Goal: Information Seeking & Learning: Check status

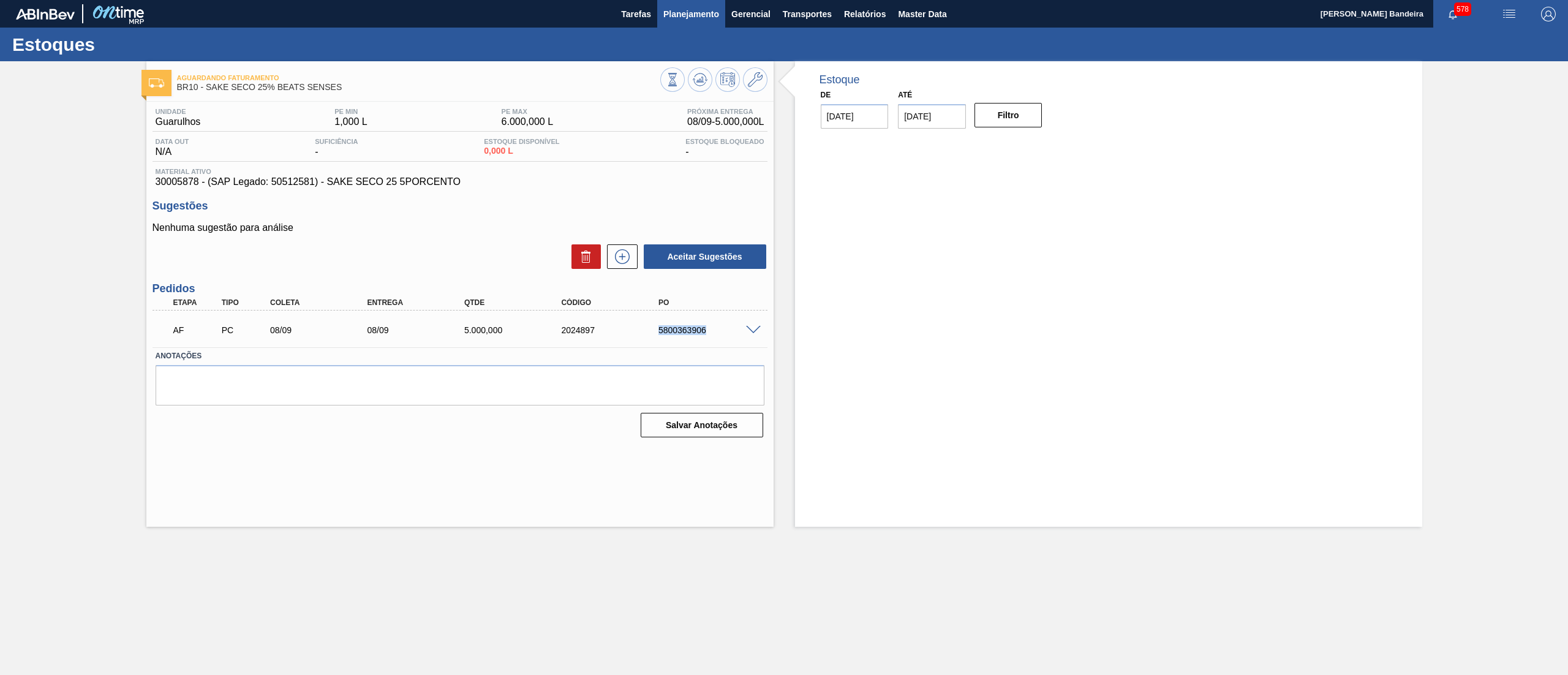
click at [719, 20] on button "Planejamento" at bounding box center [691, 14] width 68 height 28
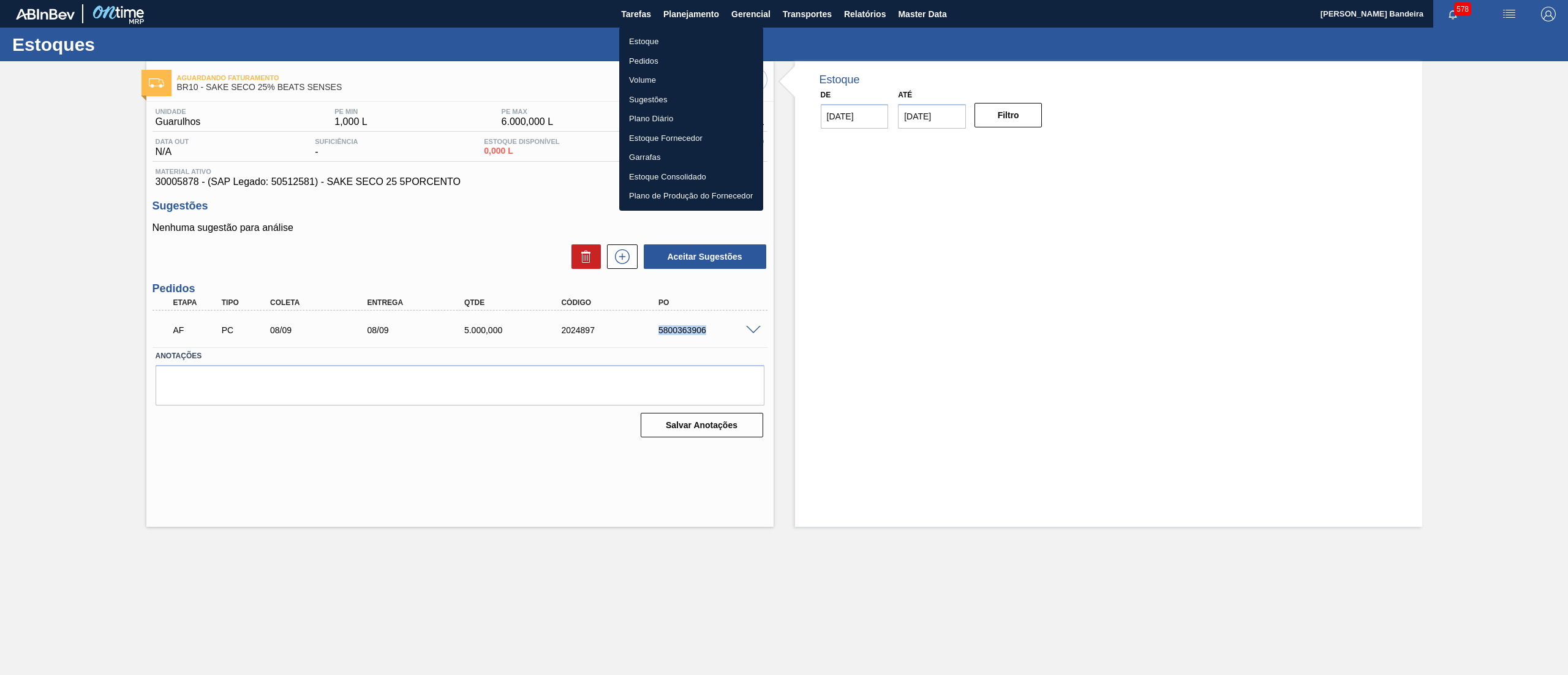
click at [660, 47] on li "Estoque" at bounding box center [691, 42] width 144 height 20
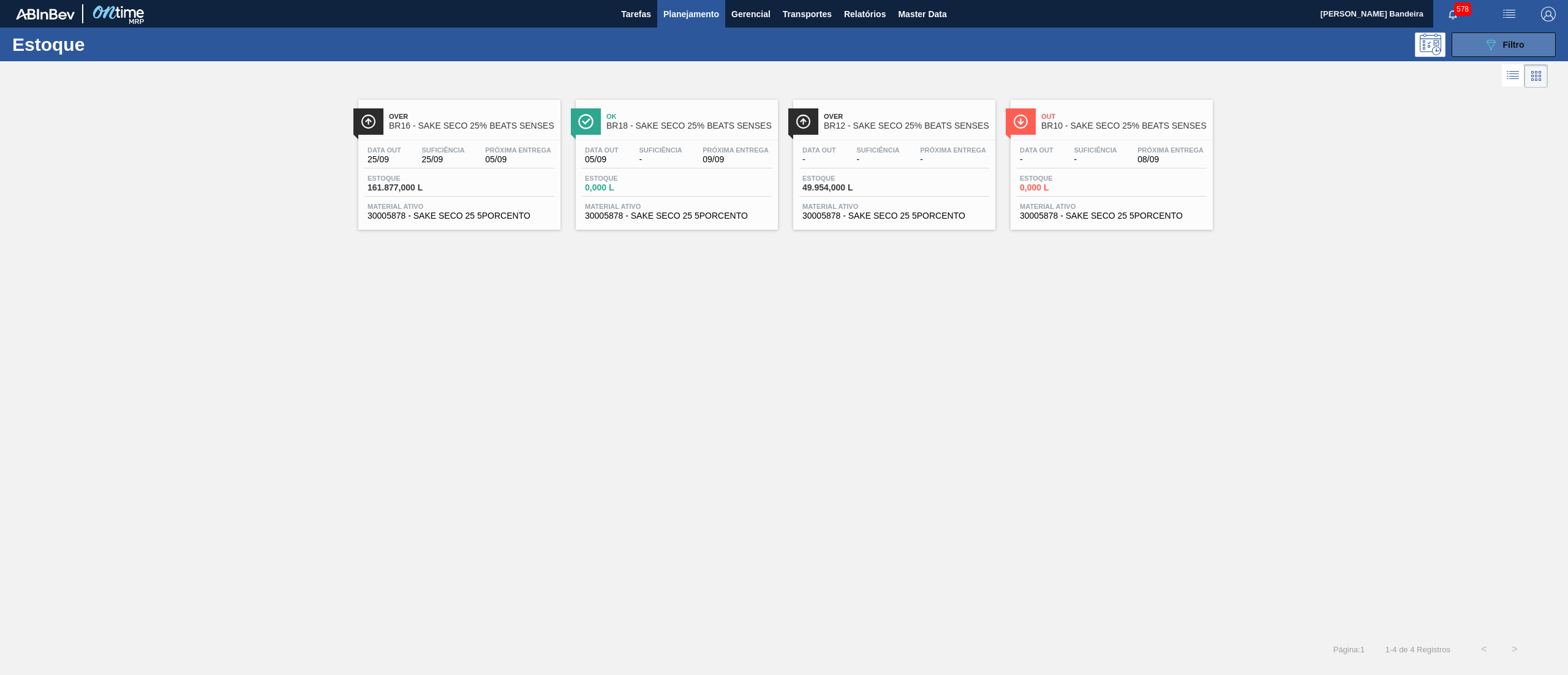
click at [1460, 54] on button "089F7B8B-B2A5-4AFE-B5C0-19BA573D28AC Filtro" at bounding box center [1504, 45] width 104 height 25
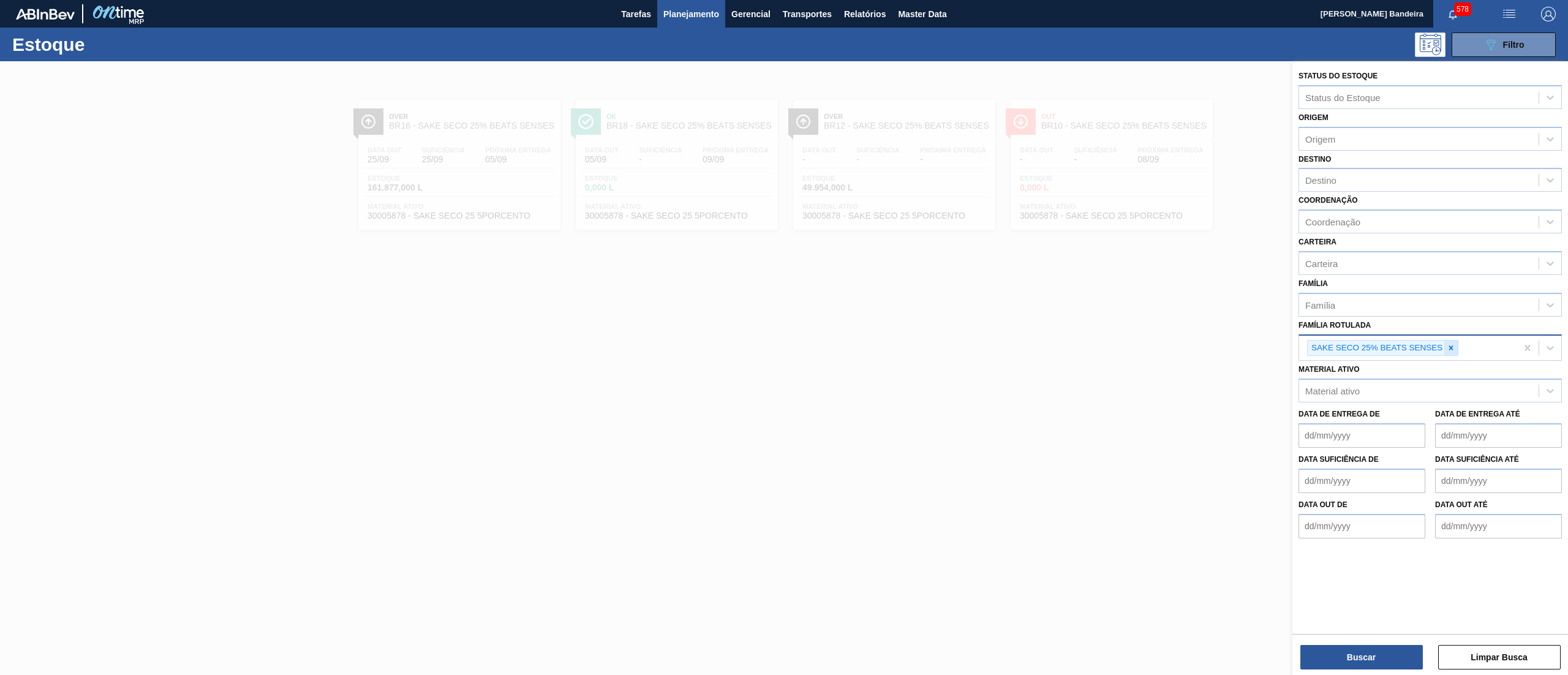
click at [1451, 344] on icon at bounding box center [1451, 348] width 9 height 9
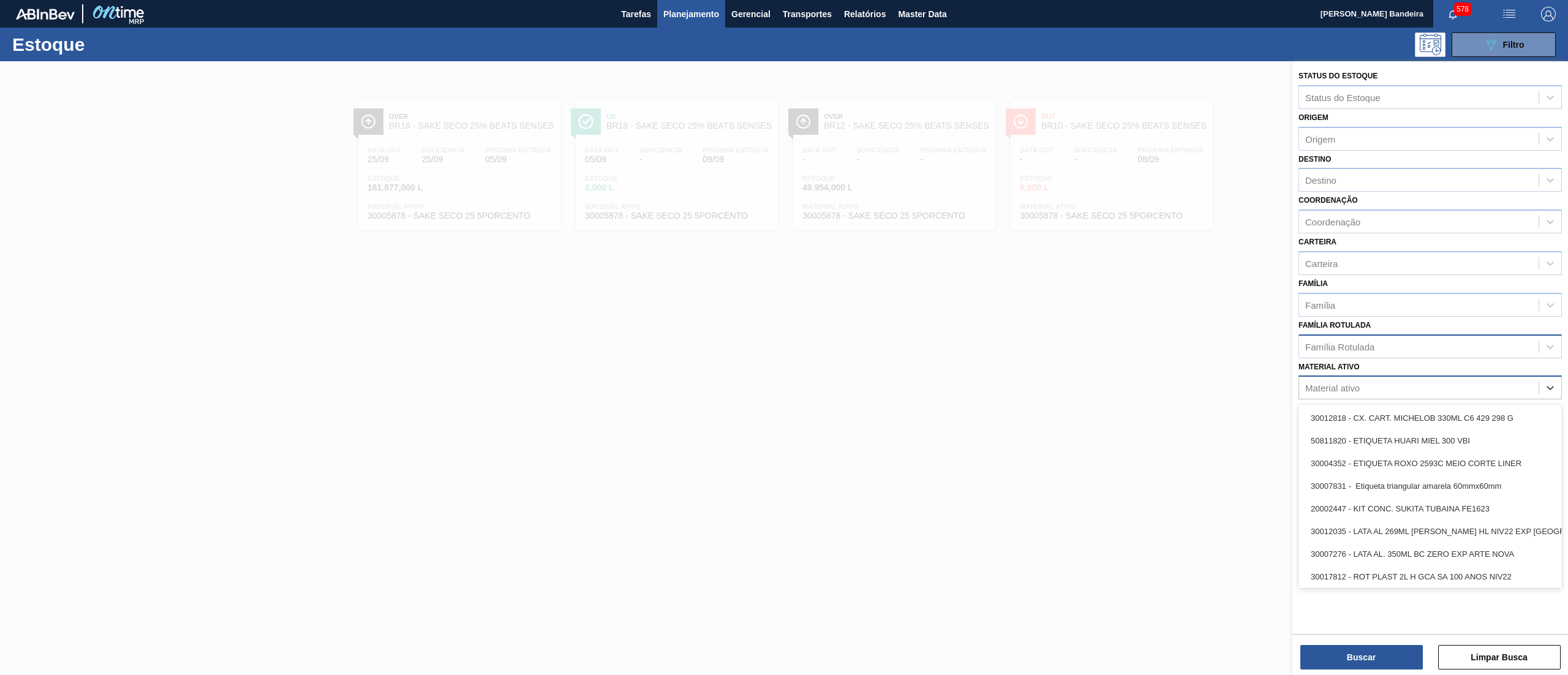
click at [1411, 392] on div "Material ativo" at bounding box center [1418, 388] width 239 height 18
click at [1367, 349] on div "Família Rotulada" at bounding box center [1339, 346] width 69 height 10
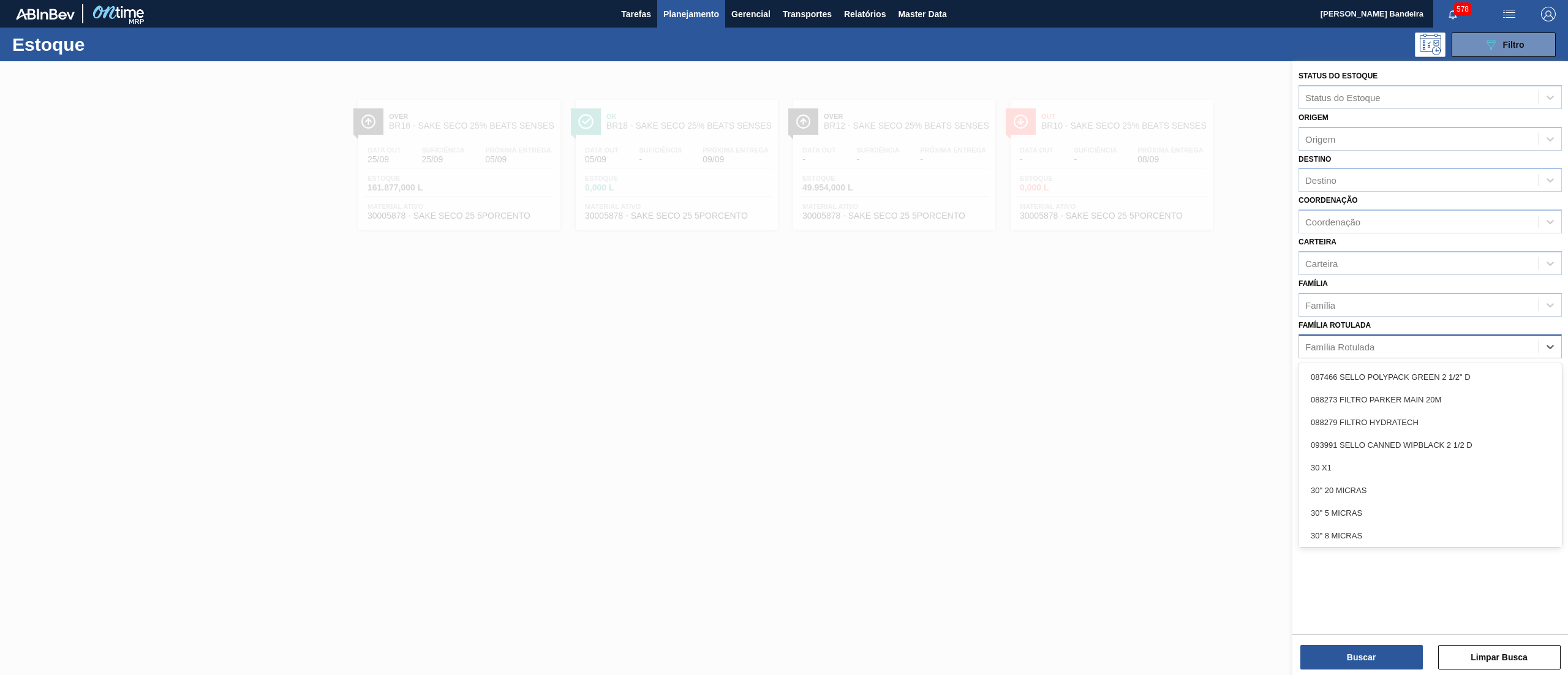
click at [1342, 342] on div "Família Rotulada" at bounding box center [1339, 346] width 69 height 10
paste Rotulada "ROLHA PLÁSTICA SUKITA TUBAINA SHORT"
type Rotulada "ROLHA PLÁSTICA SUKITA TUBAINA SHORT"
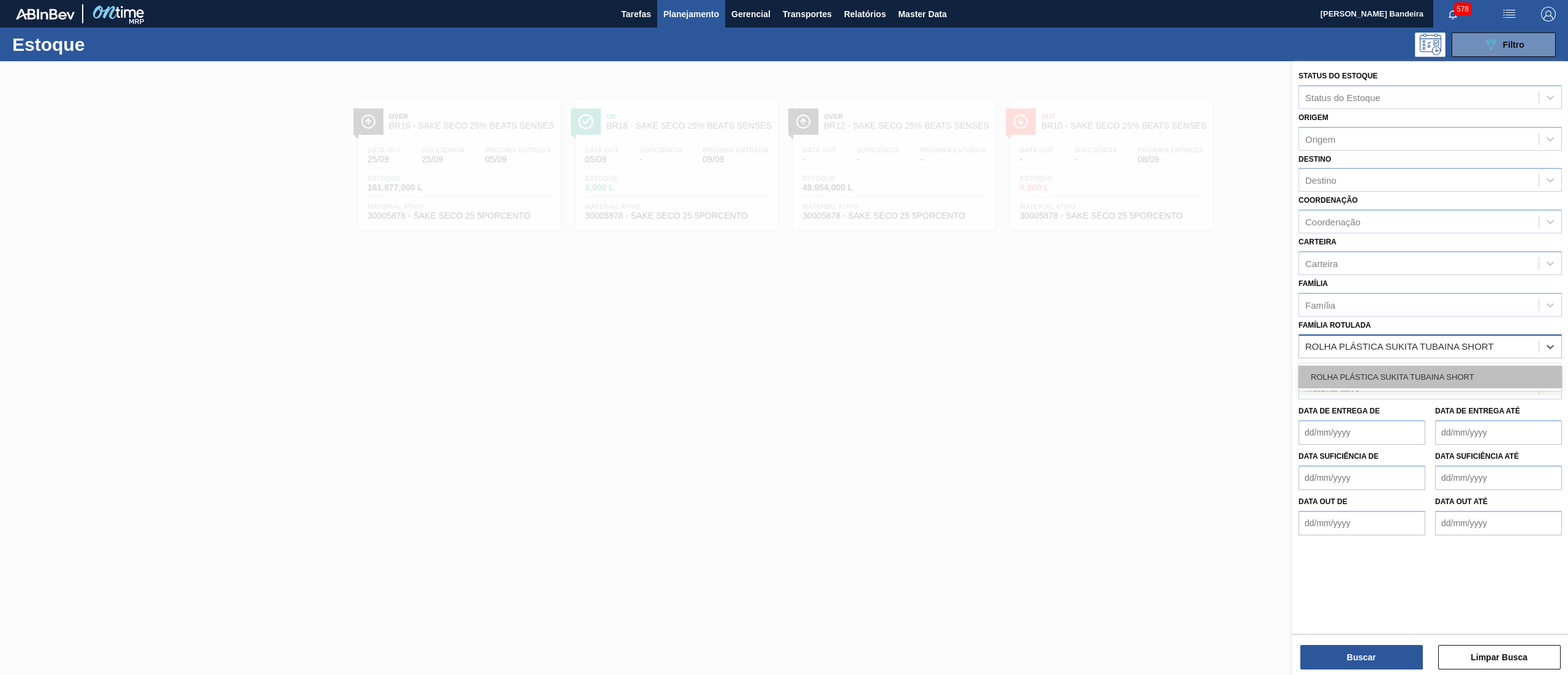
click at [1345, 385] on div "ROLHA PLÁSTICA SUKITA TUBAINA SHORT" at bounding box center [1429, 377] width 263 height 23
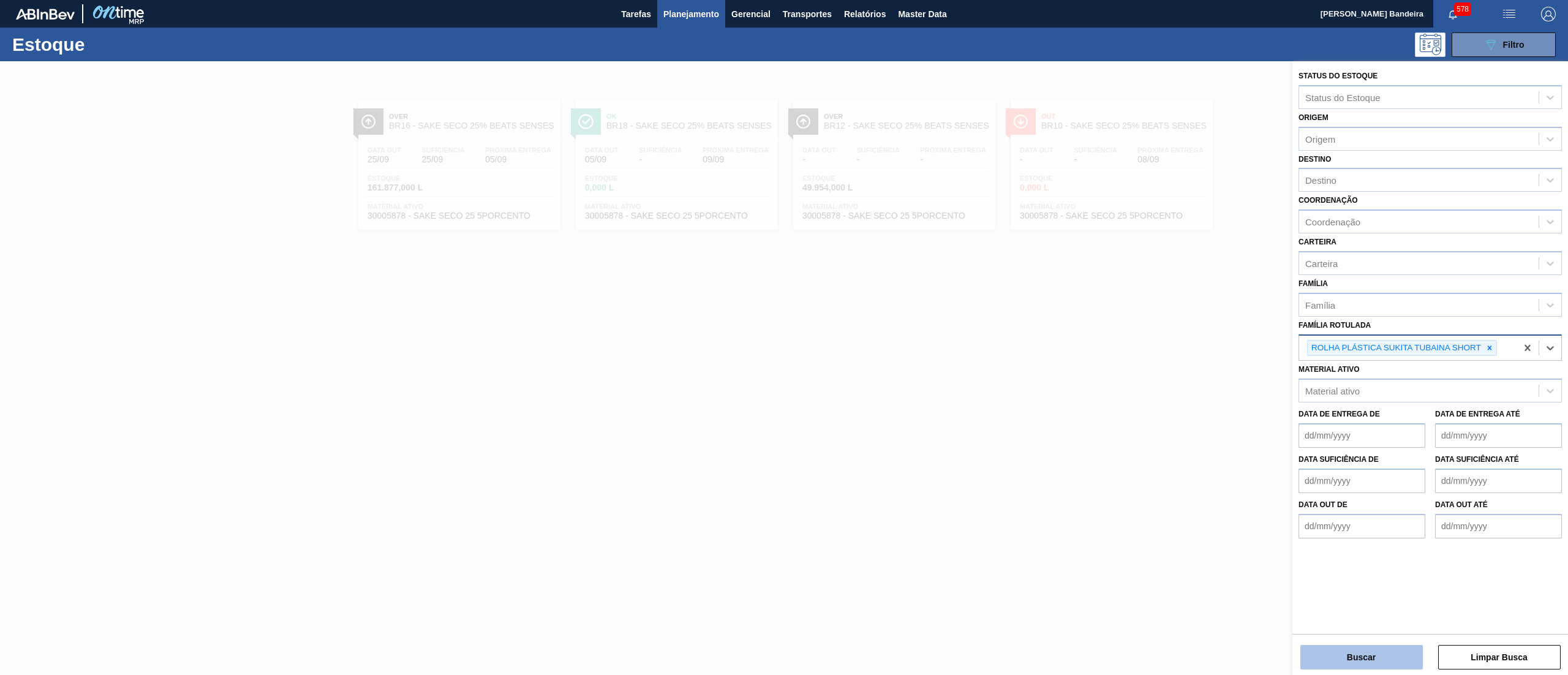
click at [1323, 646] on button "Buscar" at bounding box center [1361, 657] width 123 height 25
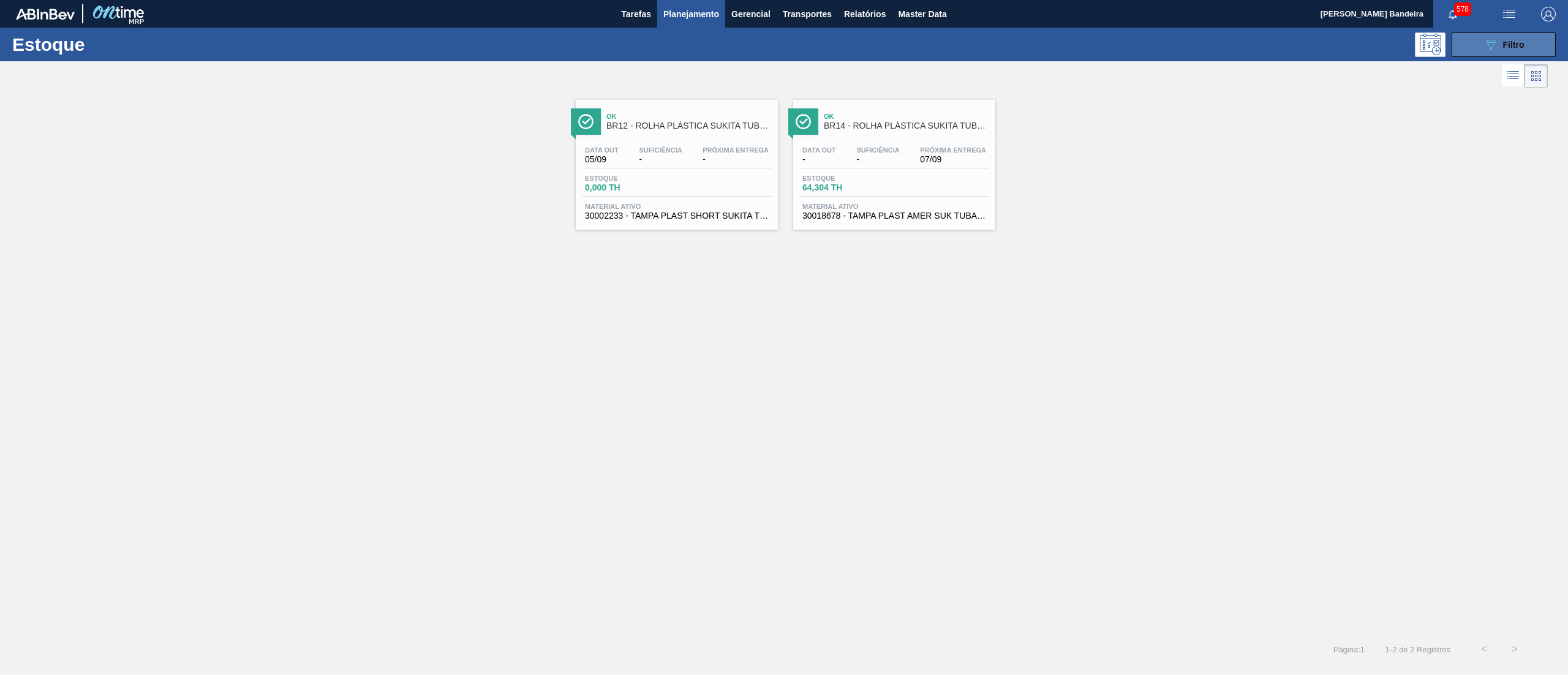
click at [1529, 48] on button "089F7B8B-B2A5-4AFE-B5C0-19BA573D28AC Filtro" at bounding box center [1504, 45] width 104 height 25
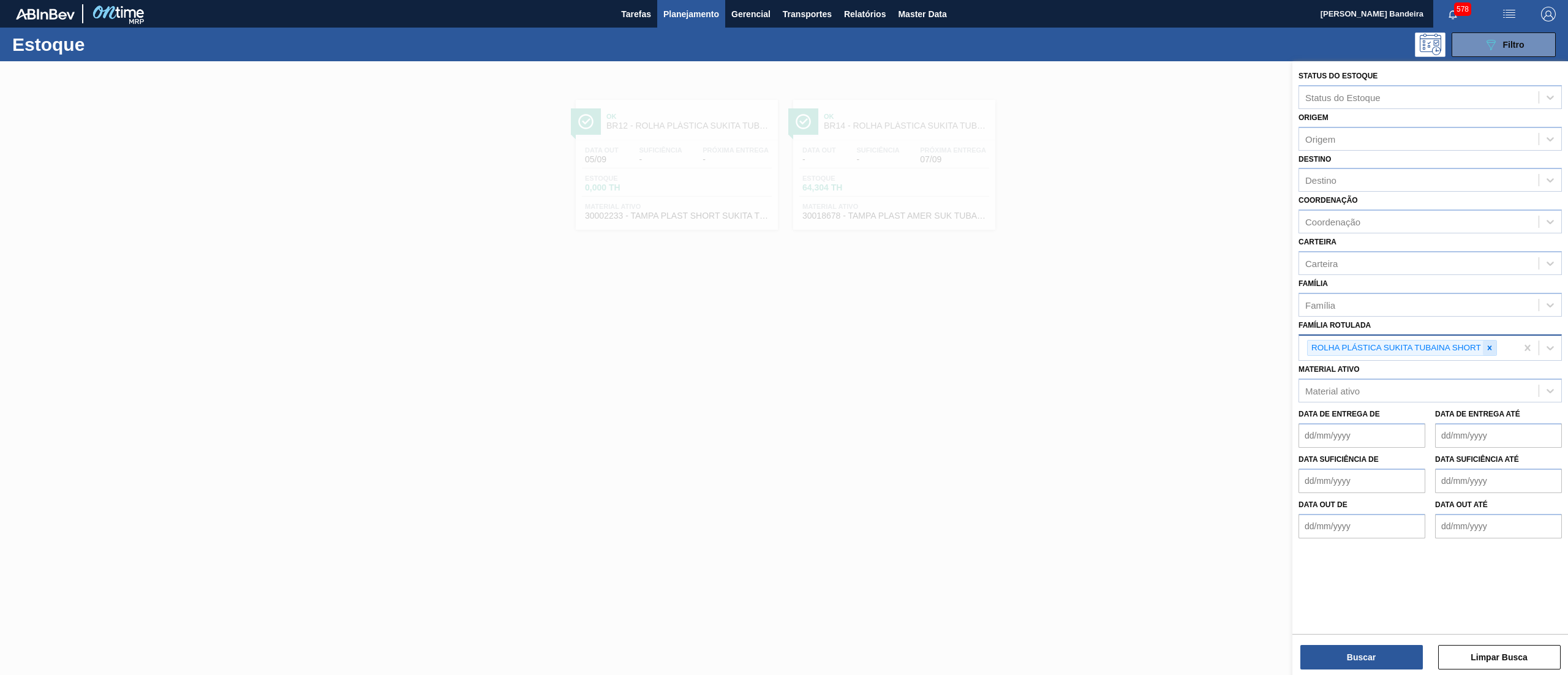
click at [1486, 347] on icon at bounding box center [1489, 348] width 9 height 9
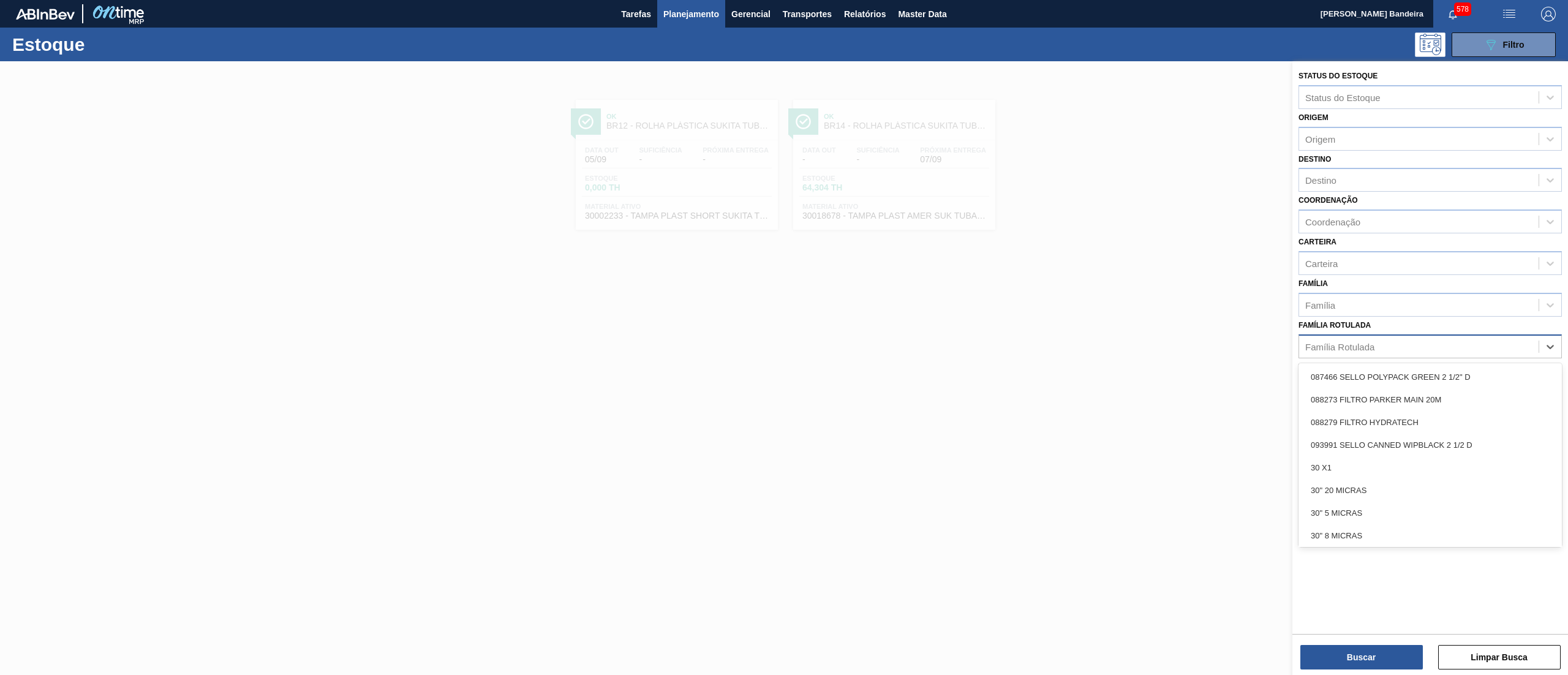
click at [1470, 347] on div "Família Rotulada" at bounding box center [1418, 346] width 239 height 18
type Rotulada "tubain"
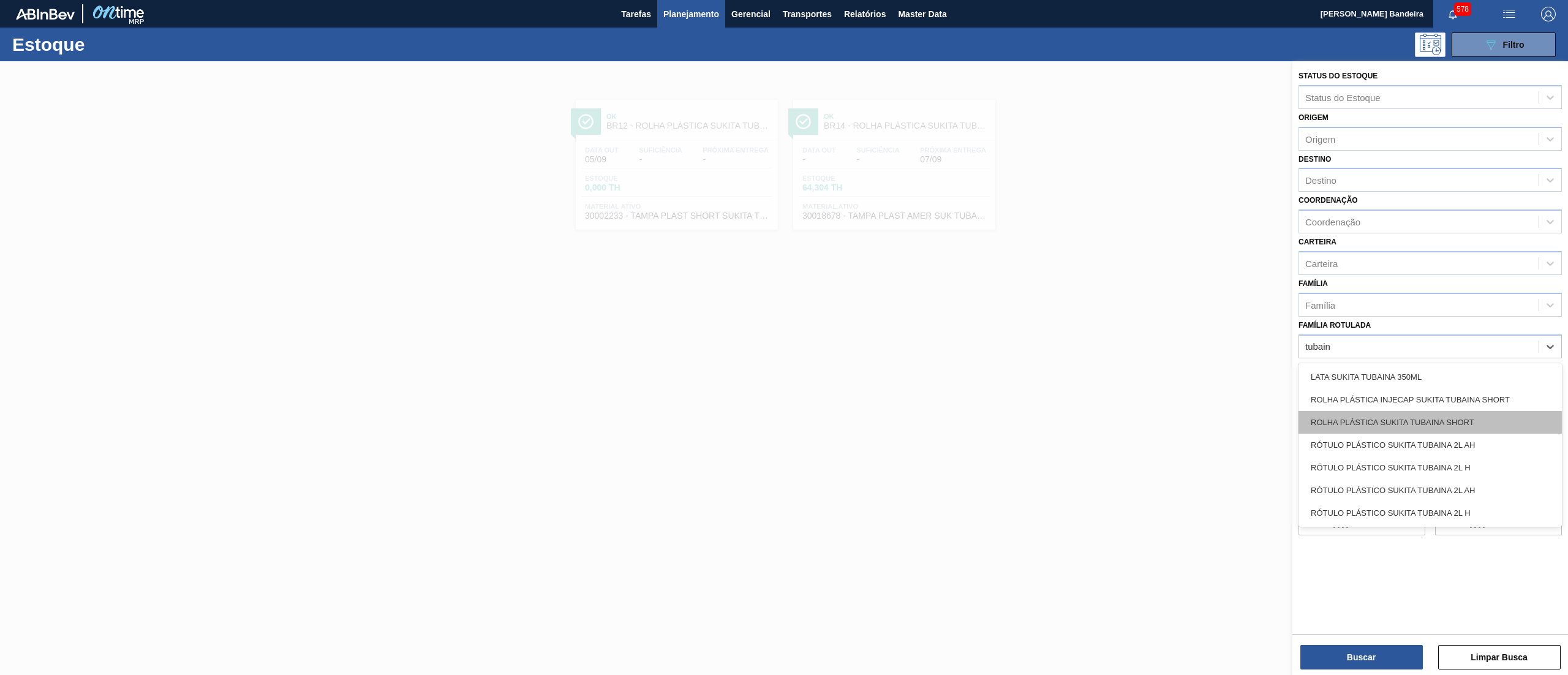
click at [1468, 414] on div "ROLHA PLÁSTICA SUKITA TUBAINA SHORT" at bounding box center [1429, 422] width 263 height 23
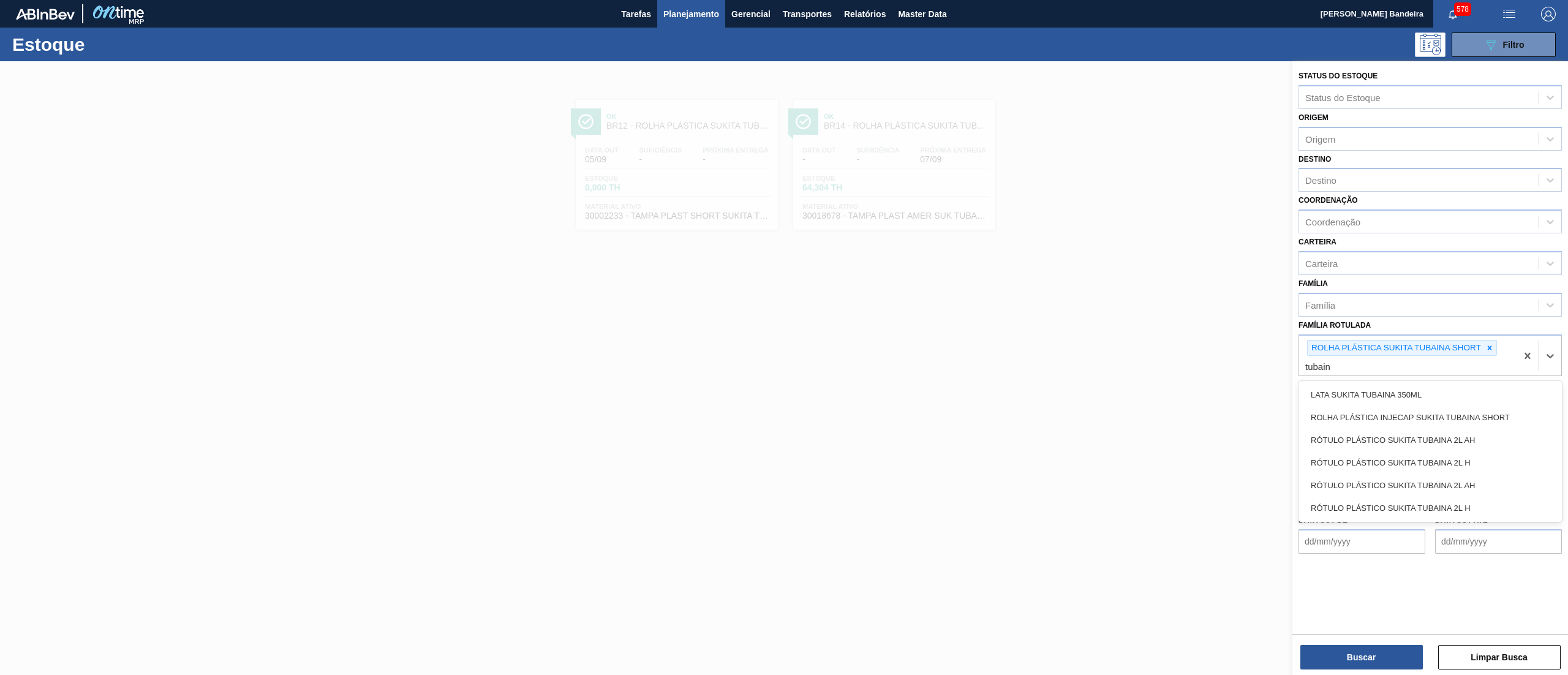
type Rotulada "tubaina"
click at [1468, 414] on div "ROLHA PLÁSTICA INJECAP SUKITA TUBAINA SHORT" at bounding box center [1429, 417] width 263 height 23
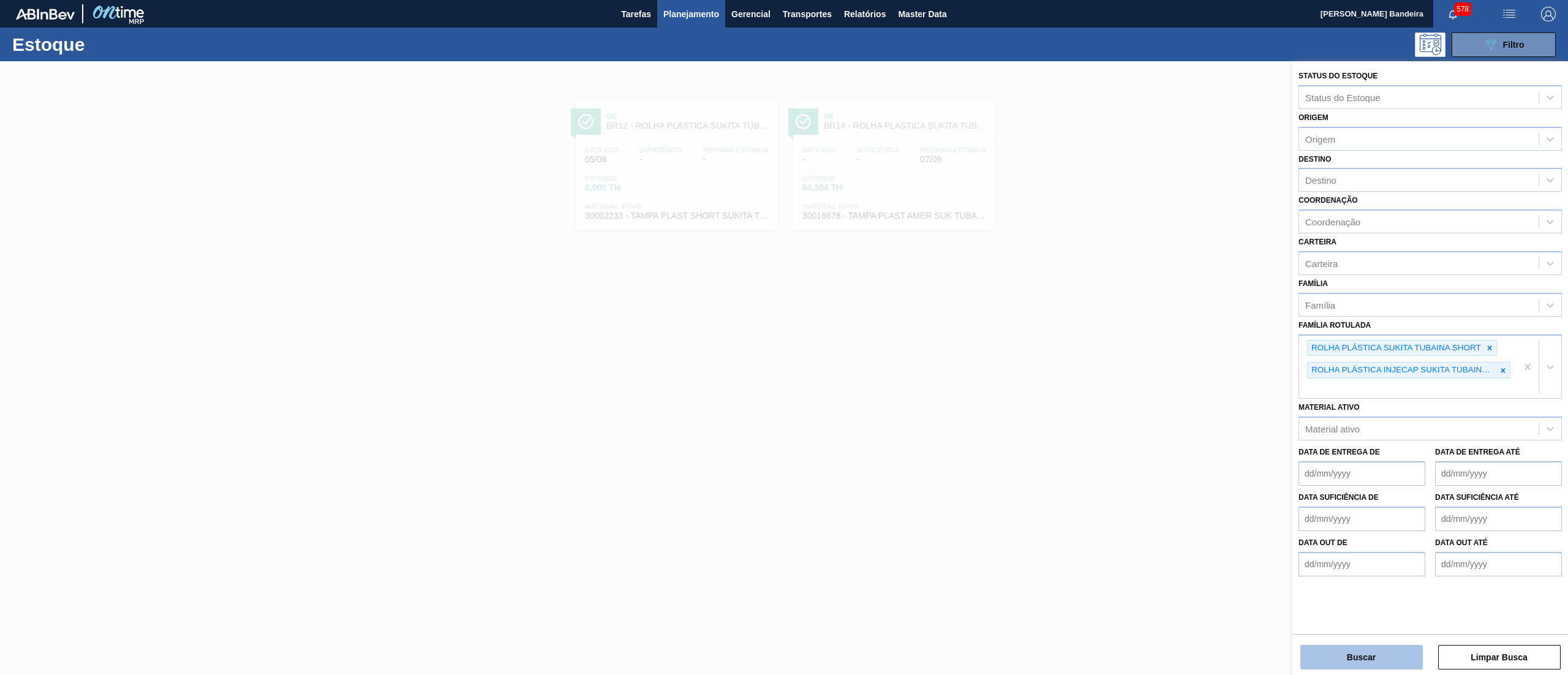
click at [1382, 652] on button "Buscar" at bounding box center [1361, 657] width 123 height 25
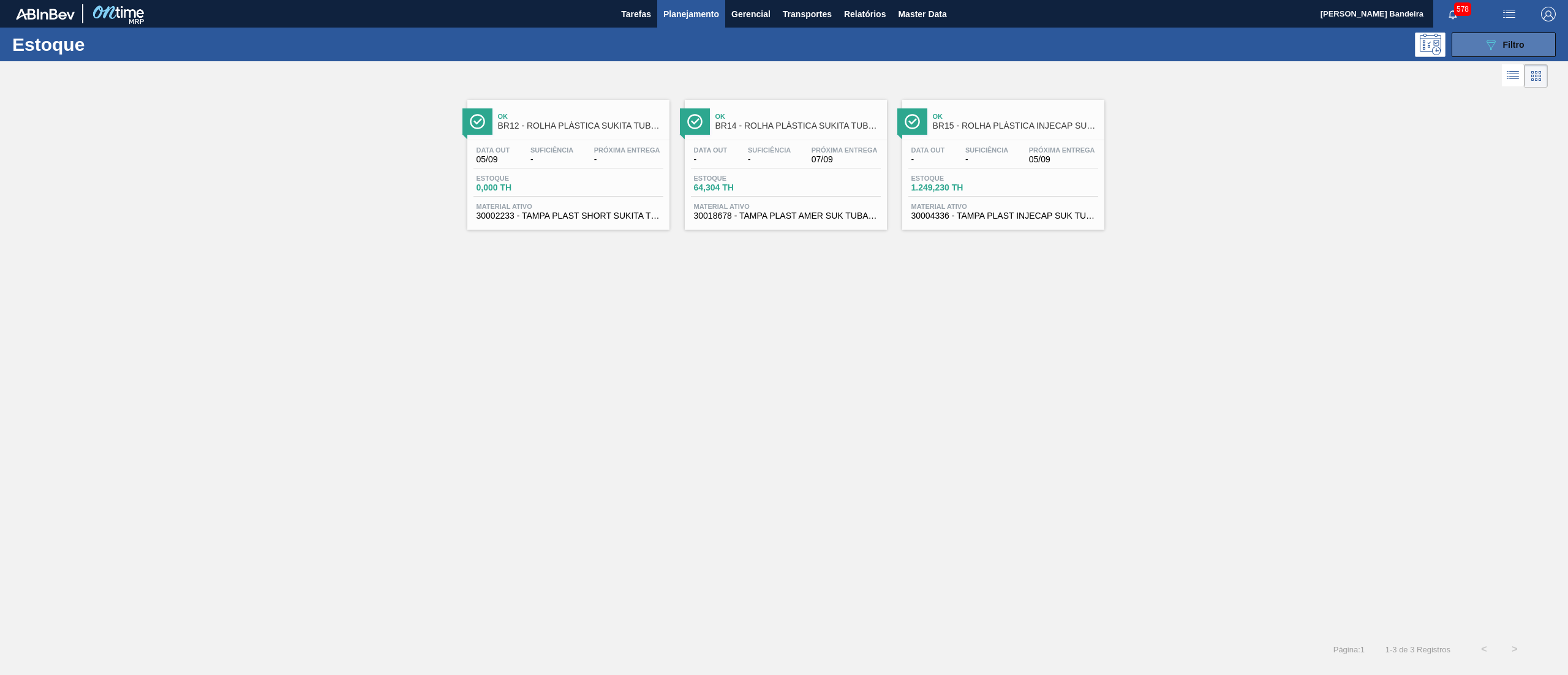
click at [1500, 42] on div "089F7B8B-B2A5-4AFE-B5C0-19BA573D28AC Filtro" at bounding box center [1504, 45] width 41 height 15
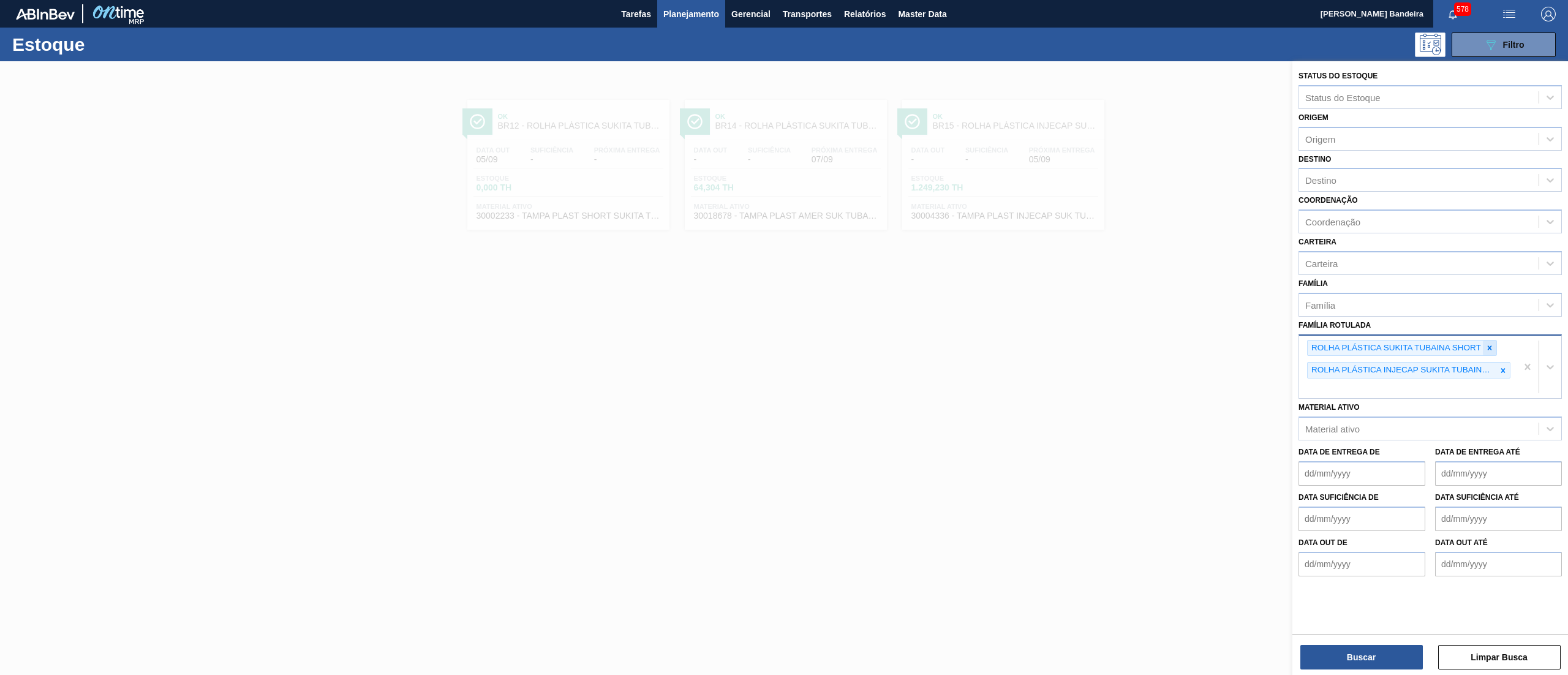
click at [1485, 344] on div at bounding box center [1489, 348] width 13 height 15
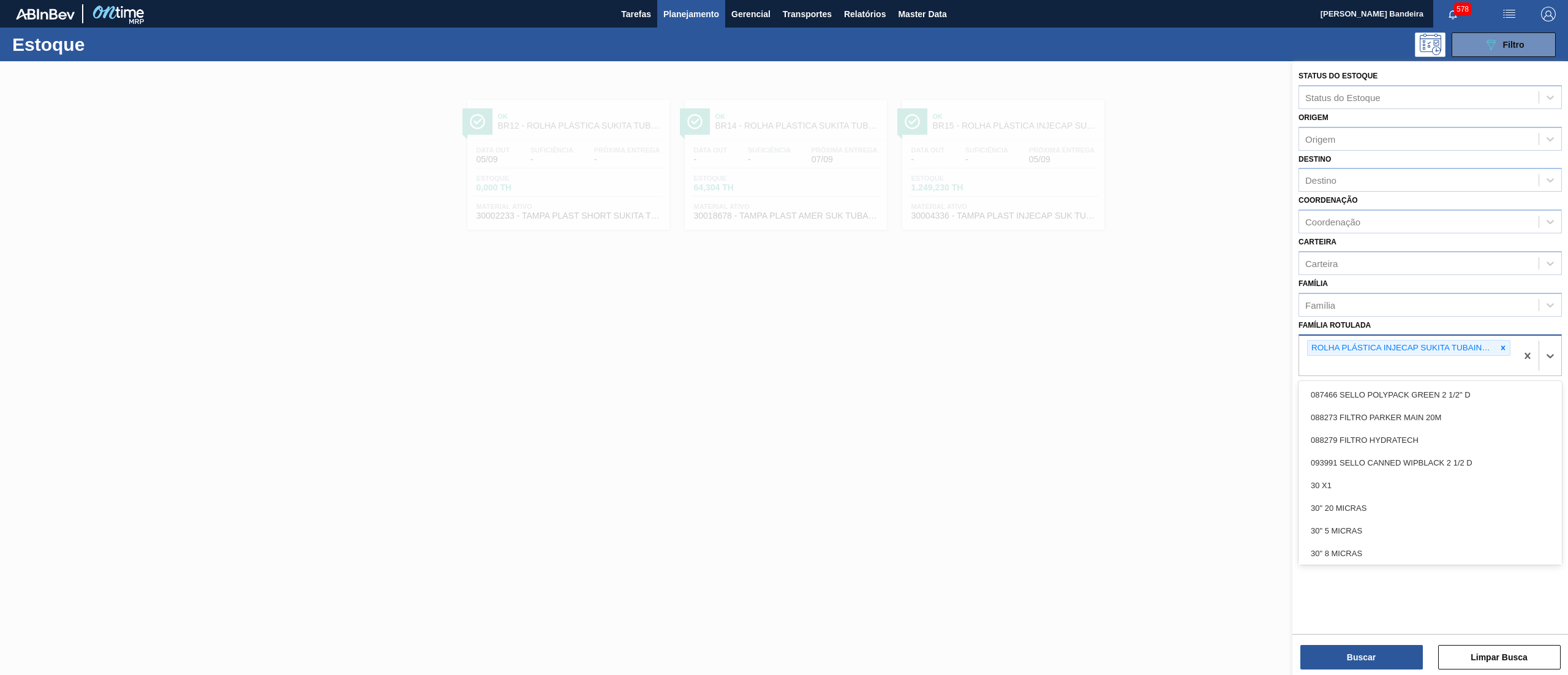
click at [1485, 344] on div "ROLHA PLÁSTICA INJECAP SUKITA TUBAINA SHORT" at bounding box center [1401, 348] width 188 height 15
click at [1504, 348] on icon at bounding box center [1503, 347] width 4 height 4
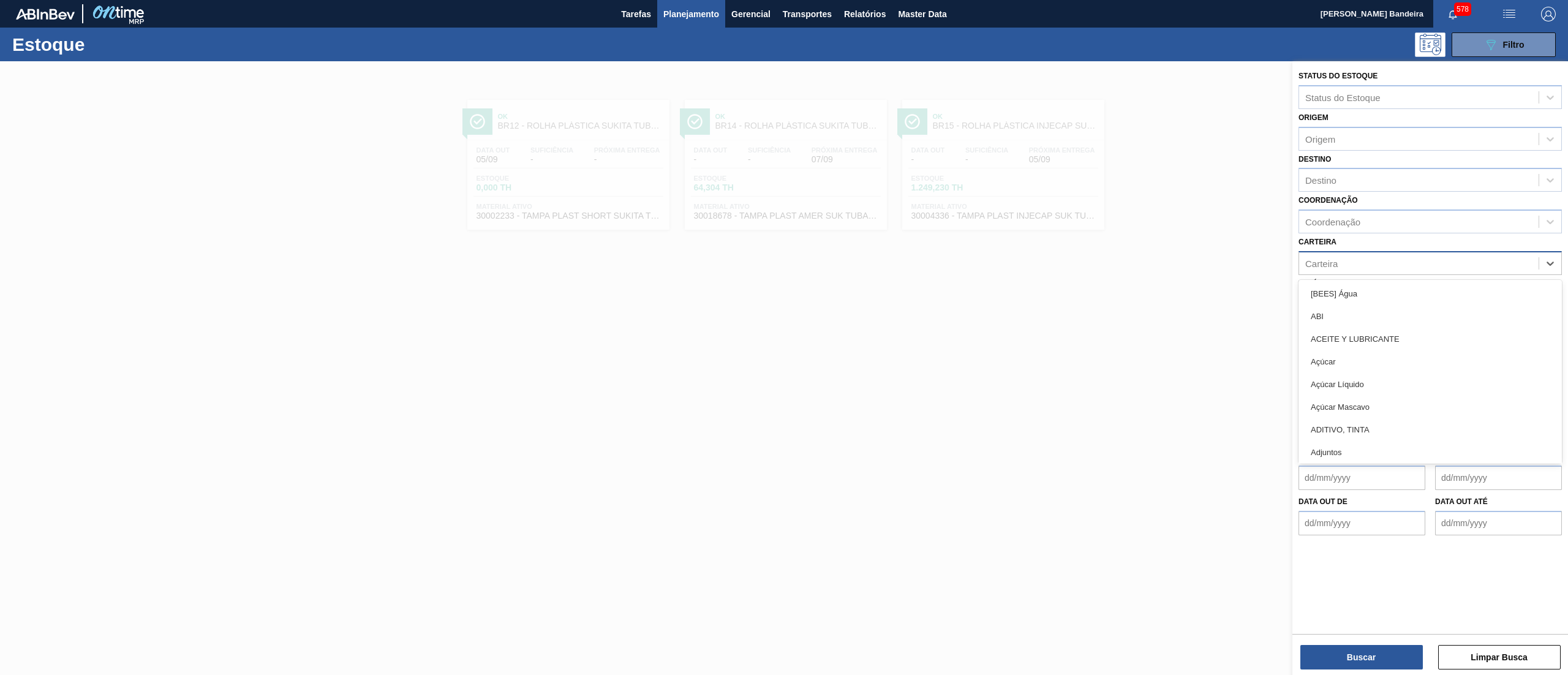
click at [1427, 264] on div "Carteira" at bounding box center [1418, 263] width 239 height 18
click at [1419, 179] on div "Destino" at bounding box center [1418, 180] width 239 height 18
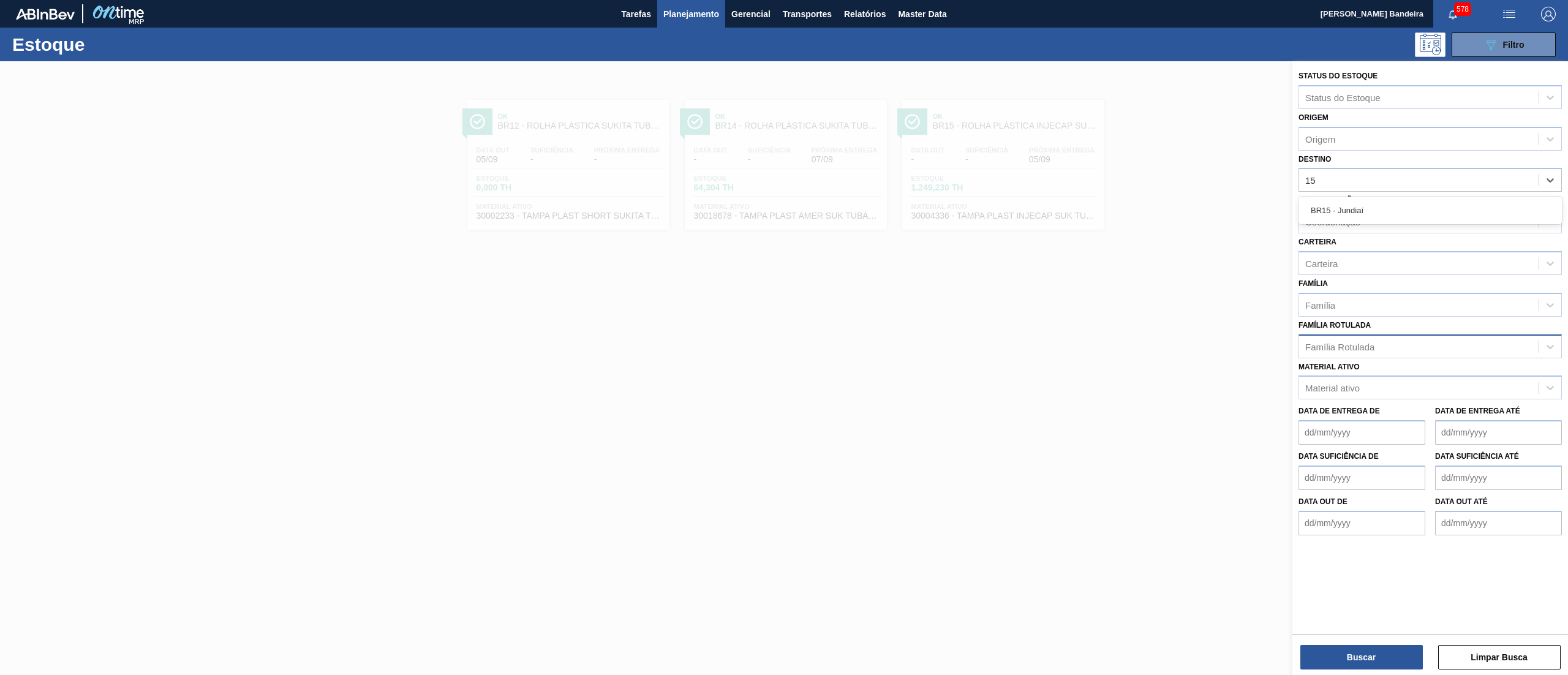
type input "15"
click at [1416, 163] on div "Destino Destino" at bounding box center [1429, 172] width 263 height 42
click at [1416, 185] on div "Destino" at bounding box center [1418, 180] width 239 height 18
type input "07"
click at [1399, 260] on div "BR07 - Macacu" at bounding box center [1429, 255] width 263 height 23
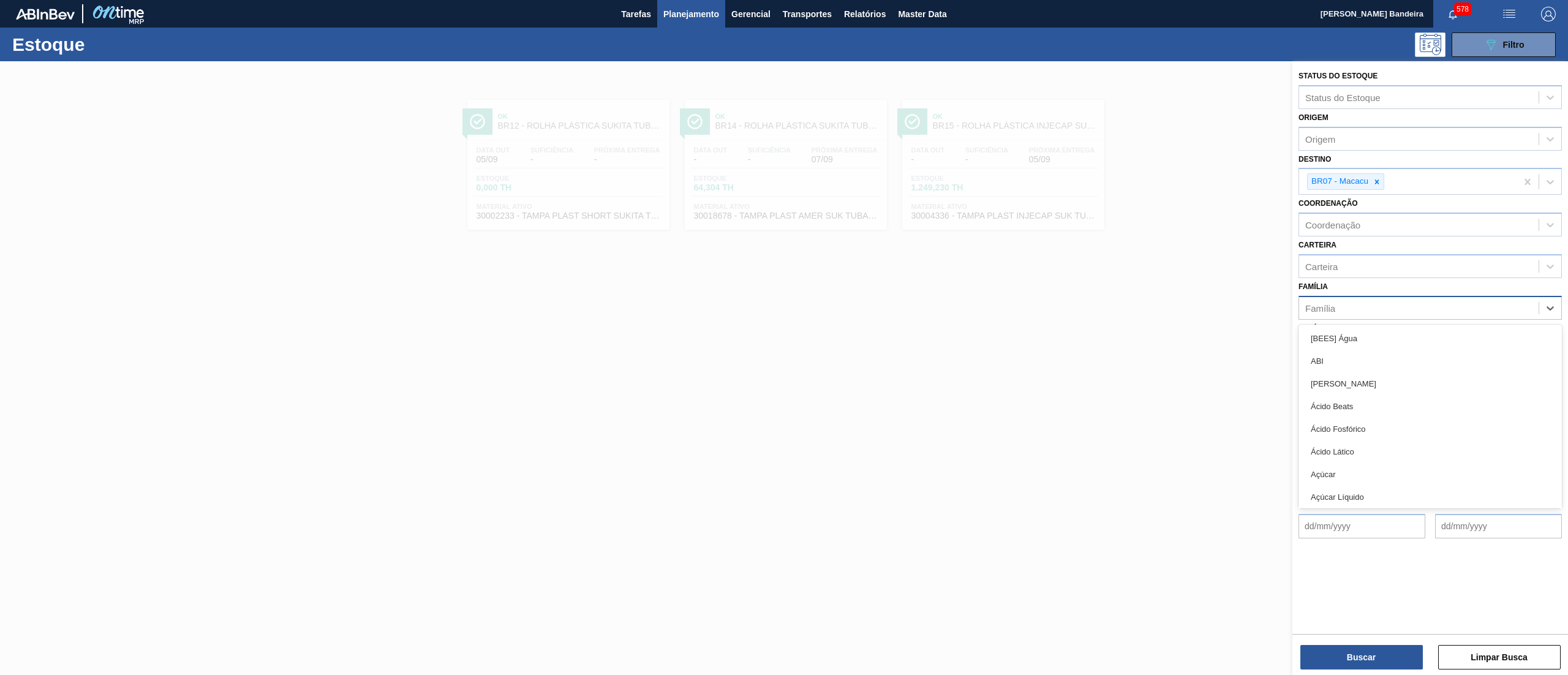
click at [1366, 315] on div "Família" at bounding box center [1418, 307] width 239 height 18
type input "rolha"
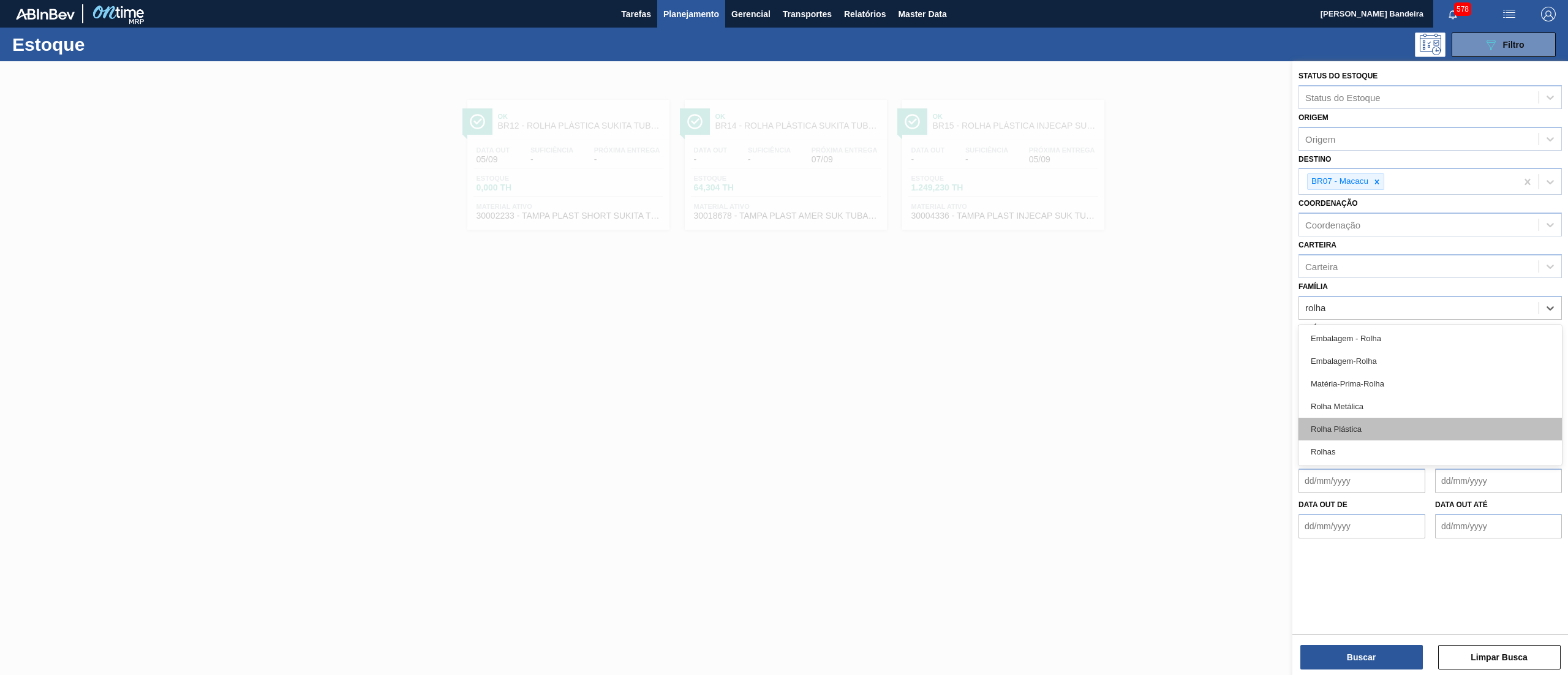
click at [1350, 420] on div "Rolha Plástica" at bounding box center [1429, 429] width 263 height 23
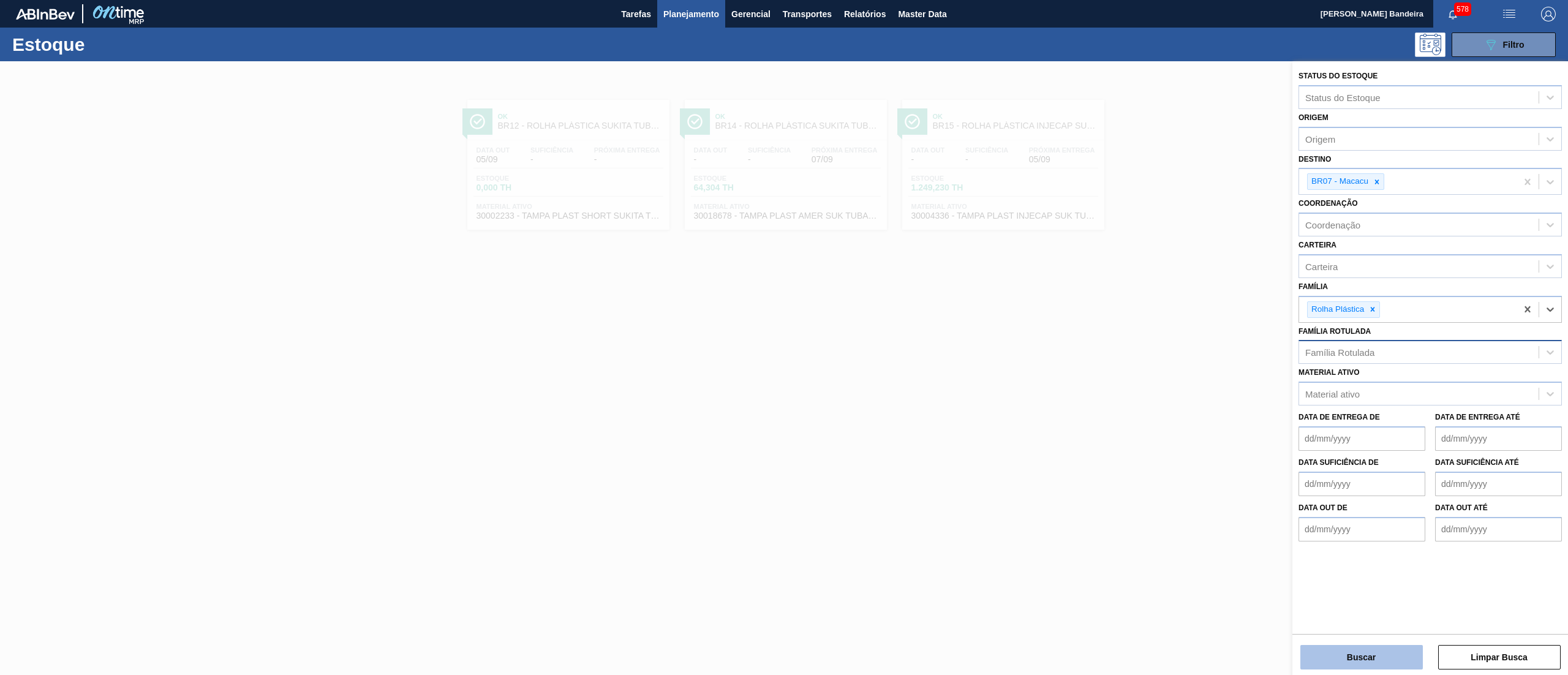
click at [1318, 654] on button "Buscar" at bounding box center [1361, 657] width 123 height 25
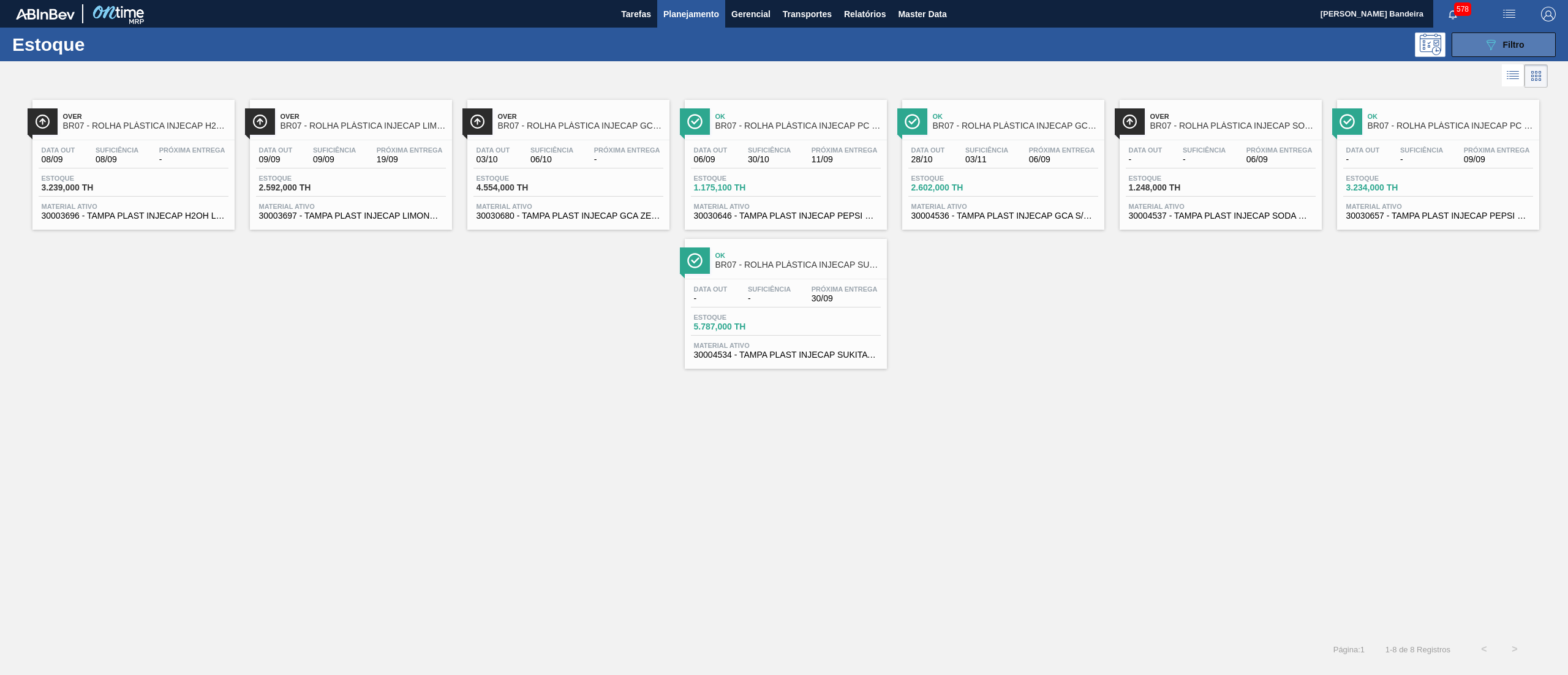
click at [1508, 34] on button "089F7B8B-B2A5-4AFE-B5C0-19BA573D28AC Filtro" at bounding box center [1504, 45] width 104 height 25
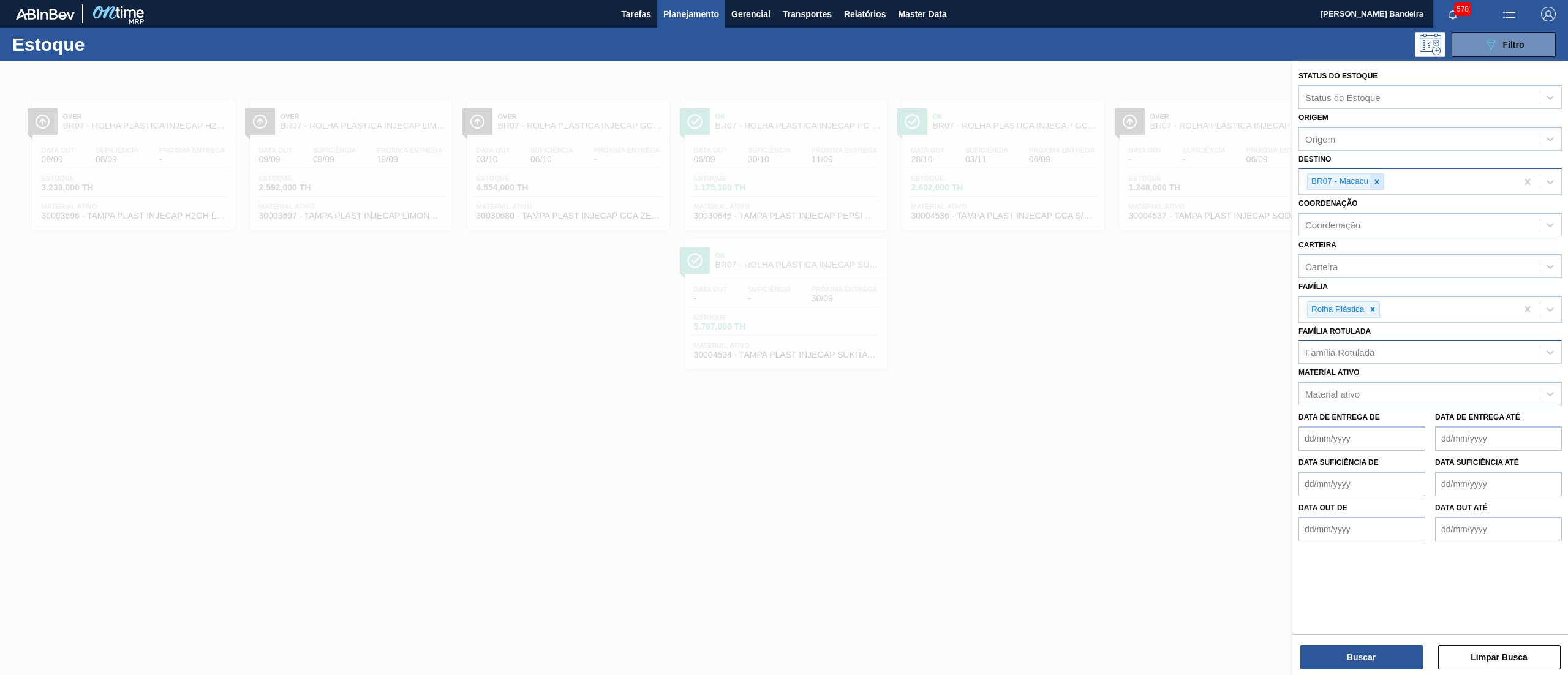
click at [1379, 183] on icon at bounding box center [1377, 182] width 9 height 9
click at [1372, 308] on icon at bounding box center [1372, 306] width 9 height 9
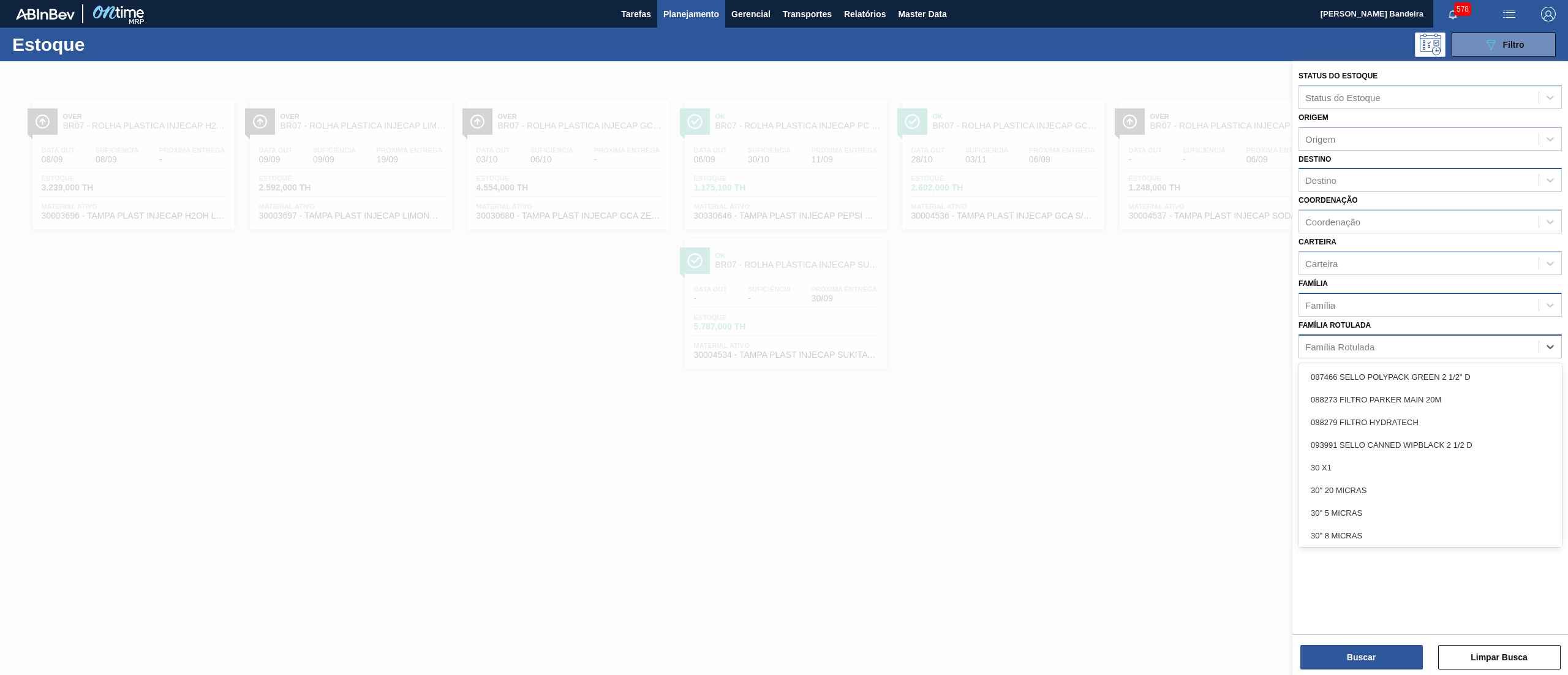
click at [1363, 341] on div "Família Rotulada" at bounding box center [1339, 346] width 69 height 10
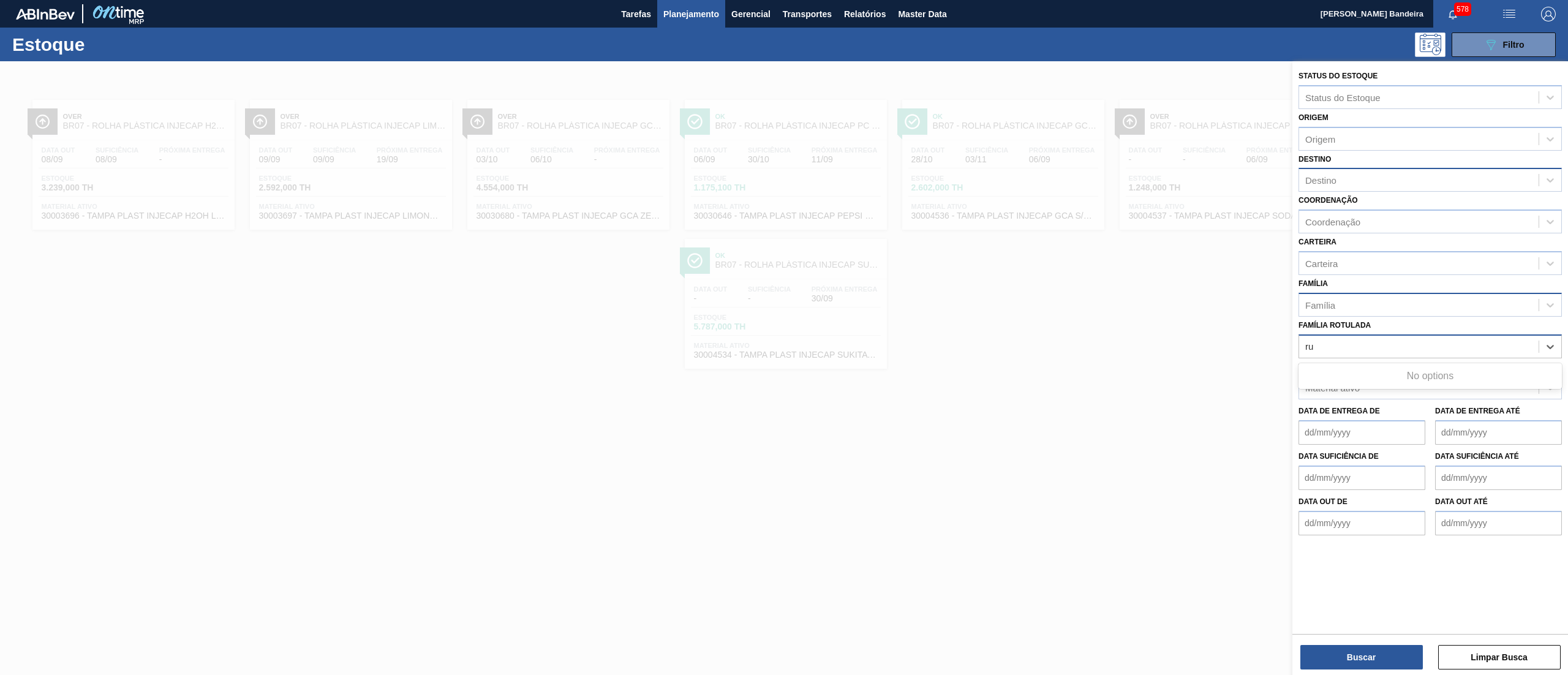
type Rotulada "r"
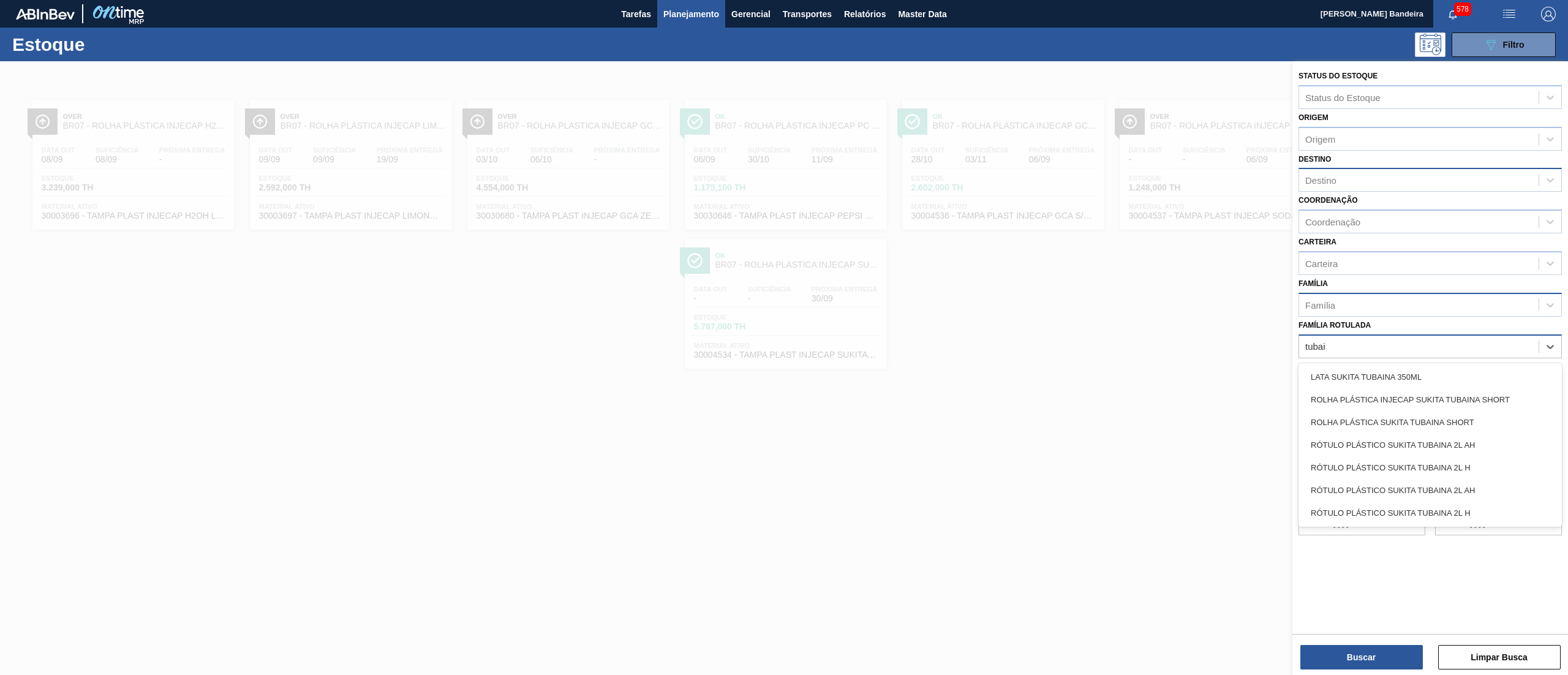
type Rotulada "tubain"
click at [1370, 393] on div "ROLHA PLÁSTICA INJECAP SUKITA TUBAINA SHORT" at bounding box center [1429, 399] width 263 height 23
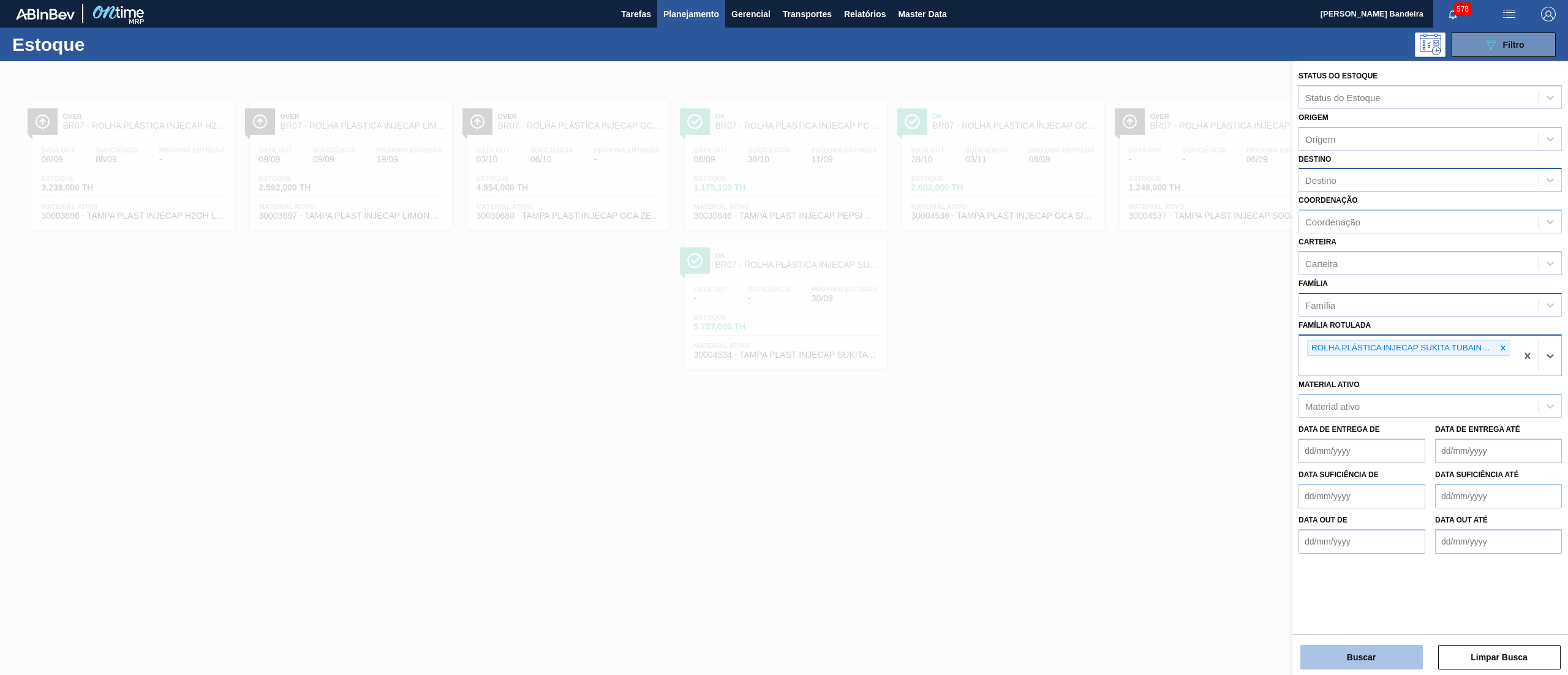
click at [1323, 664] on button "Buscar" at bounding box center [1361, 657] width 123 height 25
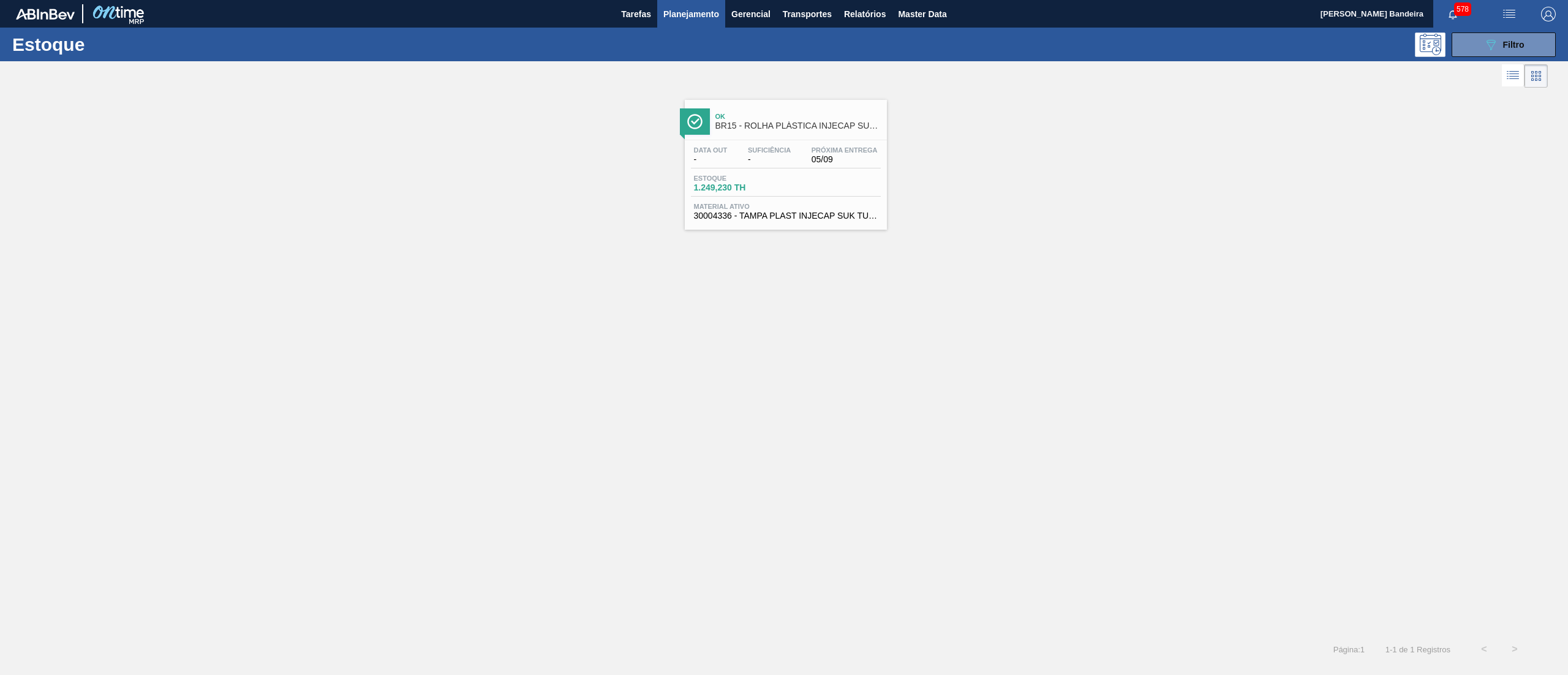
click at [765, 182] on span "Estoque" at bounding box center [737, 179] width 86 height 7
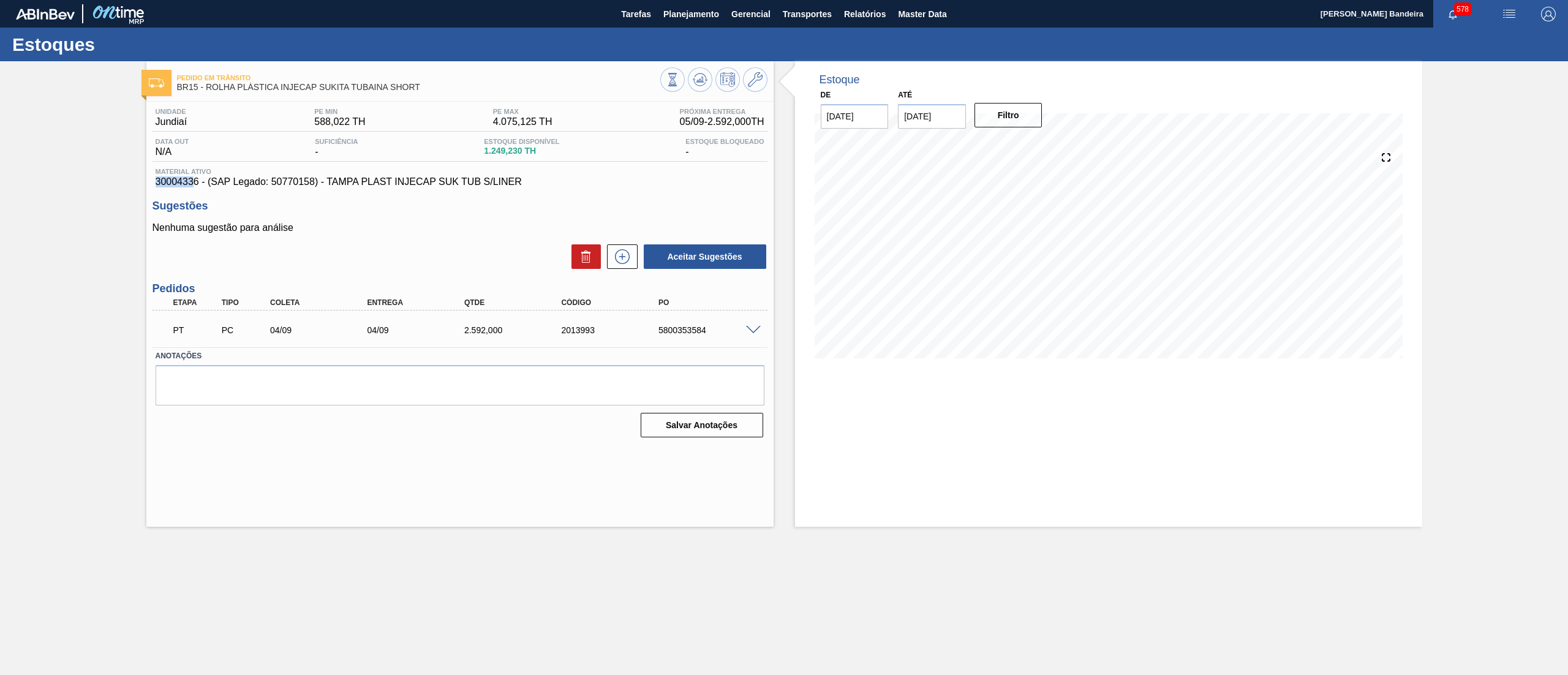
drag, startPoint x: 152, startPoint y: 183, endPoint x: 196, endPoint y: 182, distance: 44.0
click at [196, 182] on div "Material ativo 30004336 - (SAP Legado: 50770158) - TAMPA PLAST INJECAP SUK TUB …" at bounding box center [460, 178] width 615 height 20
click at [201, 172] on span "Material ativo" at bounding box center [460, 172] width 609 height 7
drag, startPoint x: 199, startPoint y: 183, endPoint x: 147, endPoint y: 185, distance: 52.0
click at [147, 185] on div "Unidade Jundiaí PE MIN 588,022 TH PE MAX 4.075,125 TH Próxima Entrega 05/09 - 2…" at bounding box center [460, 272] width 627 height 340
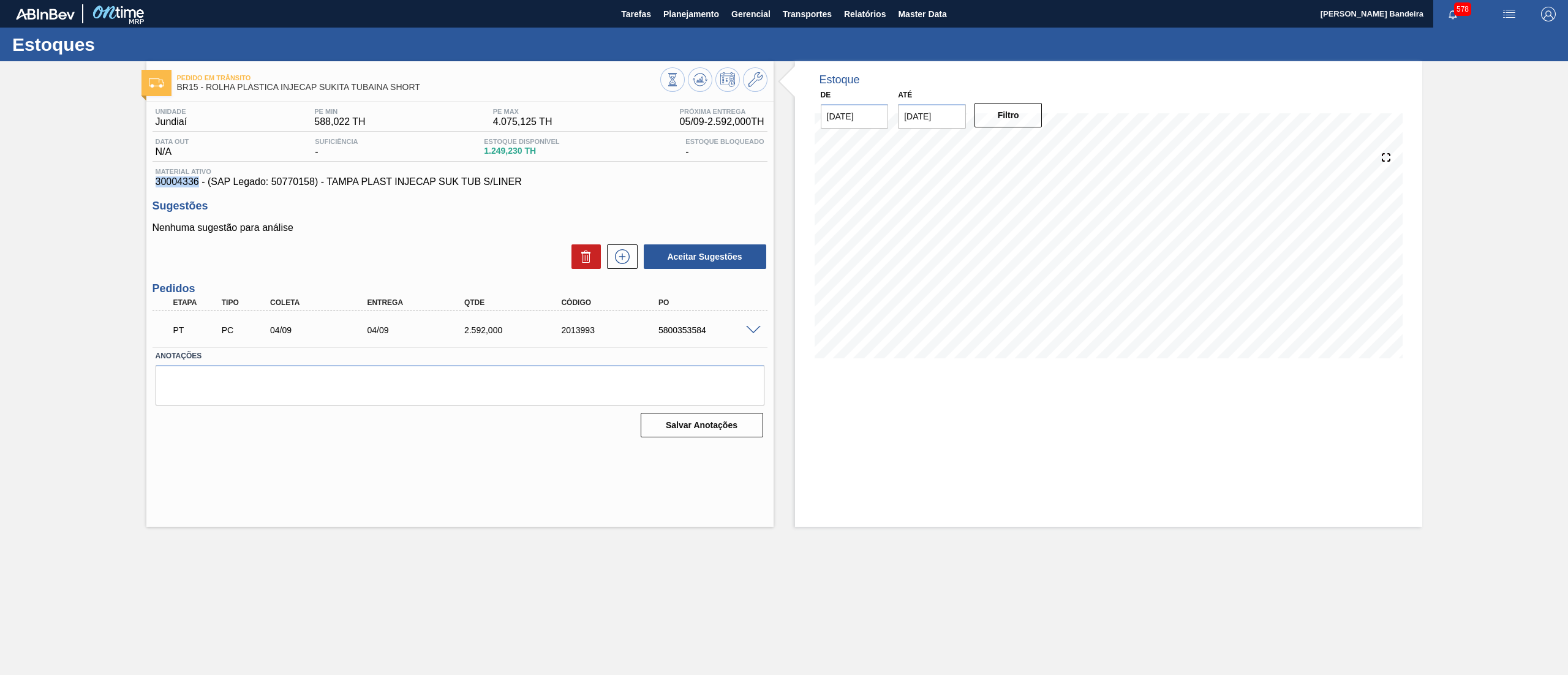
copy span "30004336"
drag, startPoint x: 535, startPoint y: 185, endPoint x: 329, endPoint y: 183, distance: 206.0
click at [329, 183] on span "30004336 - (SAP Legado: 50770158) - TAMPA PLAST INJECAP SUK TUB S/LINER" at bounding box center [460, 182] width 609 height 11
copy span "TAMPA PLAST INJECAP SUK TUB S/LINER"
drag, startPoint x: 150, startPoint y: 190, endPoint x: 183, endPoint y: 182, distance: 34.0
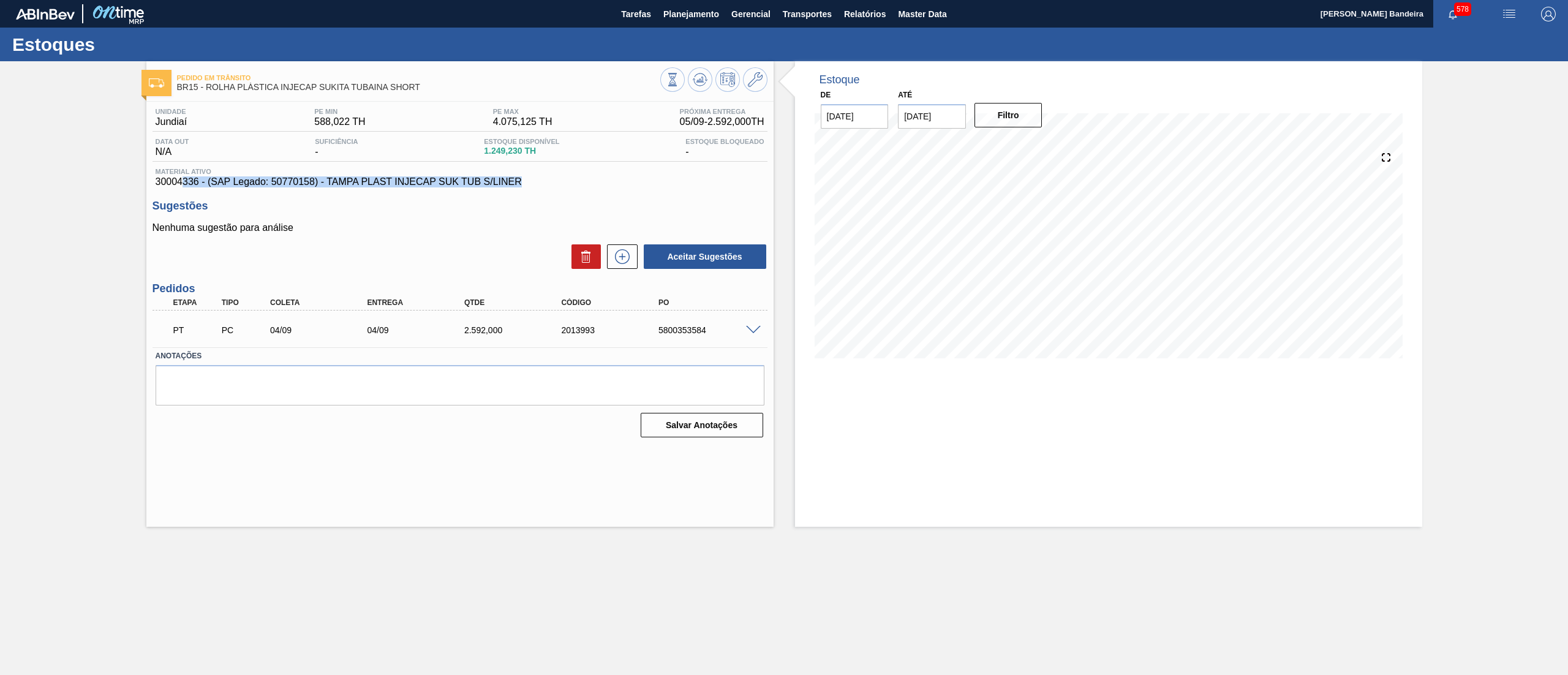
click at [183, 182] on div "Unidade Jundiaí PE MIN 588,022 TH PE MAX 4.075,125 TH Próxima Entrega 05/09 - 2…" at bounding box center [460, 272] width 627 height 340
click at [155, 182] on div "Material ativo 30004336 - (SAP Legado: 50770158) - TAMPA PLAST INJECAP SUK TUB …" at bounding box center [460, 178] width 615 height 20
drag, startPoint x: 152, startPoint y: 182, endPoint x: 197, endPoint y: 181, distance: 45.0
click at [197, 181] on div "Material ativo 30004336 - (SAP Legado: 50770158) - TAMPA PLAST INJECAP SUK TUB …" at bounding box center [460, 178] width 615 height 20
copy span "30004336"
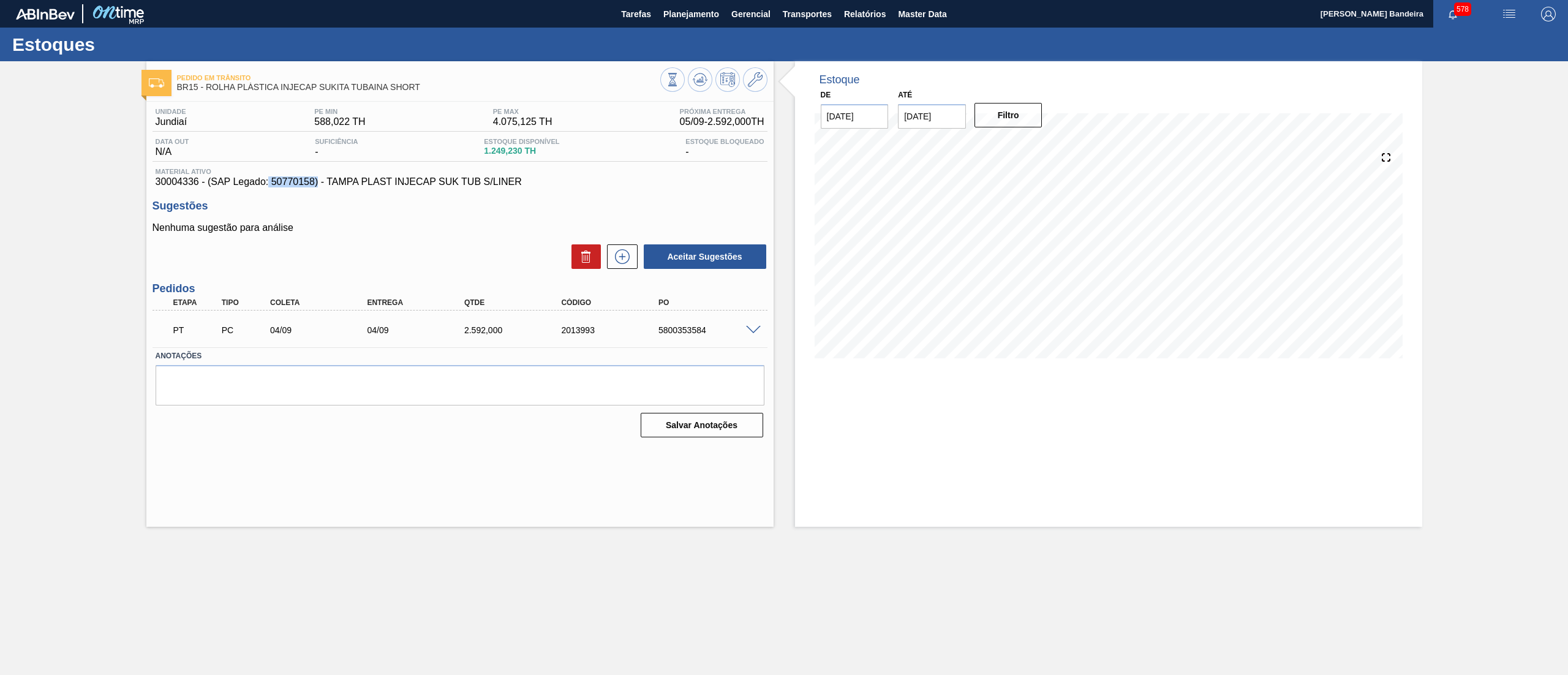
drag, startPoint x: 269, startPoint y: 187, endPoint x: 317, endPoint y: 183, distance: 48.2
click at [317, 183] on span "30004336 - (SAP Legado: 50770158) - TAMPA PLAST INJECAP SUK TUB S/LINER" at bounding box center [460, 182] width 609 height 11
copy span "50770158)"
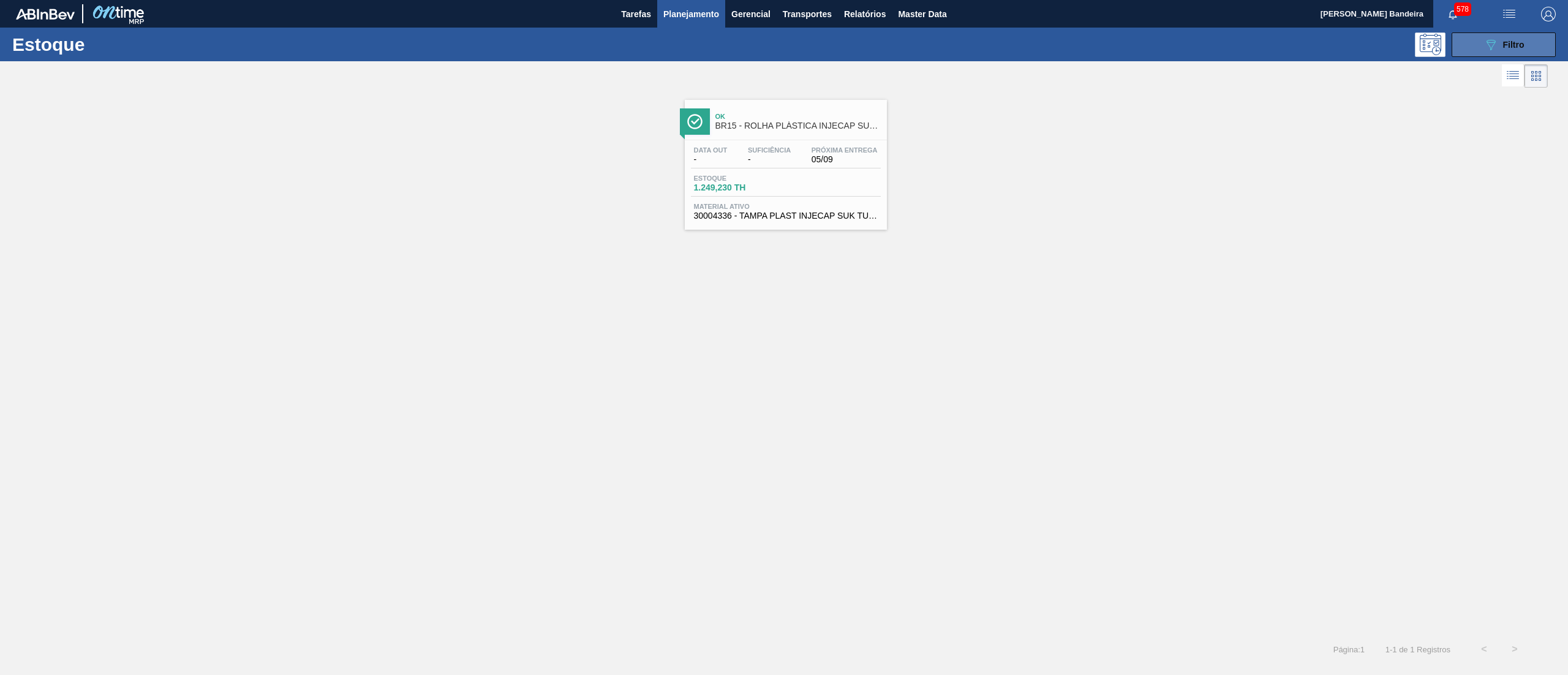
click at [1495, 45] on icon "089F7B8B-B2A5-4AFE-B5C0-19BA573D28AC" at bounding box center [1491, 45] width 15 height 15
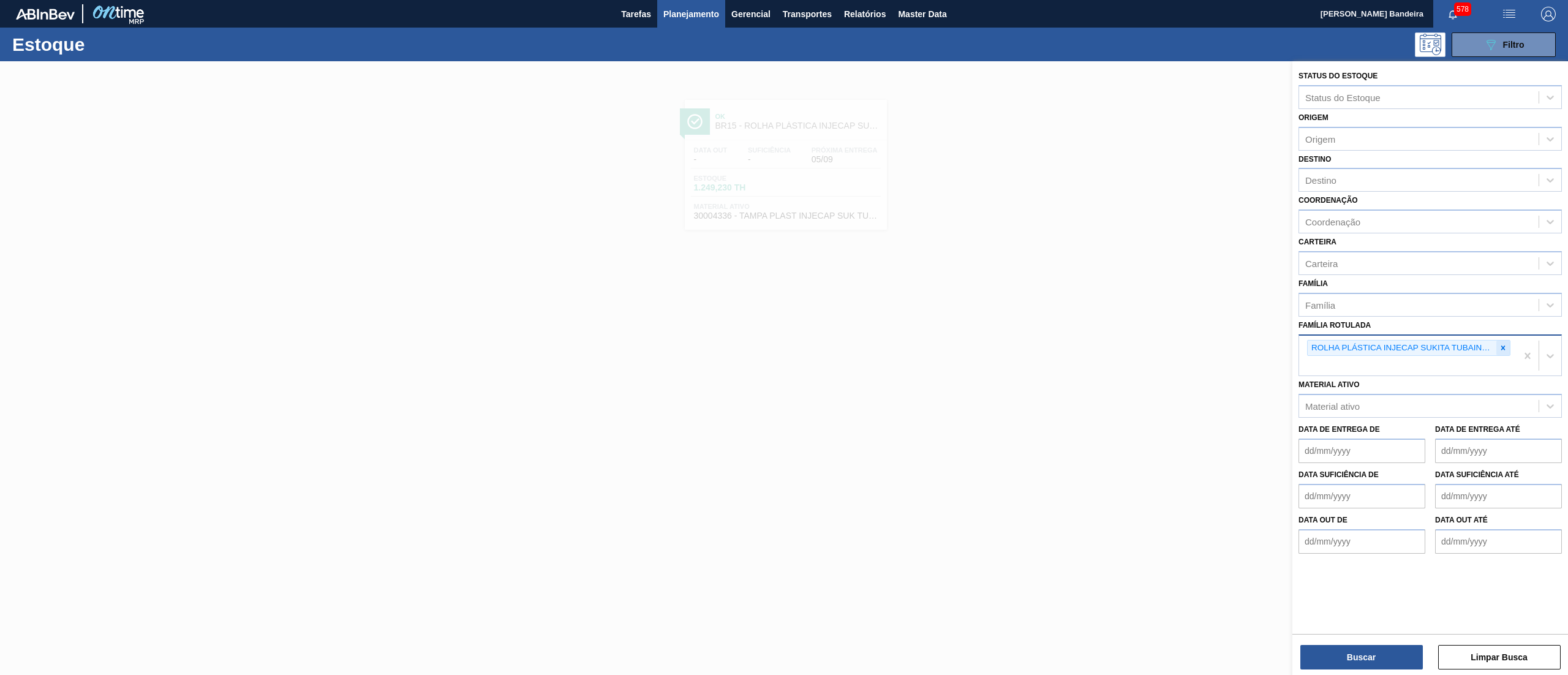
click at [1500, 341] on div at bounding box center [1503, 348] width 13 height 15
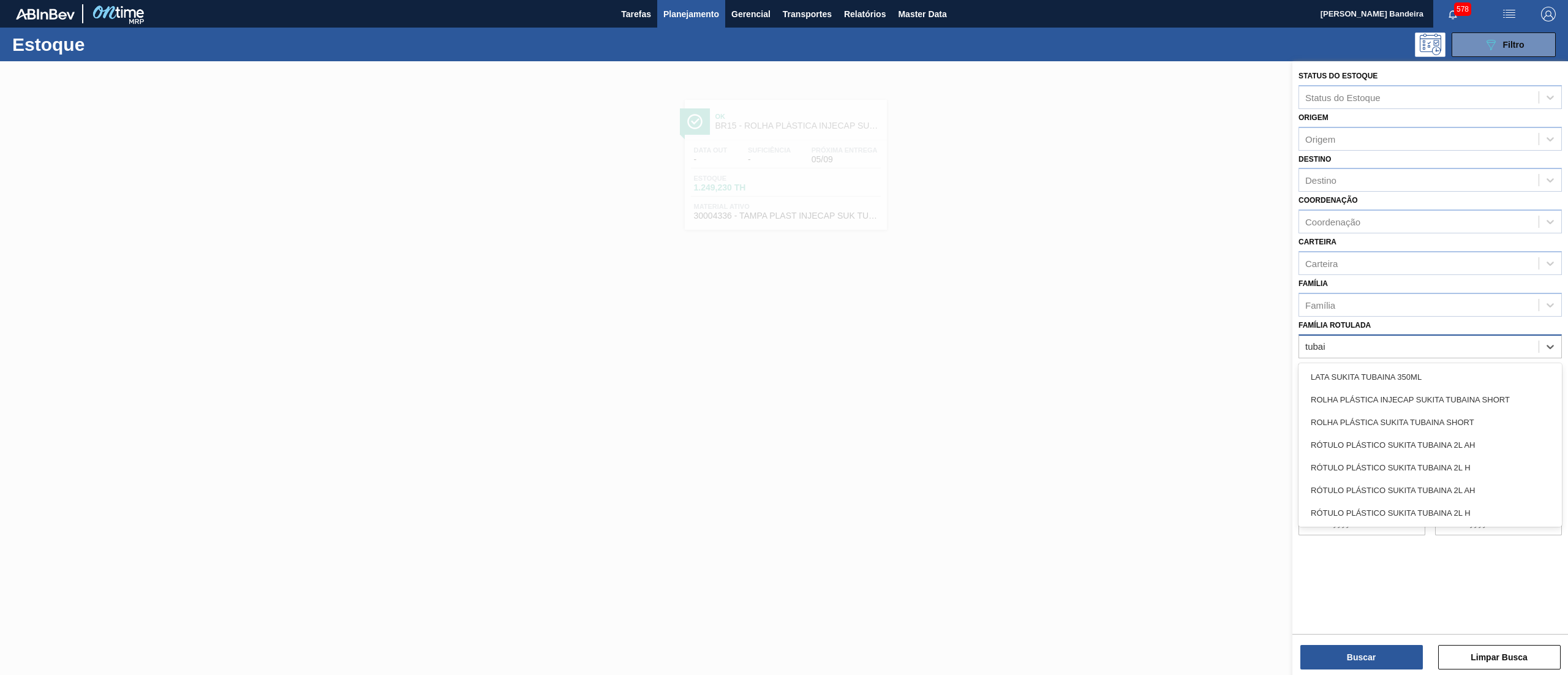
type Rotulada "tubain"
click at [1481, 465] on div "RÓTULO PLÁSTICO SUKITA TUBAINA 2L H" at bounding box center [1429, 468] width 263 height 23
type Rotulada "tubaina"
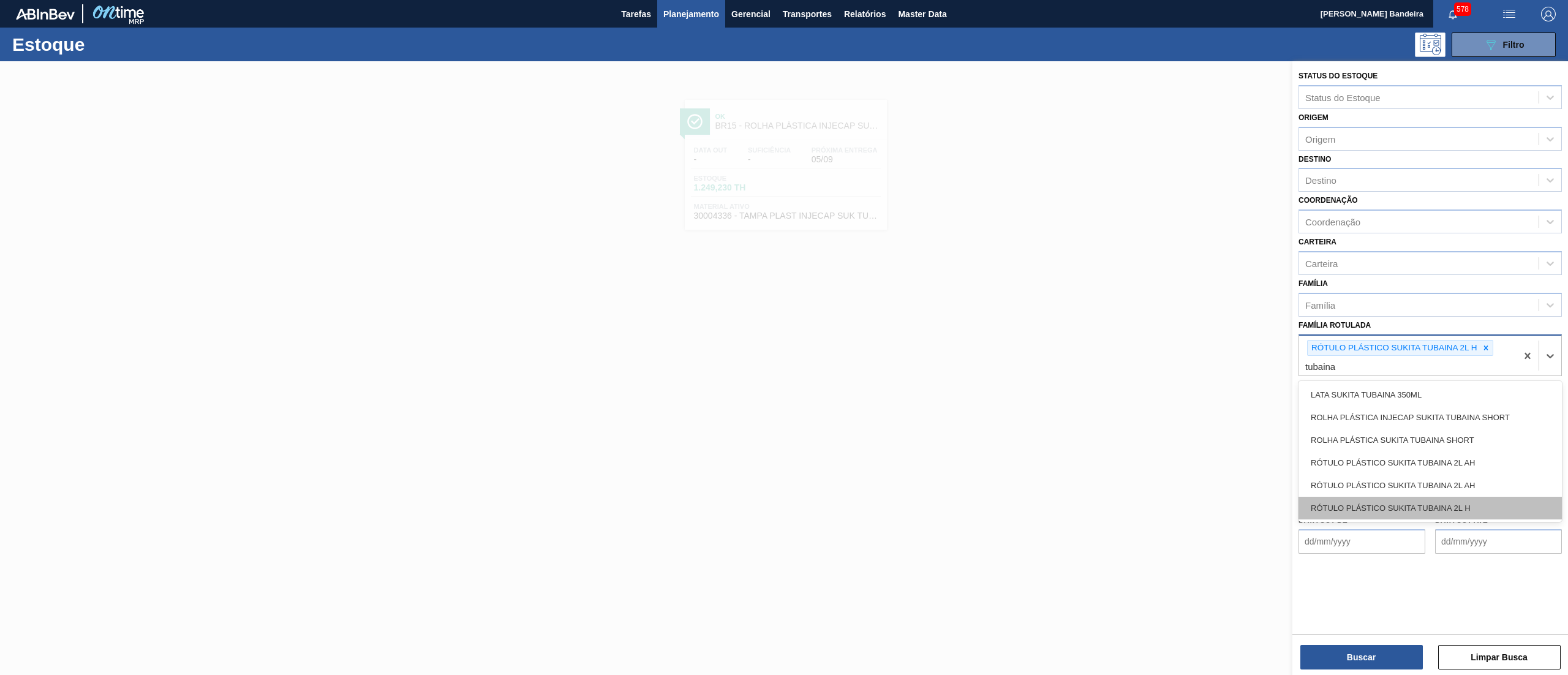
click at [1495, 497] on div "RÓTULO PLÁSTICO SUKITA TUBAINA 2L H" at bounding box center [1429, 508] width 263 height 23
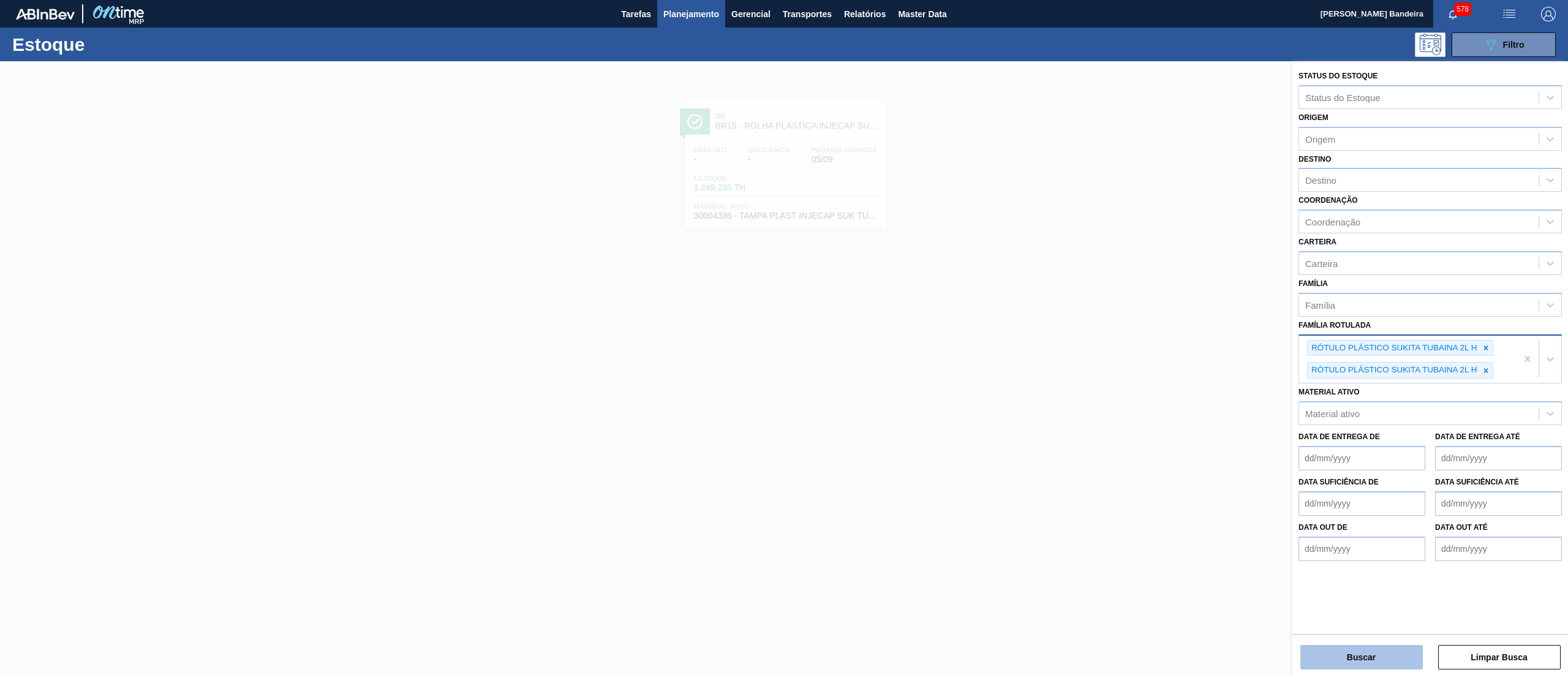
click at [1336, 656] on button "Buscar" at bounding box center [1361, 657] width 123 height 25
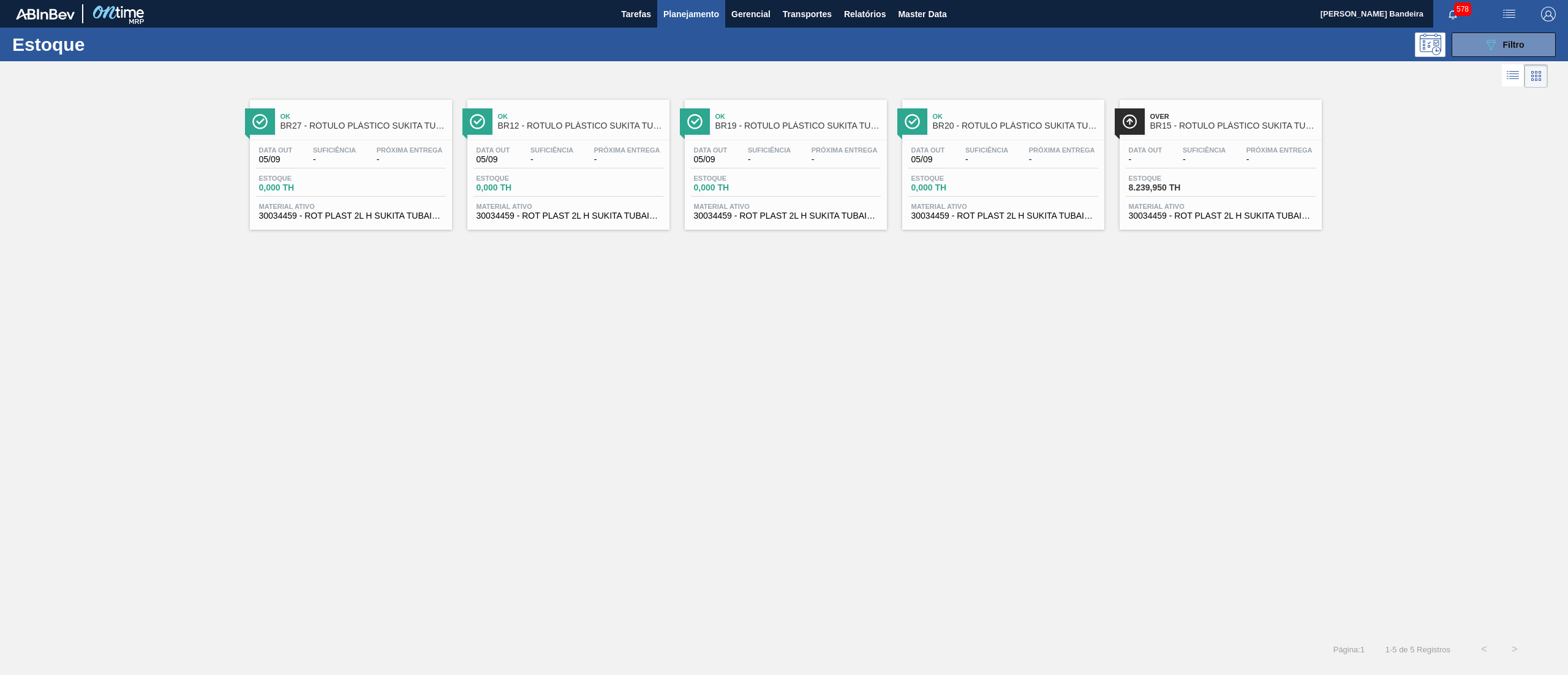
click at [1157, 218] on span "30034459 - ROT PLAST 2L H SUKITA TUBAINA NIV25" at bounding box center [1220, 215] width 183 height 9
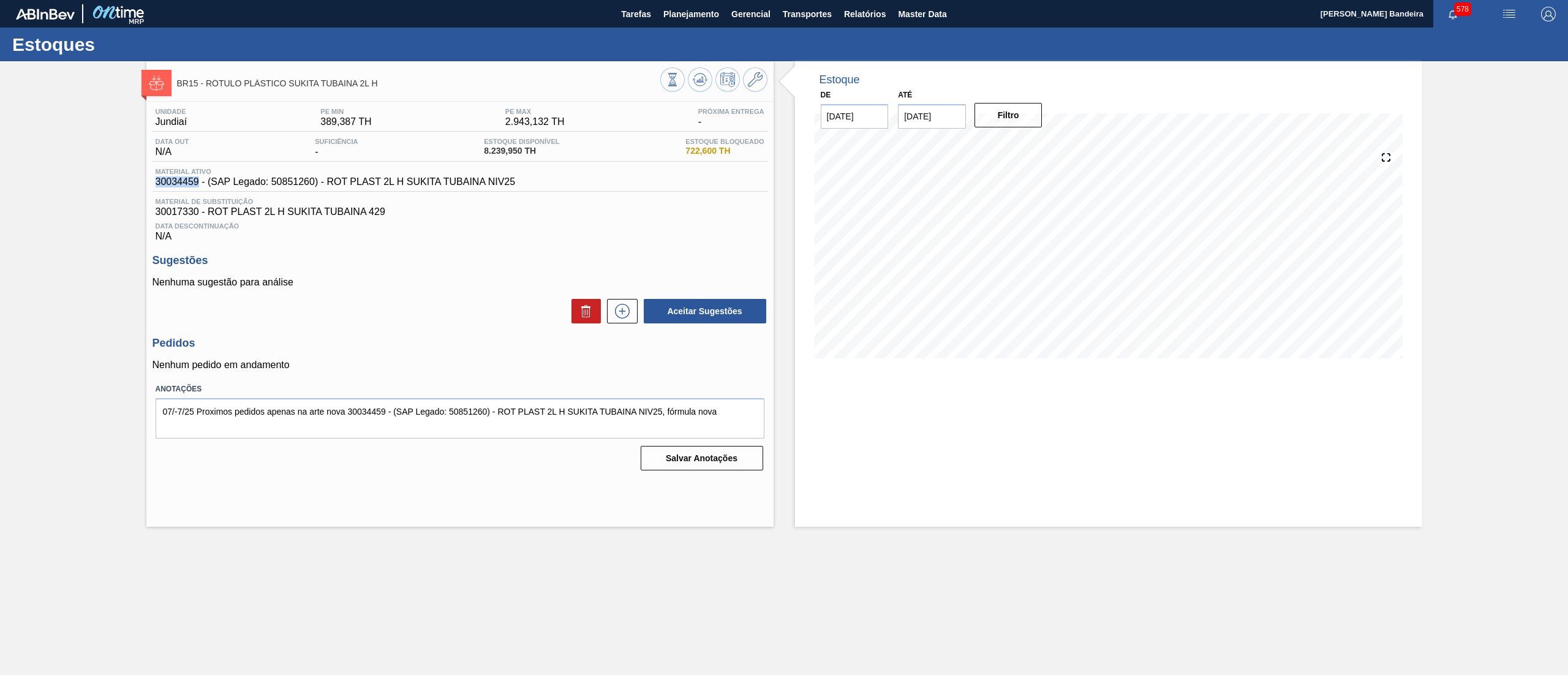
drag, startPoint x: 158, startPoint y: 179, endPoint x: 199, endPoint y: 182, distance: 41.1
click at [199, 182] on span "30034459 - (SAP Legado: 50851260) - ROT PLAST 2L H SUKITA TUBAINA NIV25" at bounding box center [336, 182] width 360 height 11
copy span "30034459"
drag, startPoint x: 518, startPoint y: 182, endPoint x: 327, endPoint y: 182, distance: 191.0
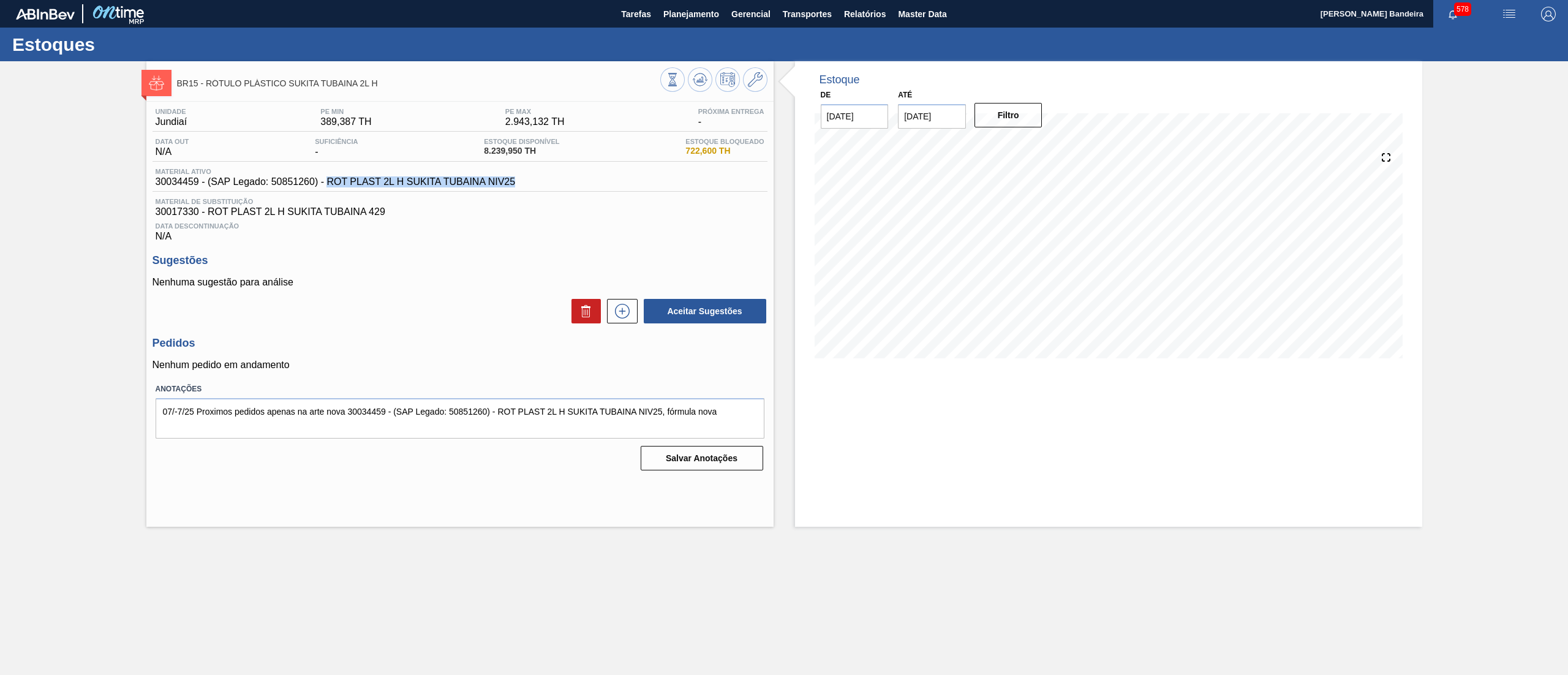
click at [327, 182] on div "Material ativo 30034459 - (SAP Legado: 50851260) - ROT PLAST 2L H SUKITA TUBAIN…" at bounding box center [460, 180] width 615 height 24
copy span "ROT PLAST 2L H SUKITA TUBAINA NIV25"
click at [693, 19] on span "Planejamento" at bounding box center [691, 14] width 56 height 15
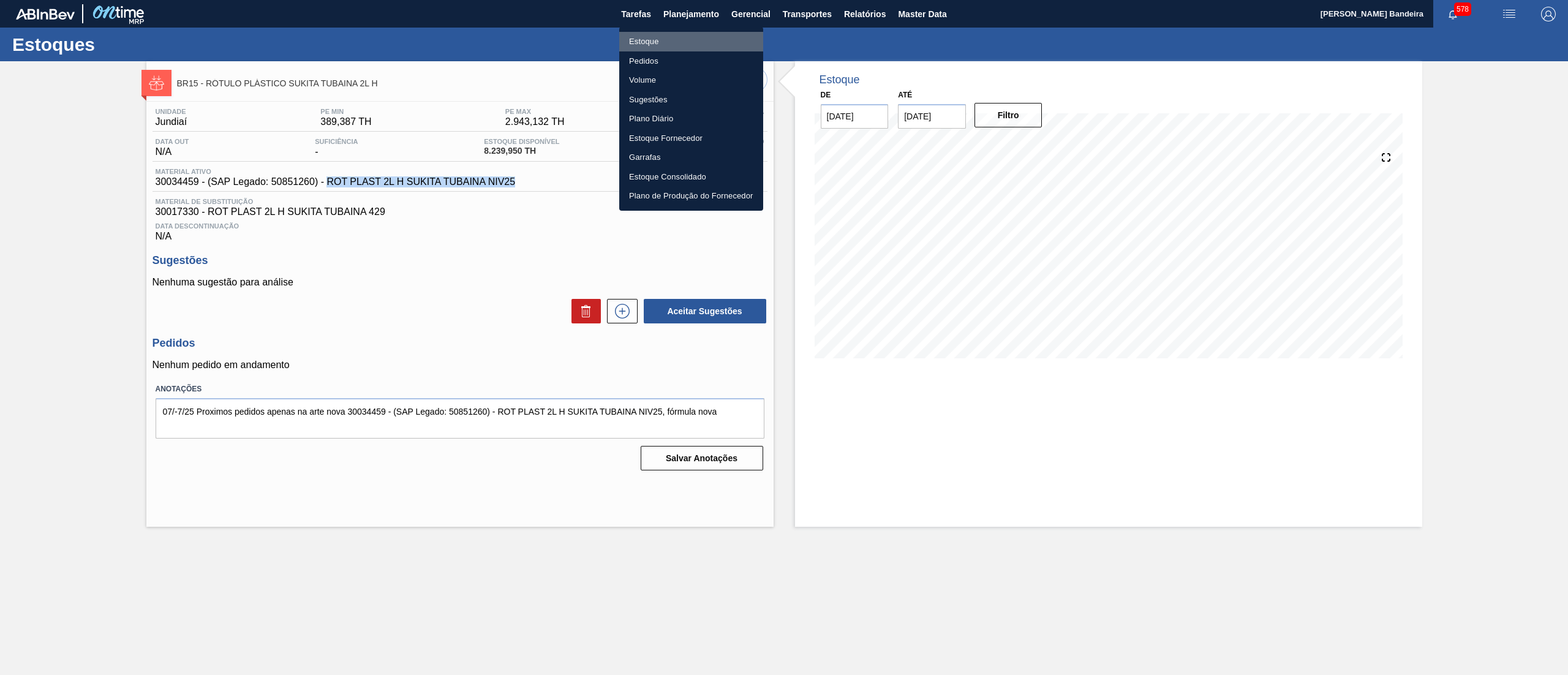
click at [681, 45] on li "Estoque" at bounding box center [691, 42] width 144 height 20
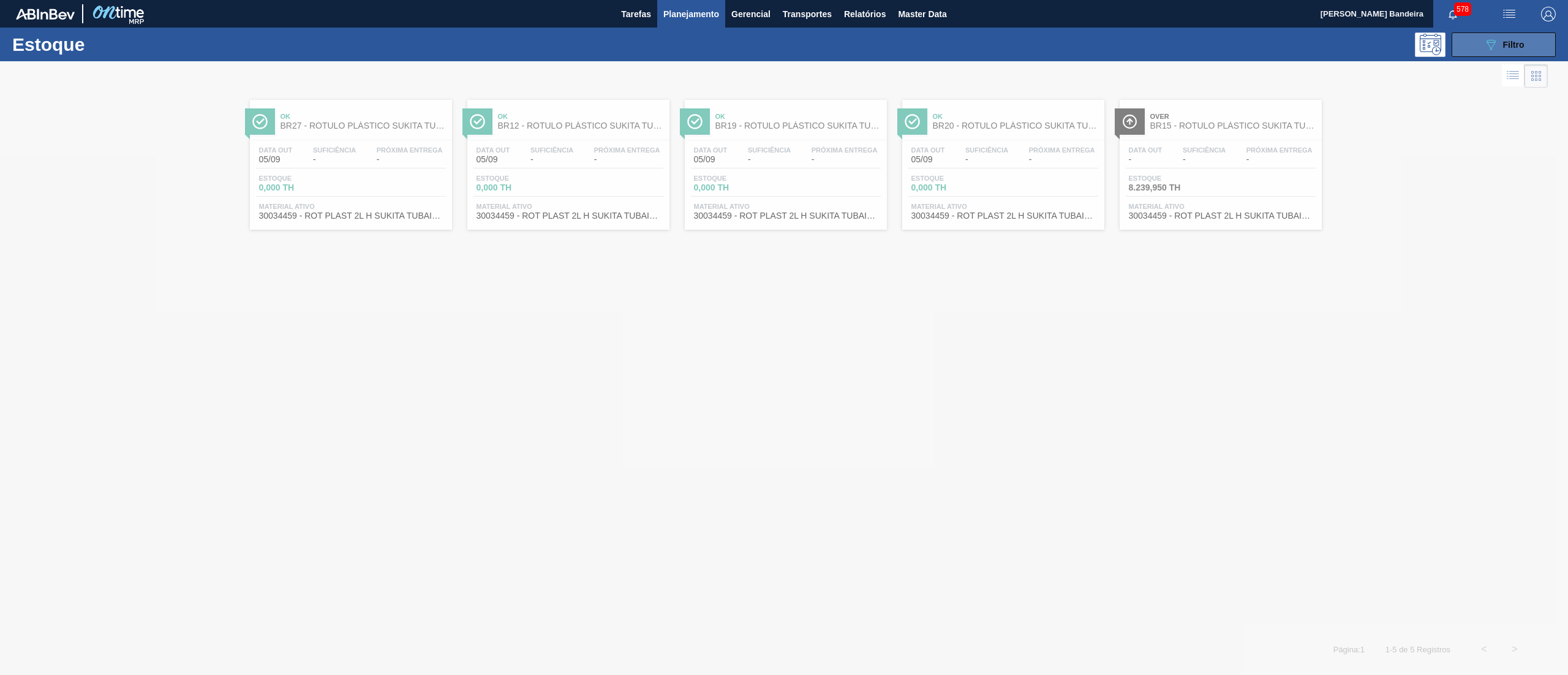
click at [1478, 53] on button "089F7B8B-B2A5-4AFE-B5C0-19BA573D28AC Filtro" at bounding box center [1504, 45] width 104 height 25
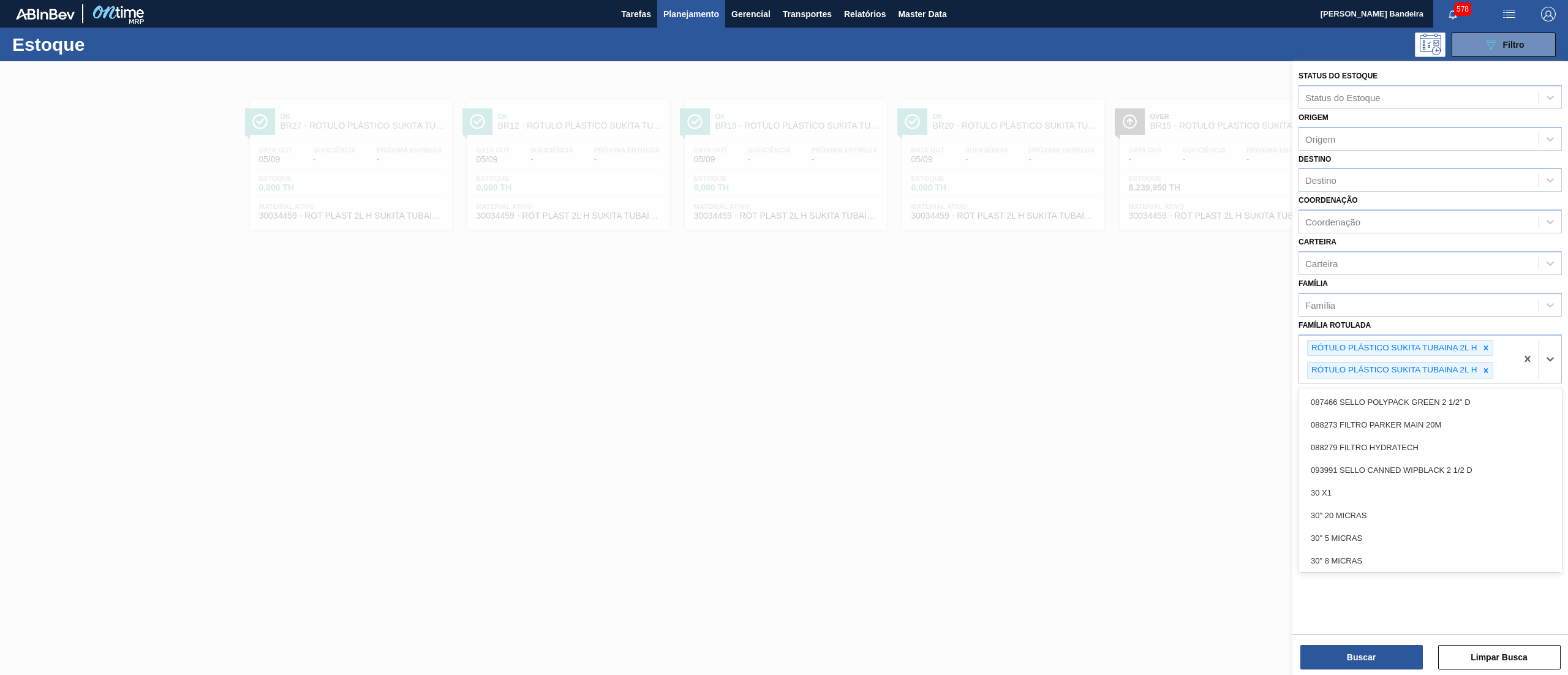
click at [1502, 364] on div "RÓTULO PLÁSTICO SUKITA TUBAINA 2L H RÓTULO PLÁSTICO SUKITA TUBAINA 2L H" at bounding box center [1407, 360] width 217 height 48
type Rotulada "tubai"
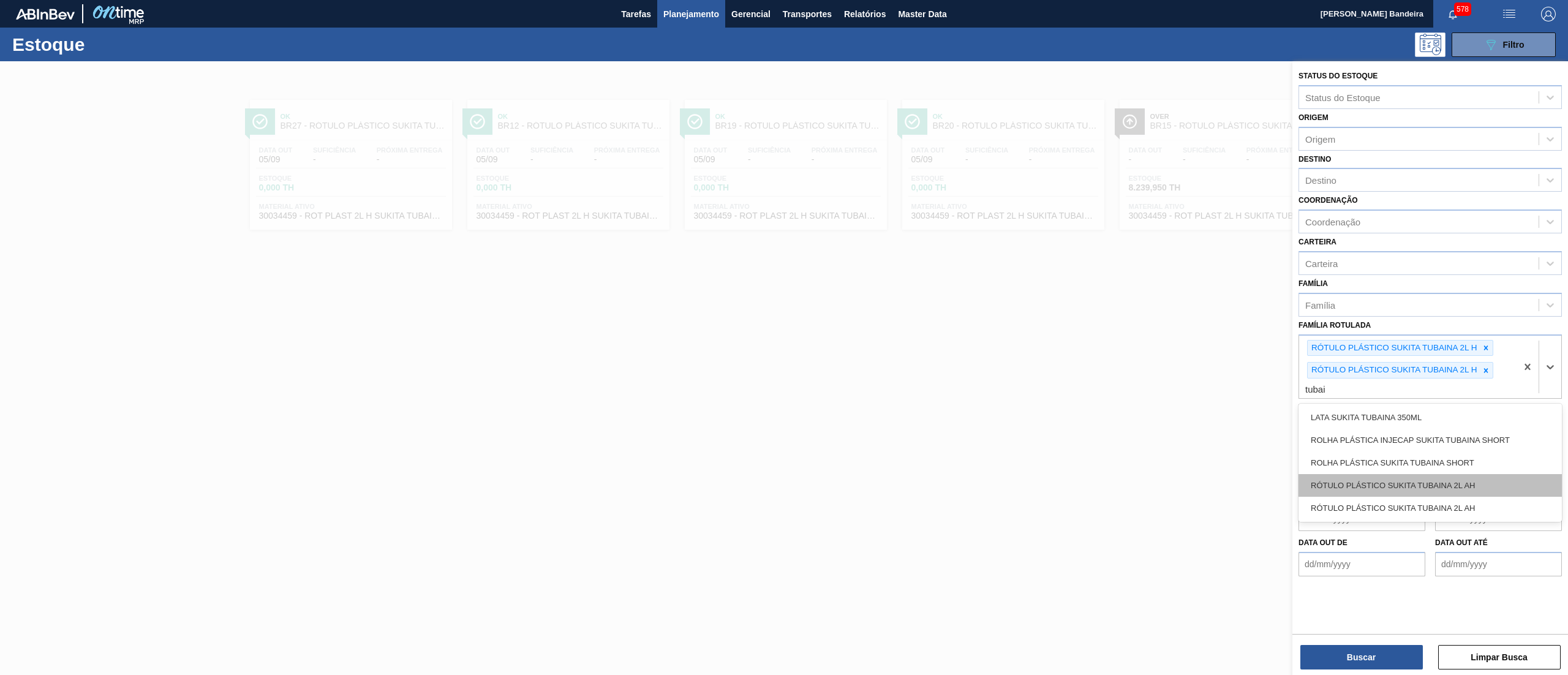
click at [1494, 482] on div "RÓTULO PLÁSTICO SUKITA TUBAINA 2L AH" at bounding box center [1429, 485] width 263 height 23
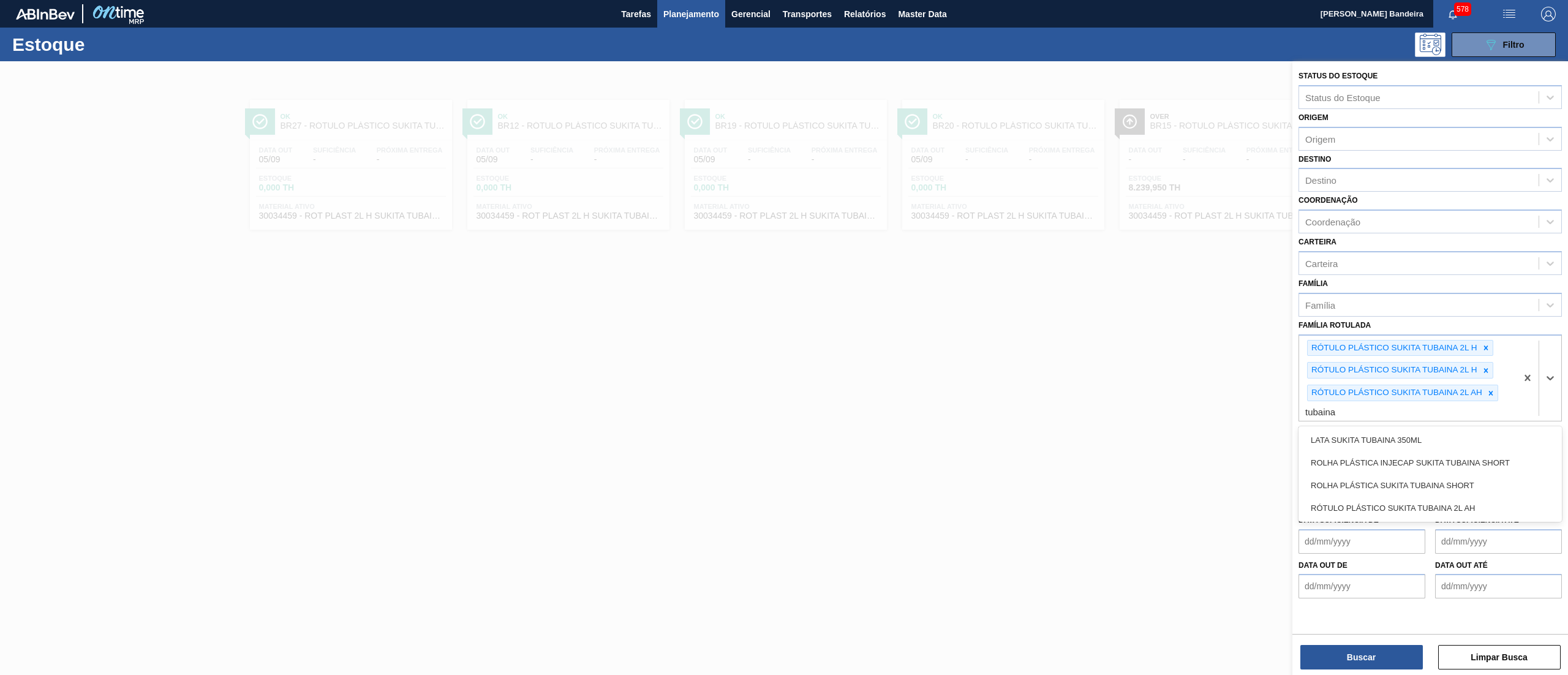
type Rotulada "tubain"
click at [1483, 506] on div "RÓTULO PLÁSTICO SUKITA TUBAINA 2L AH" at bounding box center [1429, 508] width 263 height 23
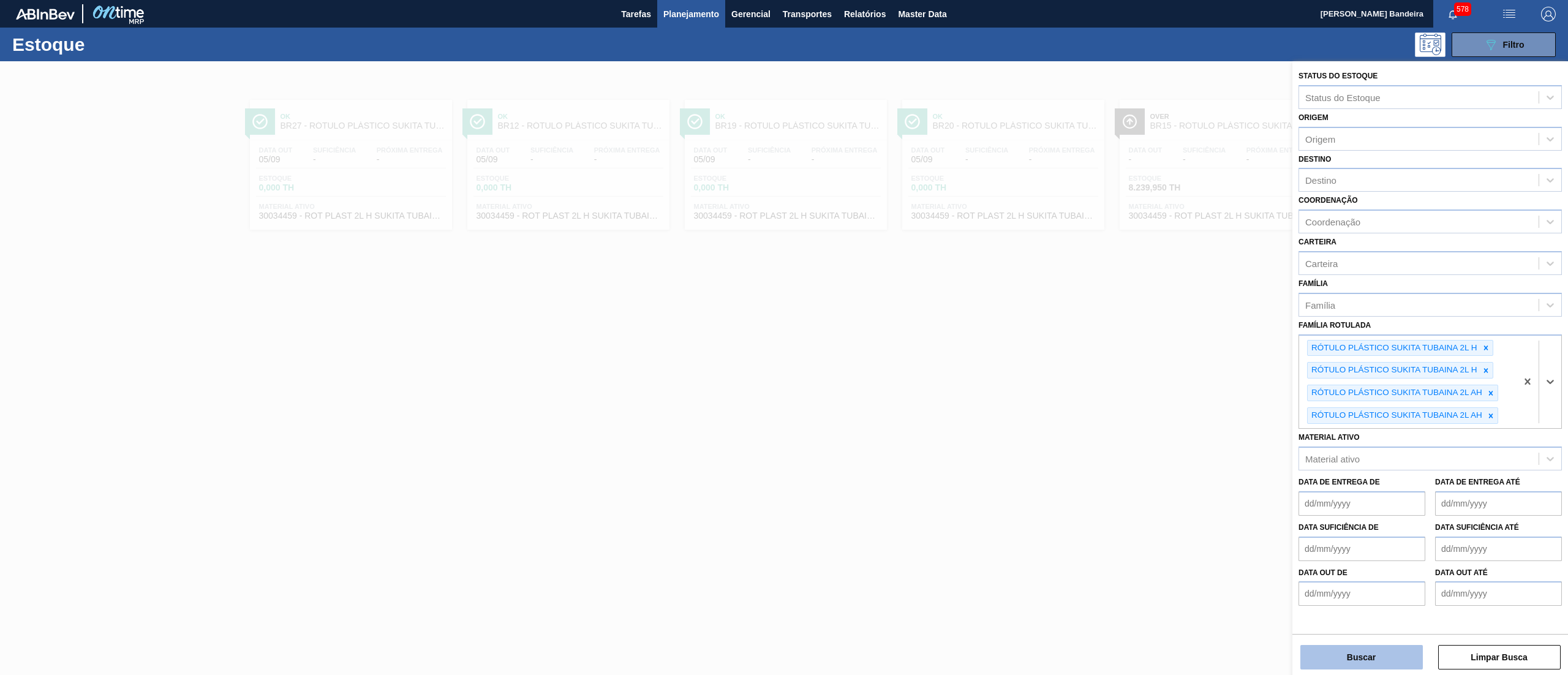
click at [1347, 661] on button "Buscar" at bounding box center [1361, 657] width 123 height 25
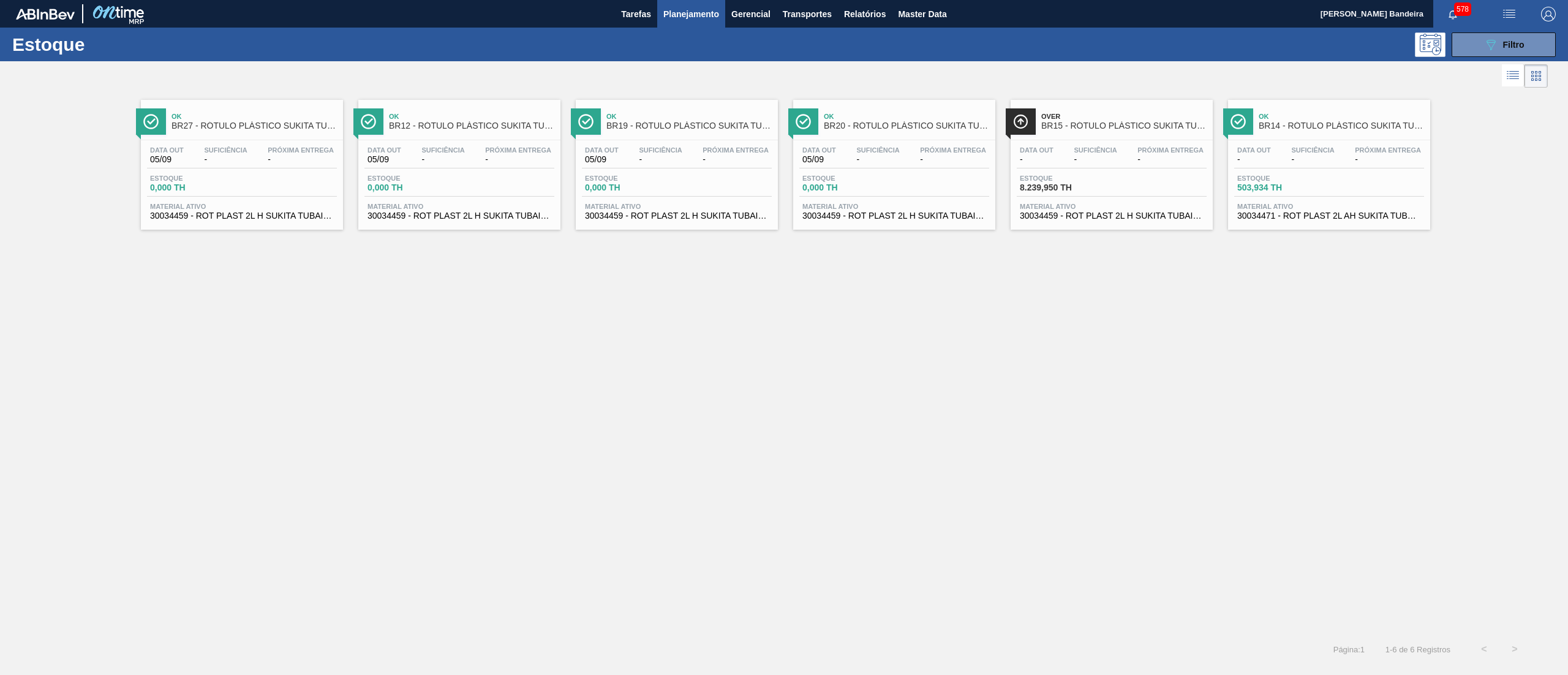
click at [922, 217] on span "30034459 - ROT PLAST 2L H SUKITA TUBAINA NIV25" at bounding box center [894, 215] width 183 height 9
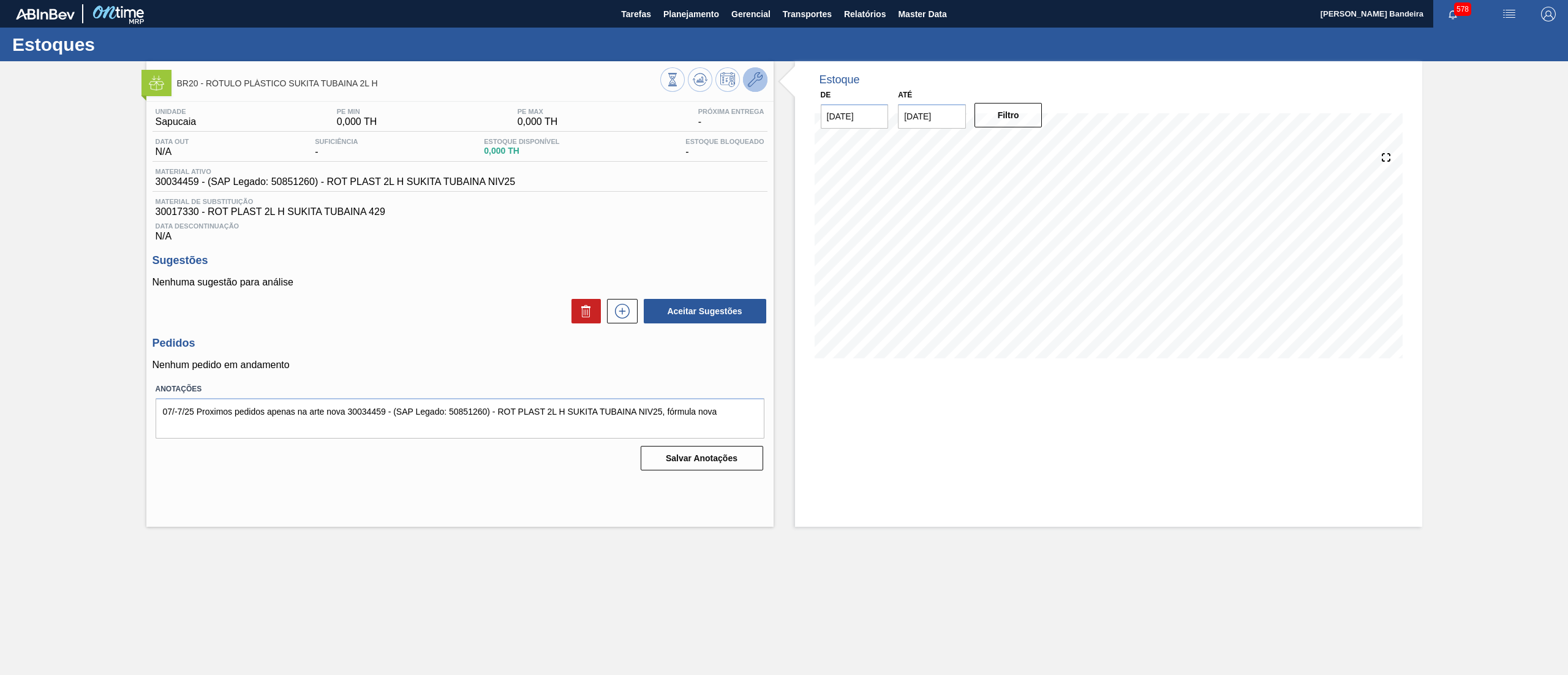
click at [757, 81] on icon at bounding box center [755, 80] width 15 height 15
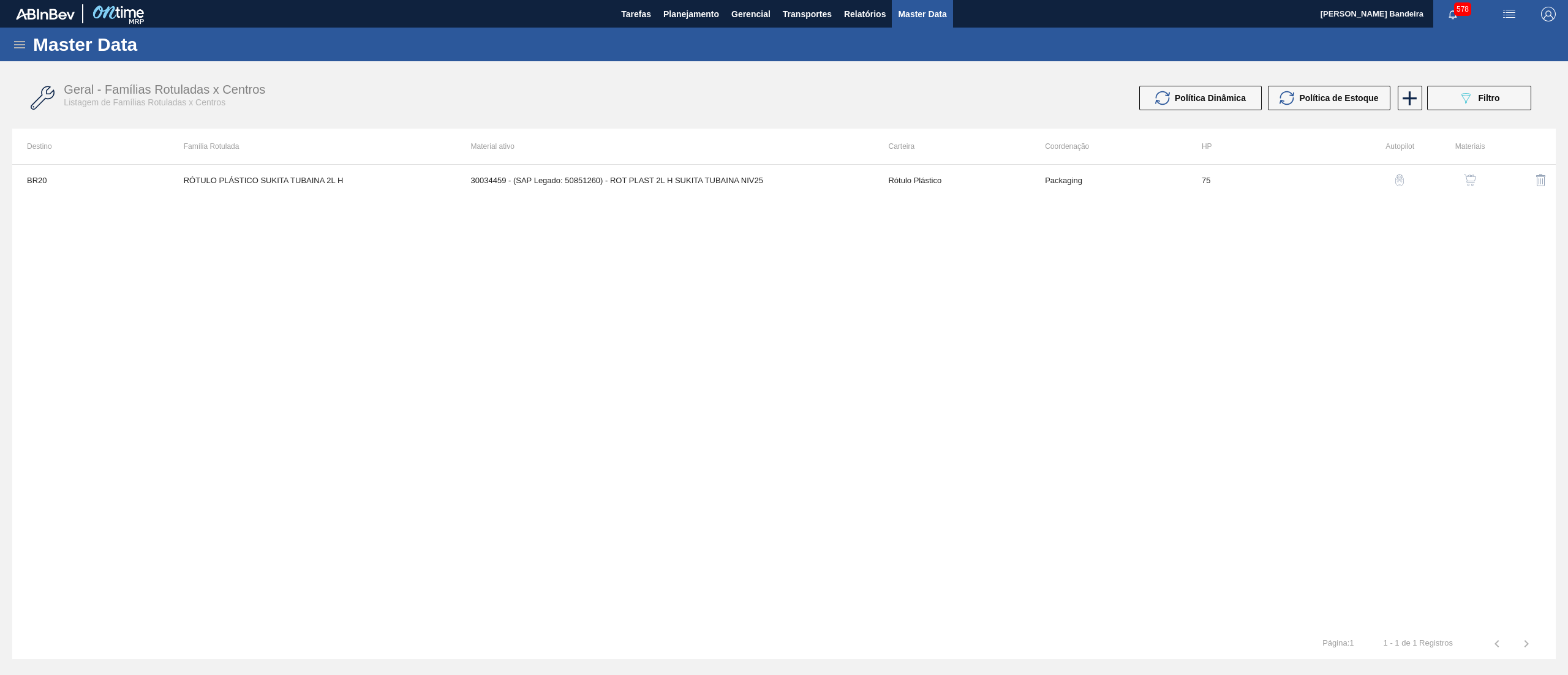
click at [1470, 177] on img "button" at bounding box center [1470, 180] width 12 height 12
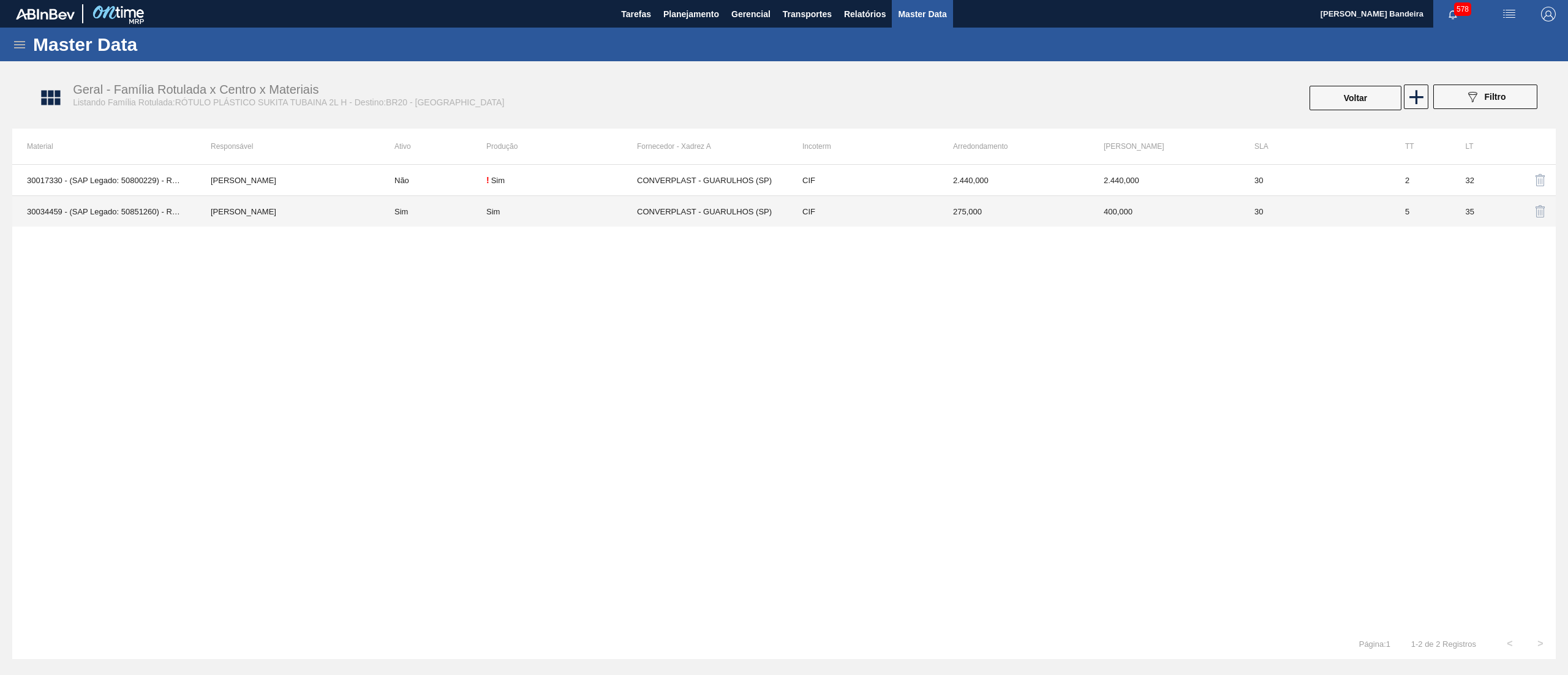
click at [542, 218] on td "Sim" at bounding box center [562, 211] width 151 height 31
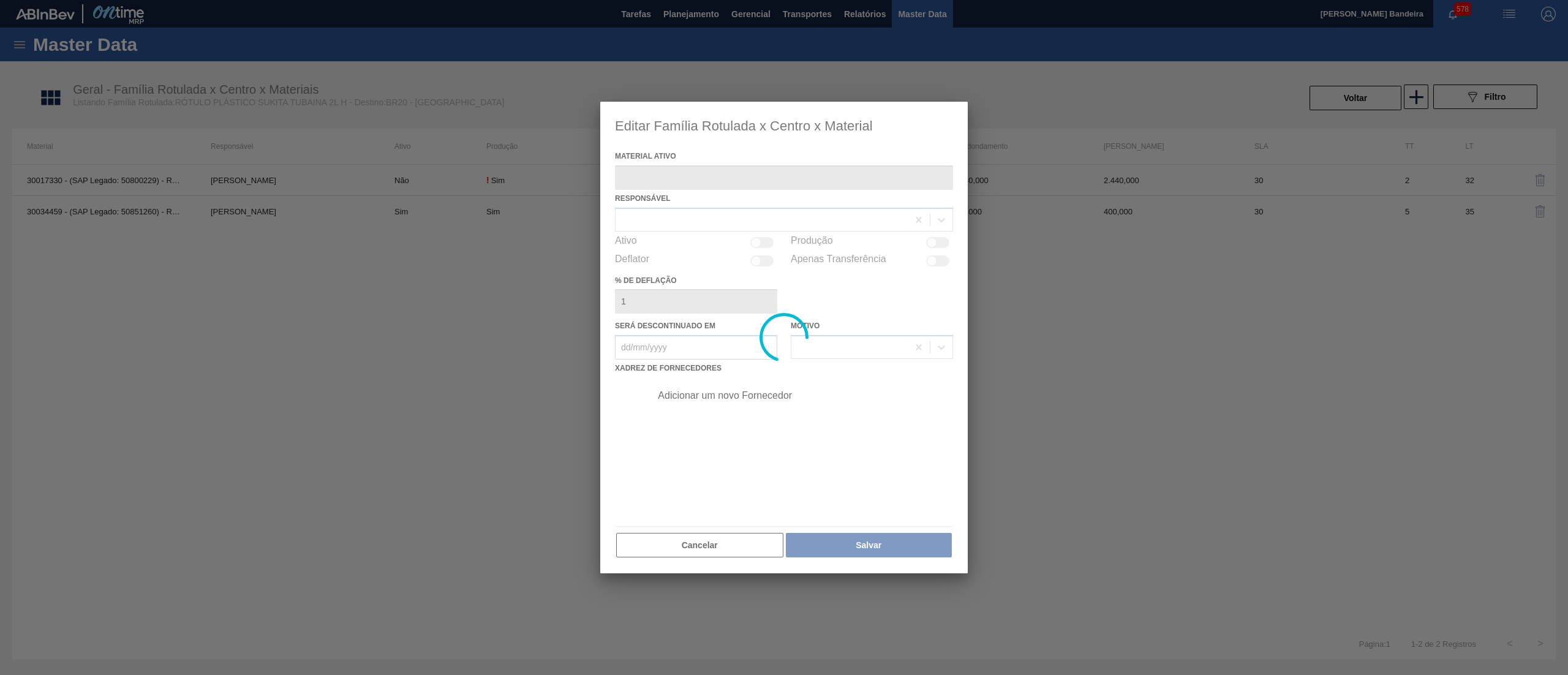
type ativo "30034459 - (SAP Legado: 50851260) - ROT PLAST 2L H SUKITA TUBAINA NIV25"
checkbox input "true"
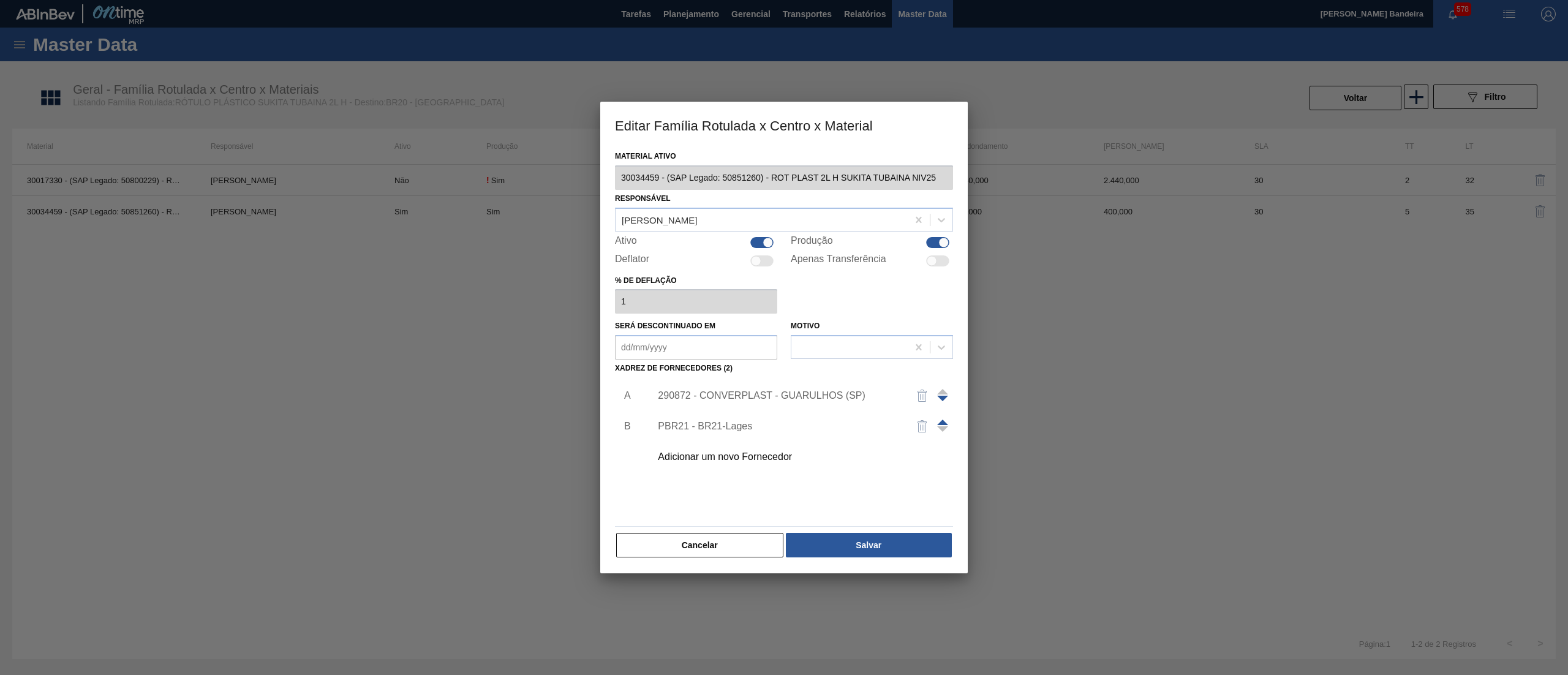
click at [598, 164] on div "Editar Família Rotulada x Centro x Material Material ativo 30034459 - (SAP Lega…" at bounding box center [784, 338] width 1568 height 675
click at [796, 386] on div "290872 - CONVERPLAST - GUARULHOS (SP)" at bounding box center [798, 396] width 309 height 31
click at [810, 392] on div "290872 - CONVERPLAST - GUARULHOS (SP)" at bounding box center [777, 396] width 240 height 11
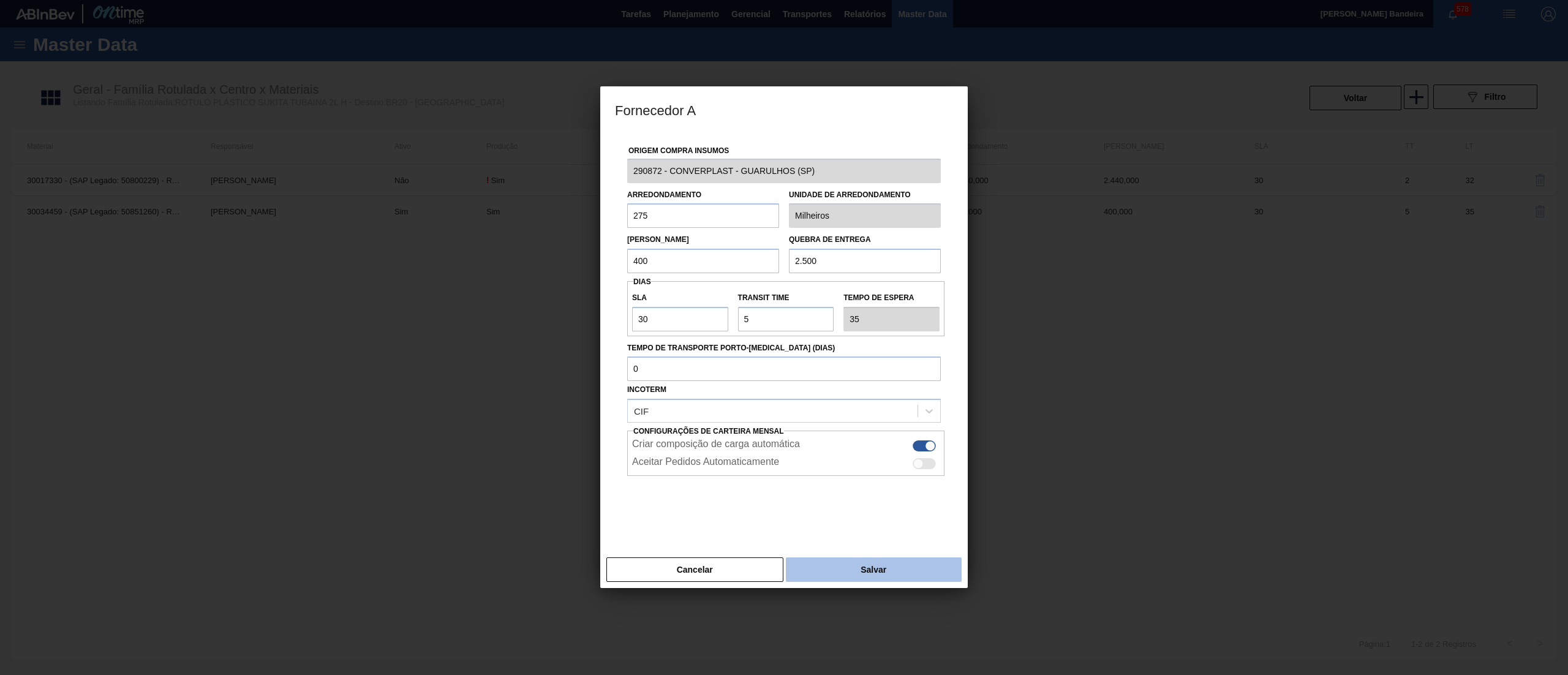
click at [843, 571] on button "Salvar" at bounding box center [874, 569] width 176 height 25
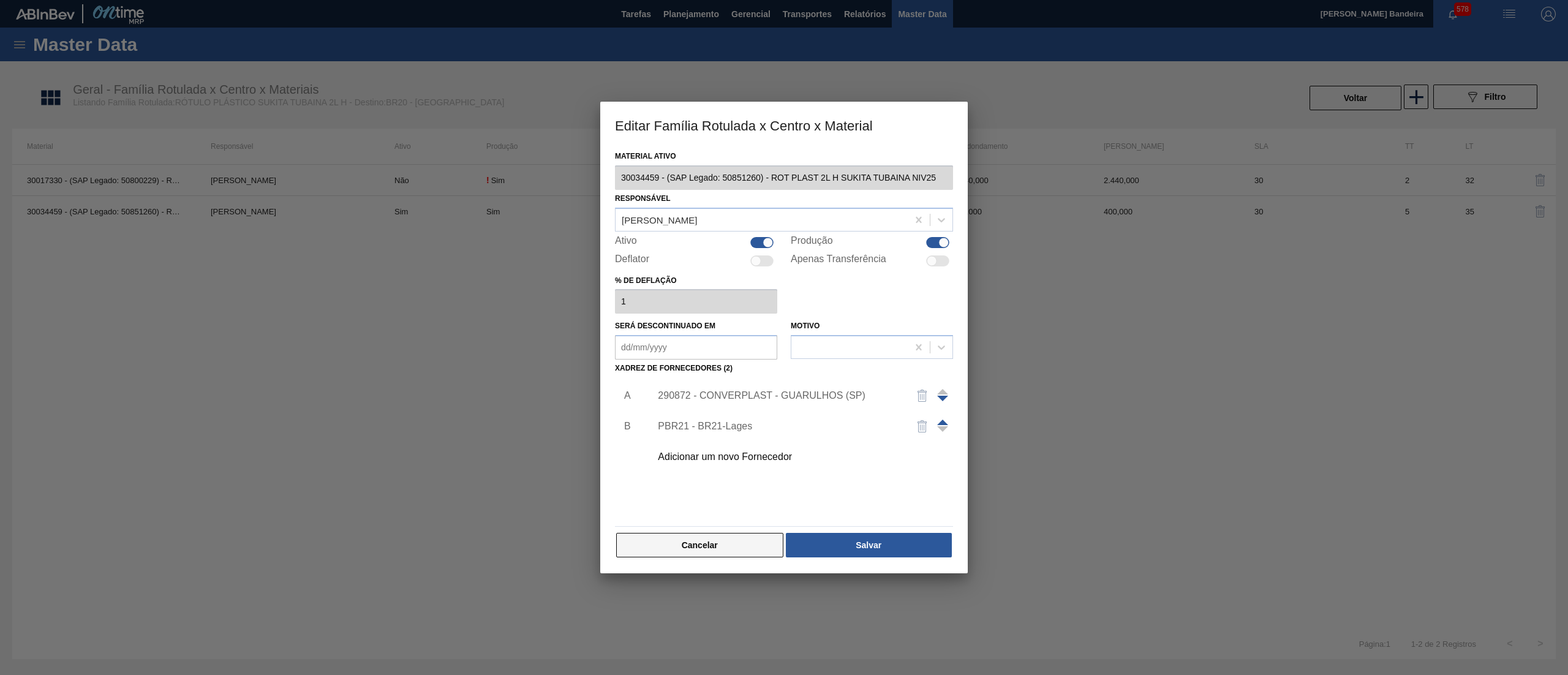
click at [736, 544] on button "Cancelar" at bounding box center [699, 546] width 167 height 25
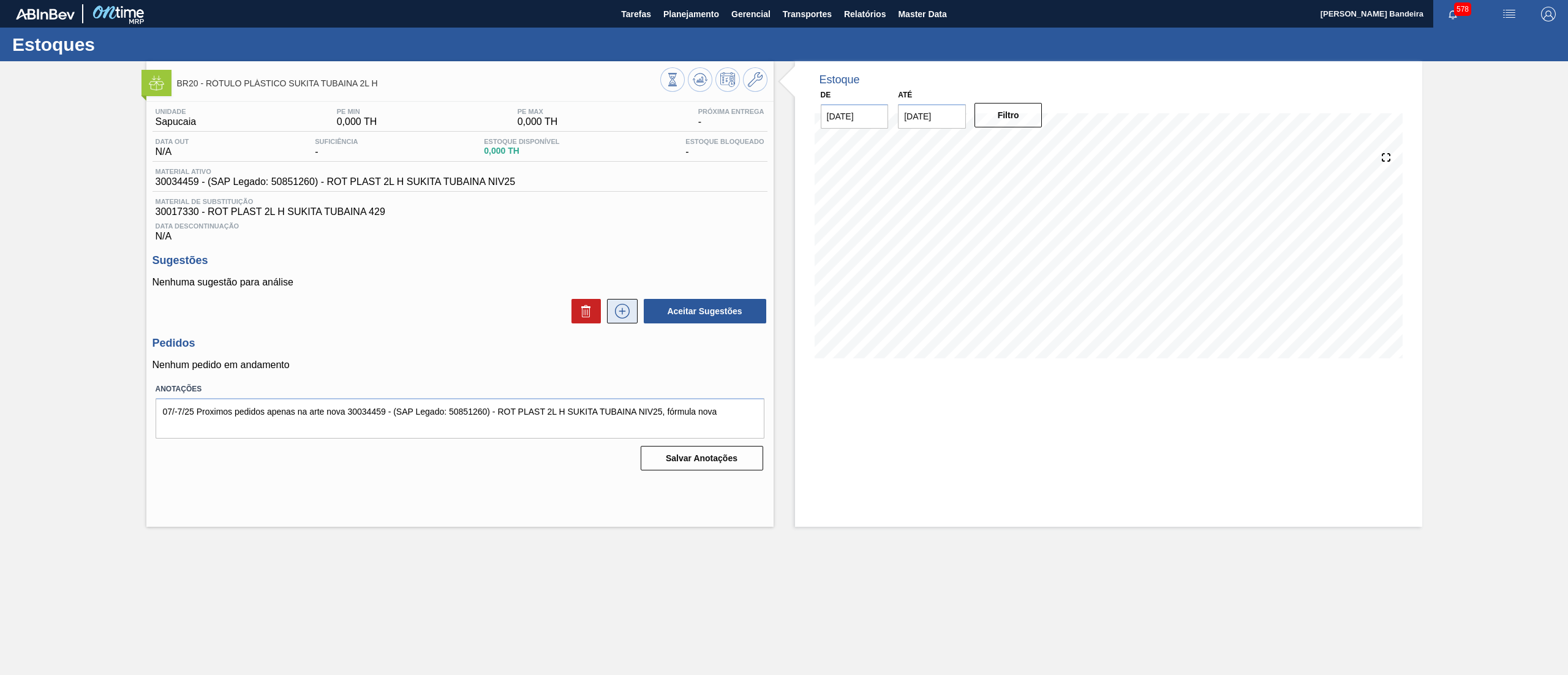
click at [623, 311] on icon at bounding box center [622, 311] width 20 height 15
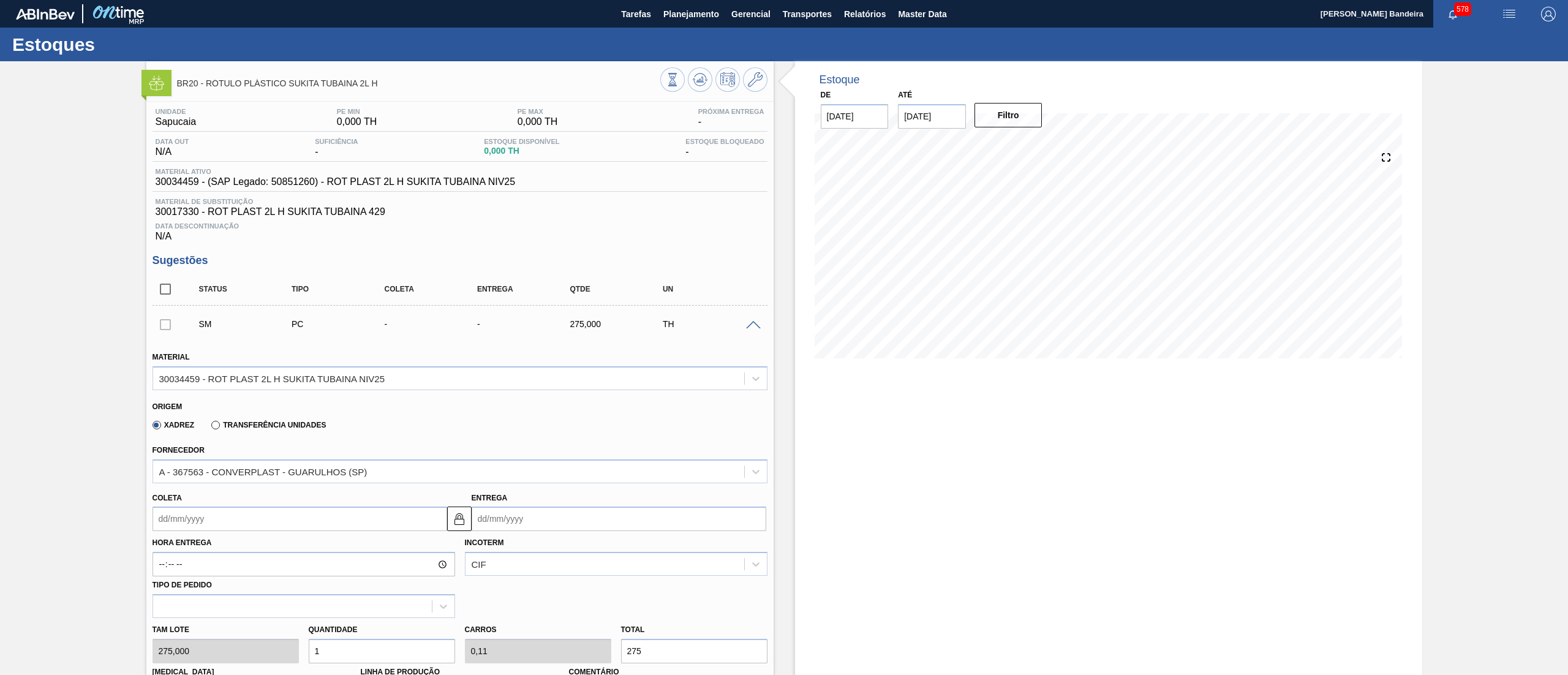
click at [304, 531] on input "Coleta" at bounding box center [300, 519] width 294 height 25
click at [191, 422] on div "8" at bounding box center [186, 423] width 17 height 17
type input "[DATE]"
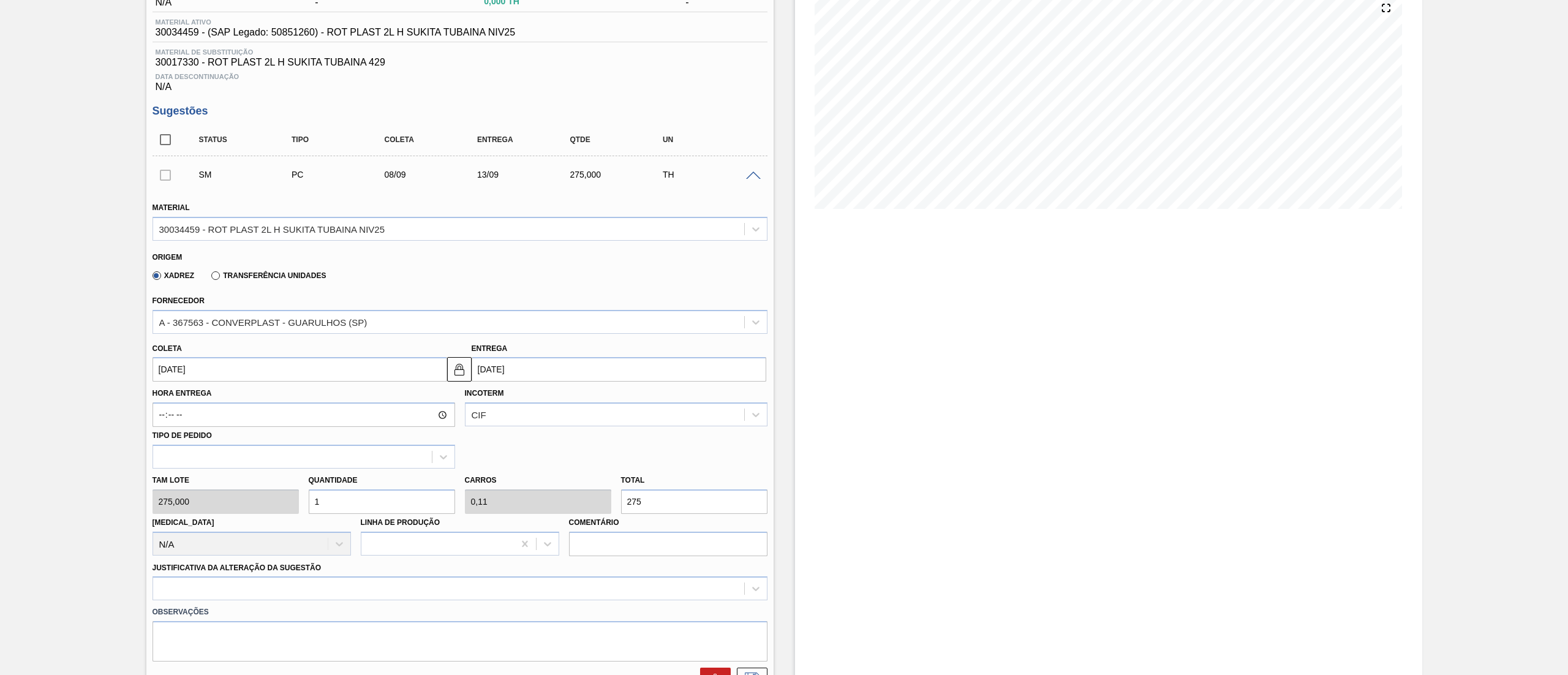
scroll to position [169, 0]
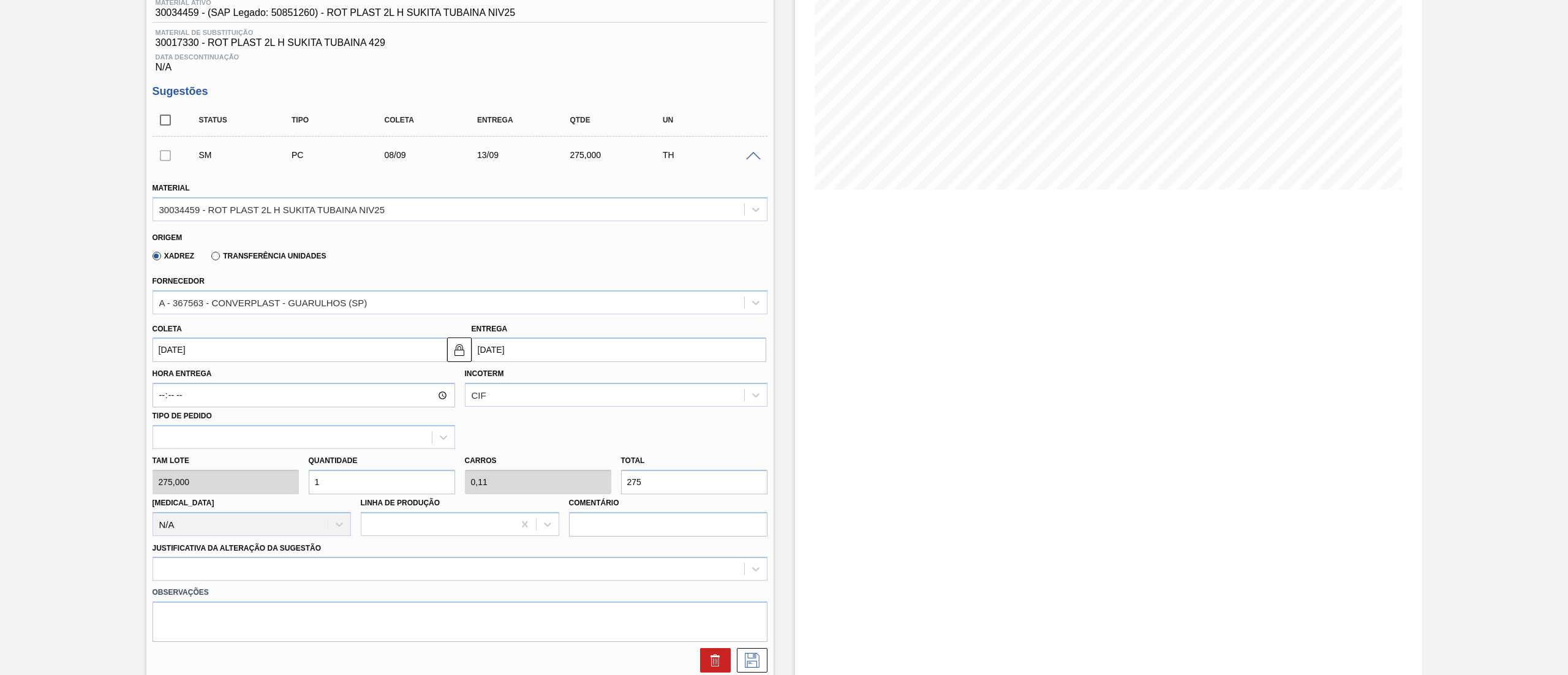
click at [295, 487] on div "Tam lote 275,000 Quantidade 1 Carros 0,11 Total 275 [MEDICAL_DATA] N/A Linha de…" at bounding box center [460, 493] width 625 height 88
type input "12"
type input "1,32"
type input "3.300"
click at [297, 485] on div "Tam lote 275,000 Quantidade 12 Carros 1,32 Total 3.300 [MEDICAL_DATA] N/A Linha…" at bounding box center [460, 493] width 625 height 88
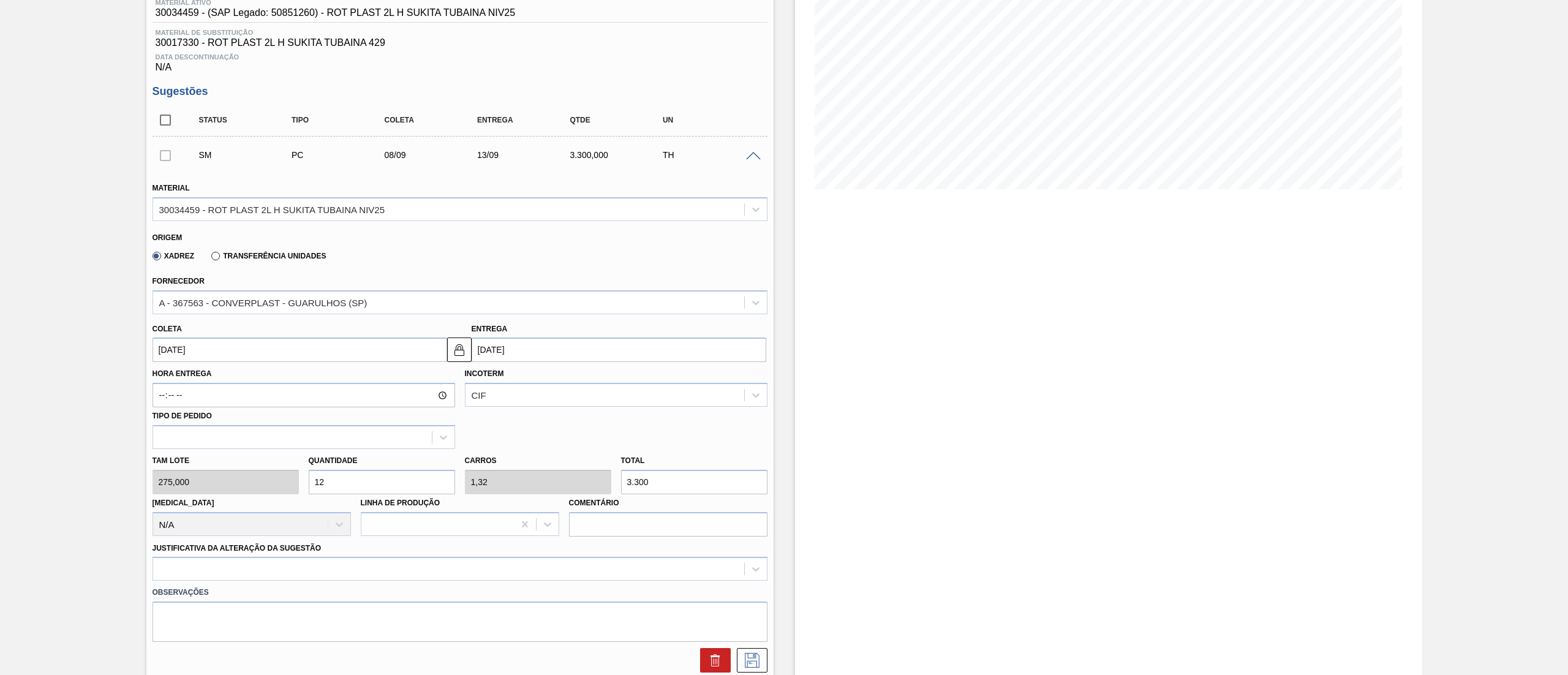
type input "8"
type input "0,88"
type input "2.200"
type input "8"
click at [312, 565] on div "option Logística ABI (Problemas de descarga etc.) focused, 4 of 18. 18 results …" at bounding box center [460, 568] width 615 height 24
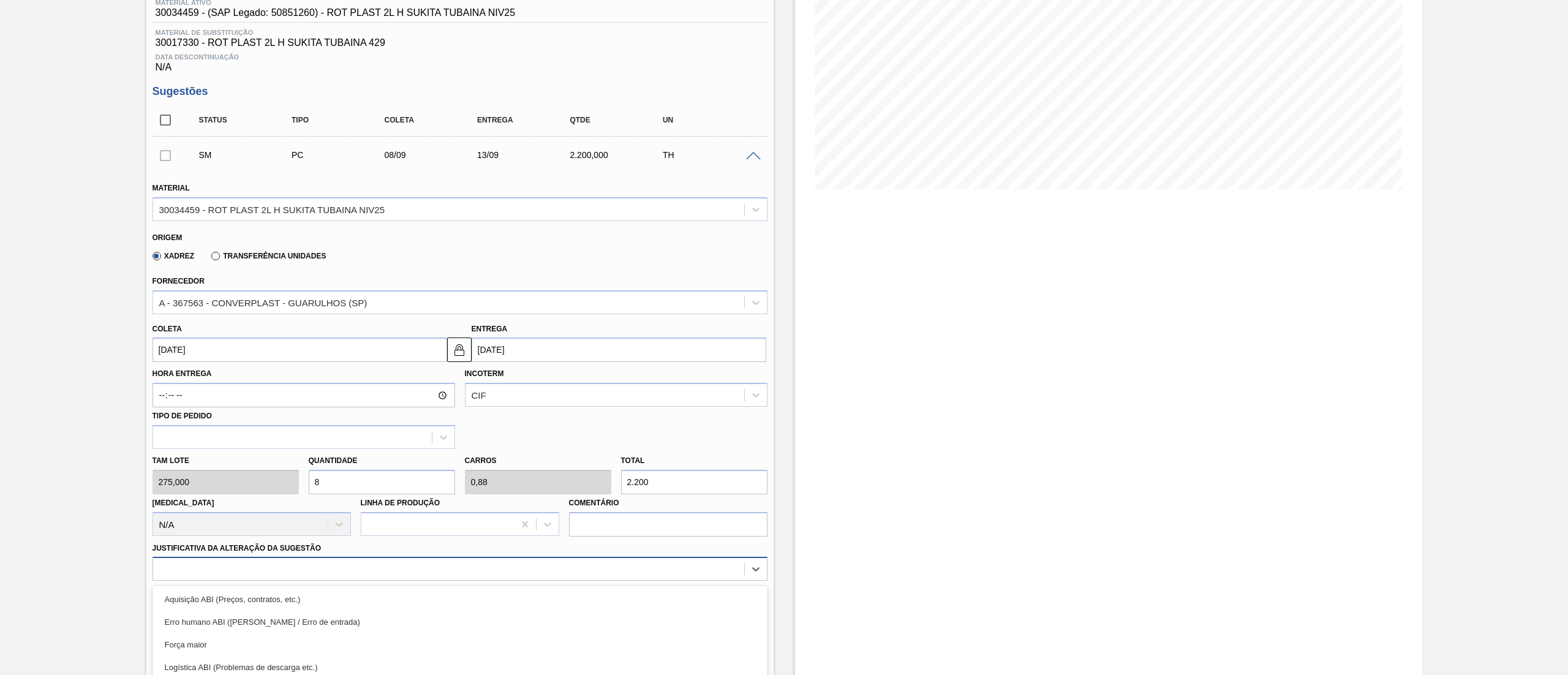
scroll to position [270, 0]
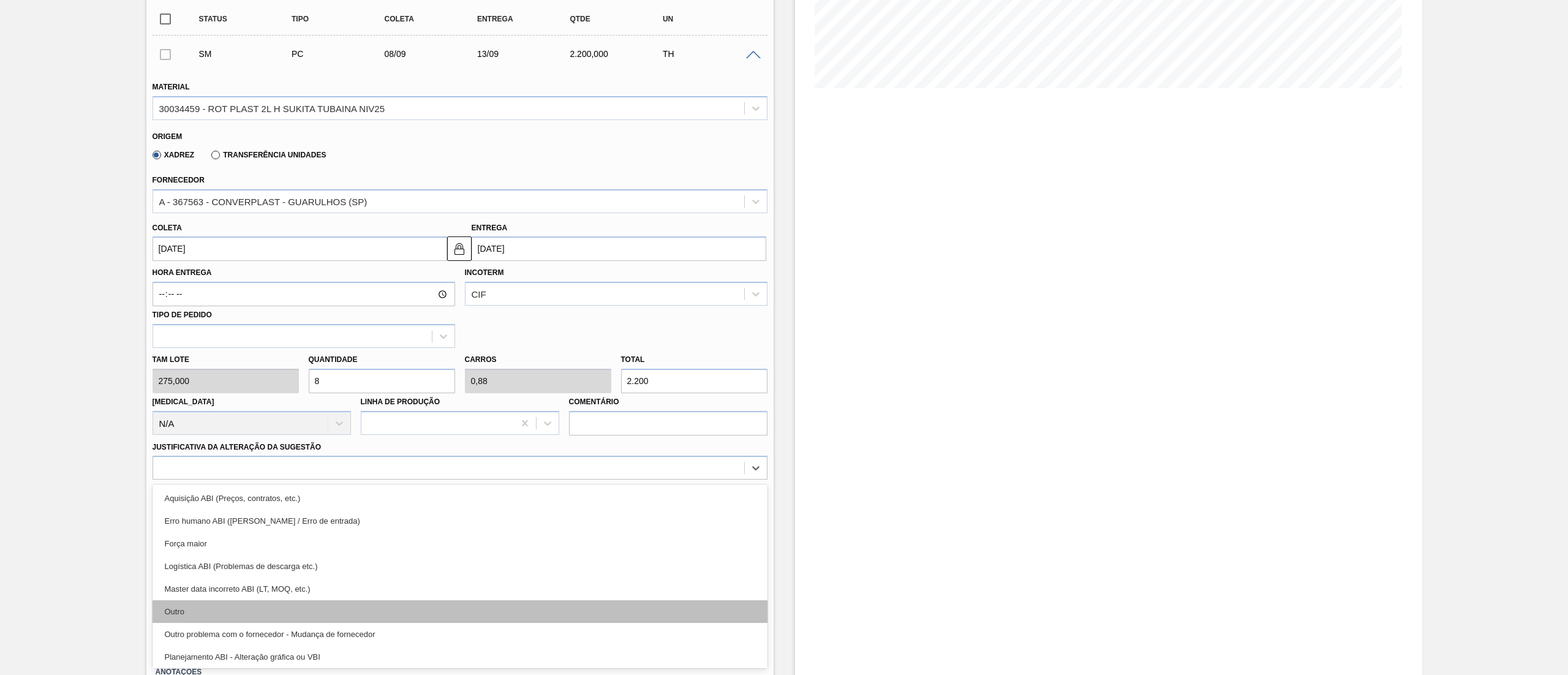
click at [288, 612] on div "Outro" at bounding box center [460, 611] width 615 height 23
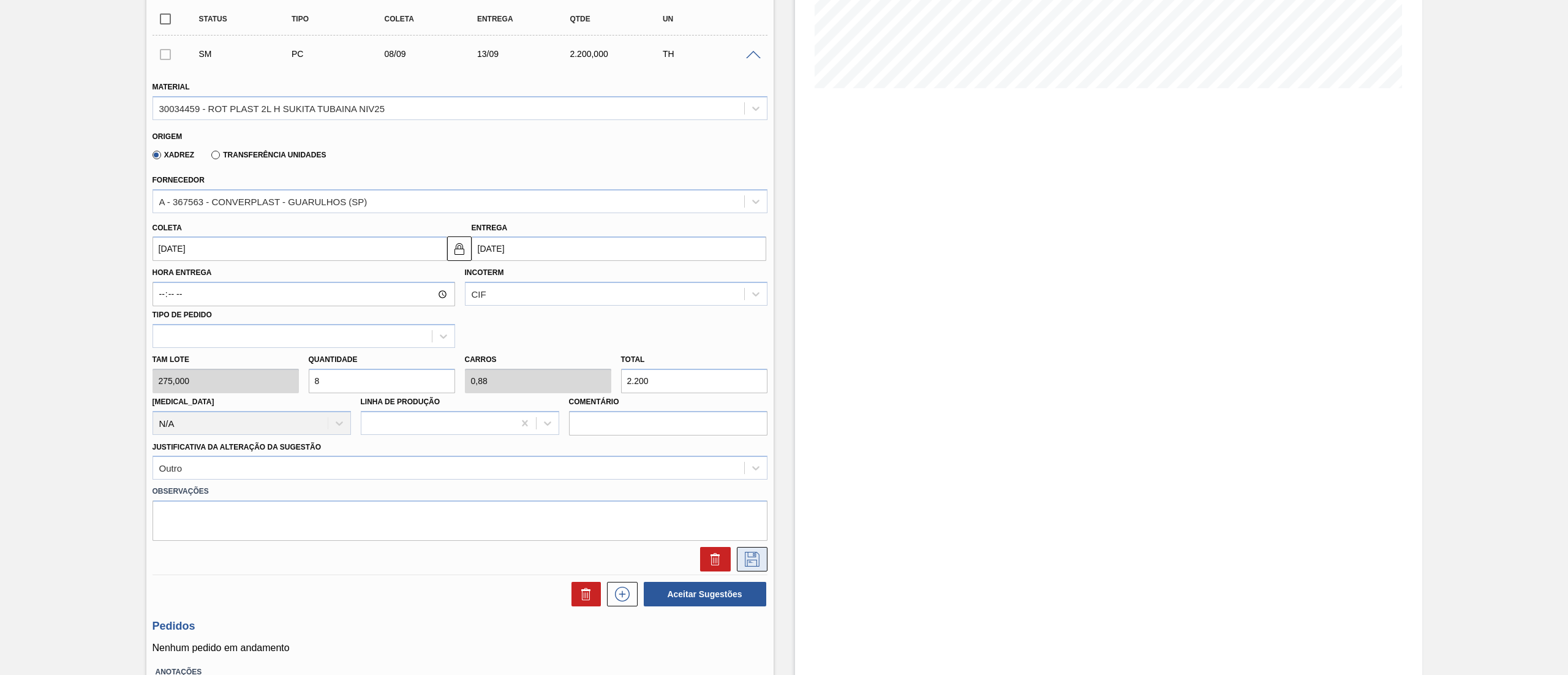
click at [747, 557] on icon at bounding box center [752, 559] width 20 height 15
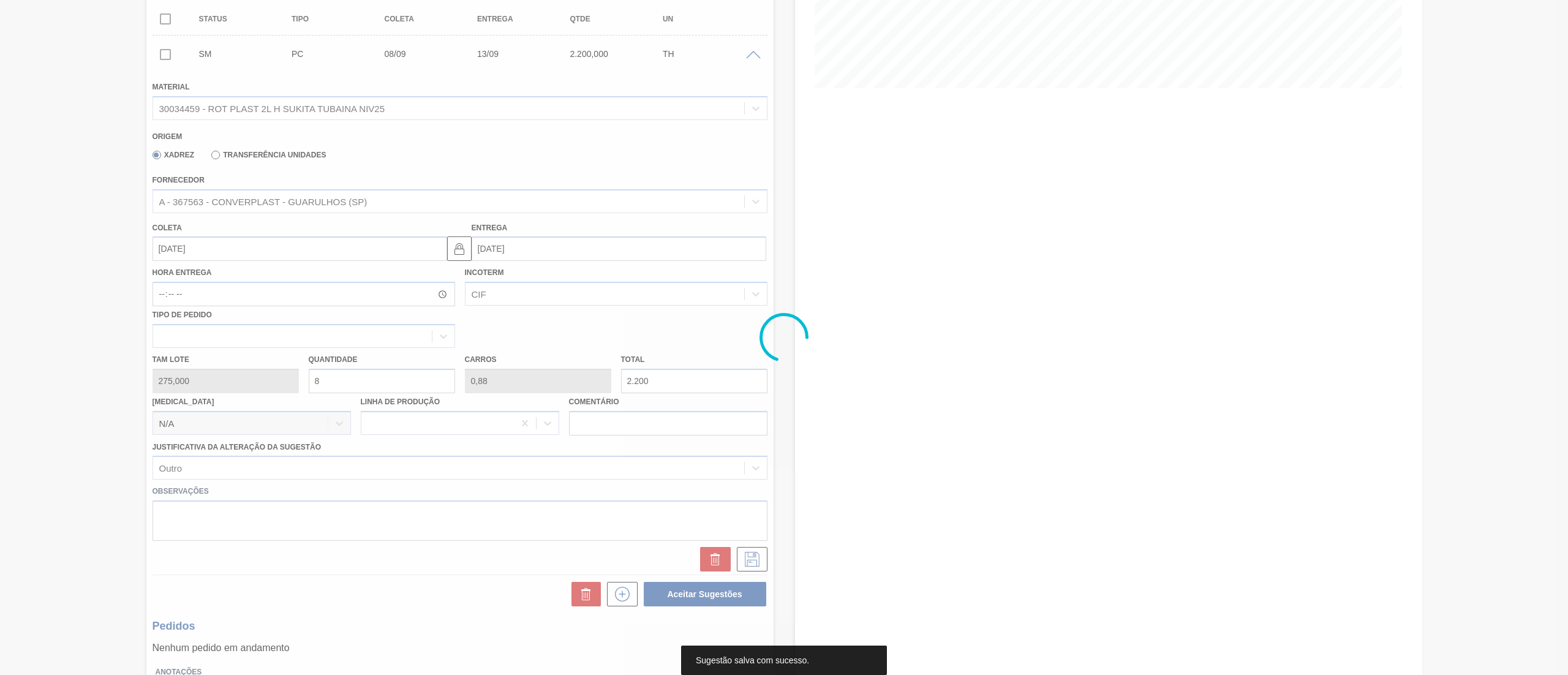
scroll to position [0, 0]
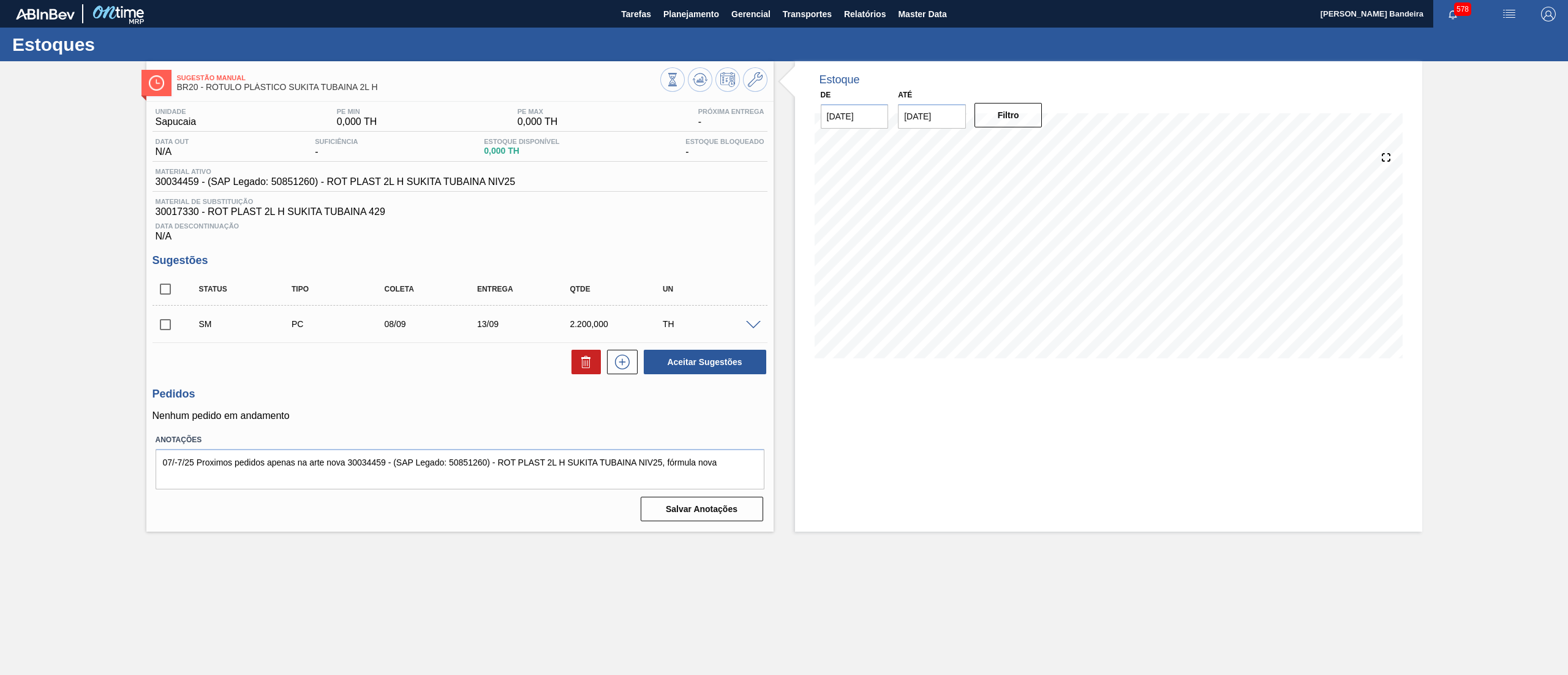
click at [172, 325] on input "checkbox" at bounding box center [166, 325] width 26 height 26
click at [694, 368] on button "Aceitar Sugestões" at bounding box center [705, 362] width 123 height 25
checkbox input "false"
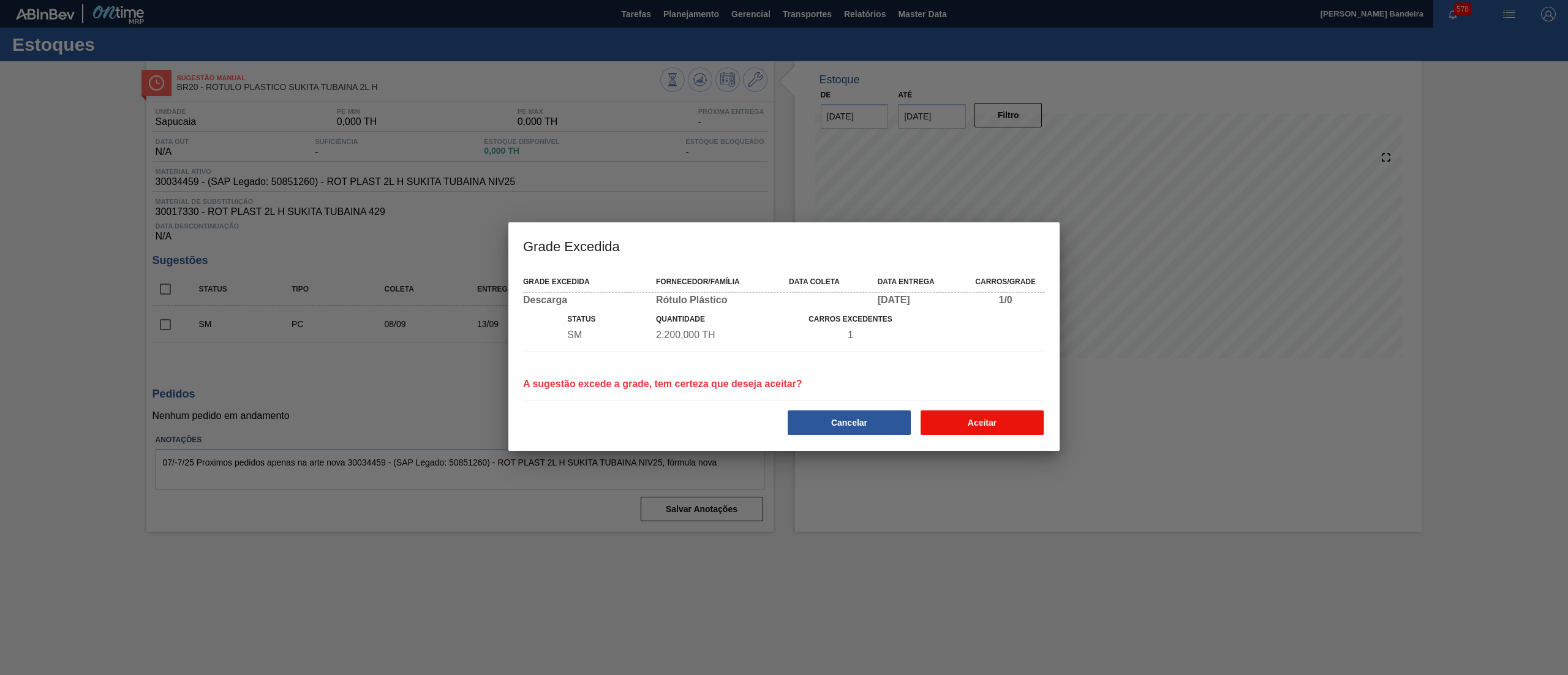
click at [1002, 426] on button "Aceitar" at bounding box center [982, 423] width 123 height 25
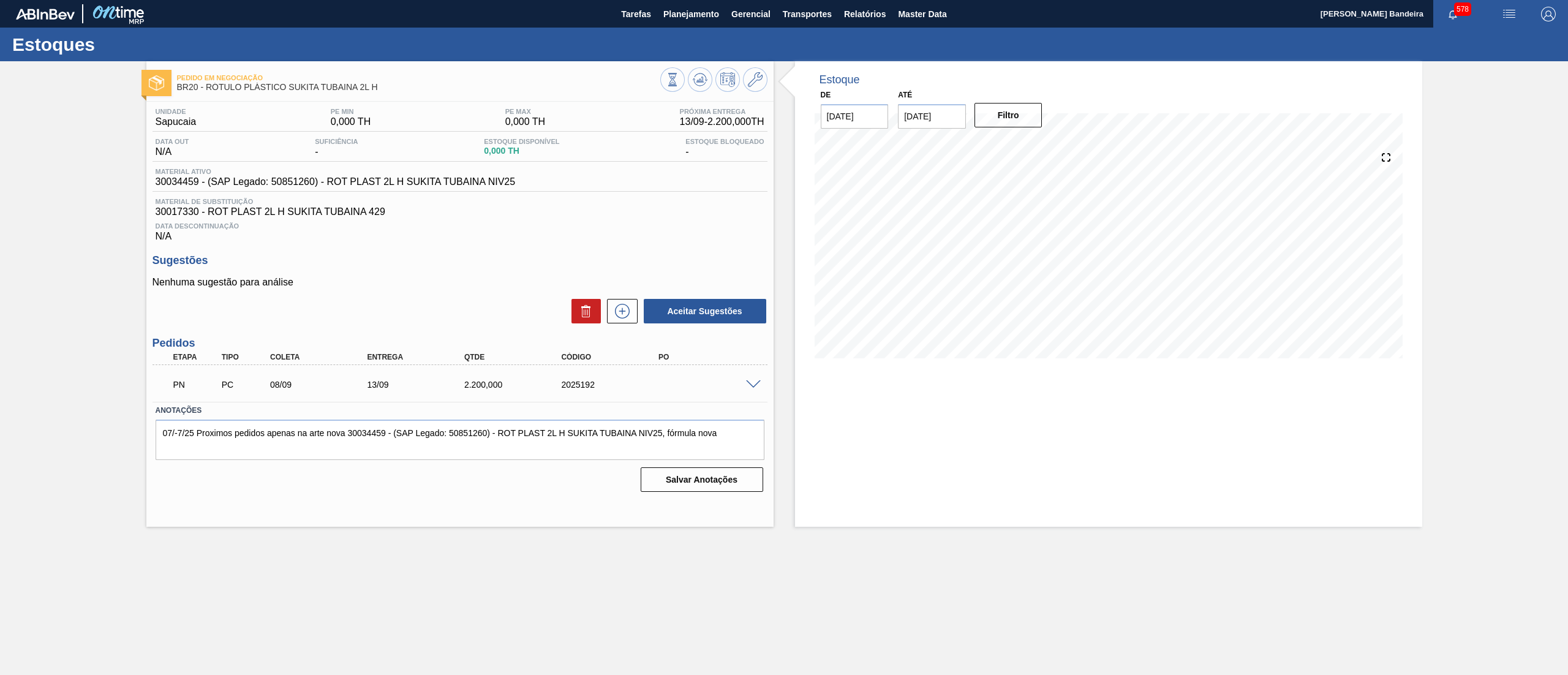
click at [758, 385] on span at bounding box center [753, 385] width 15 height 9
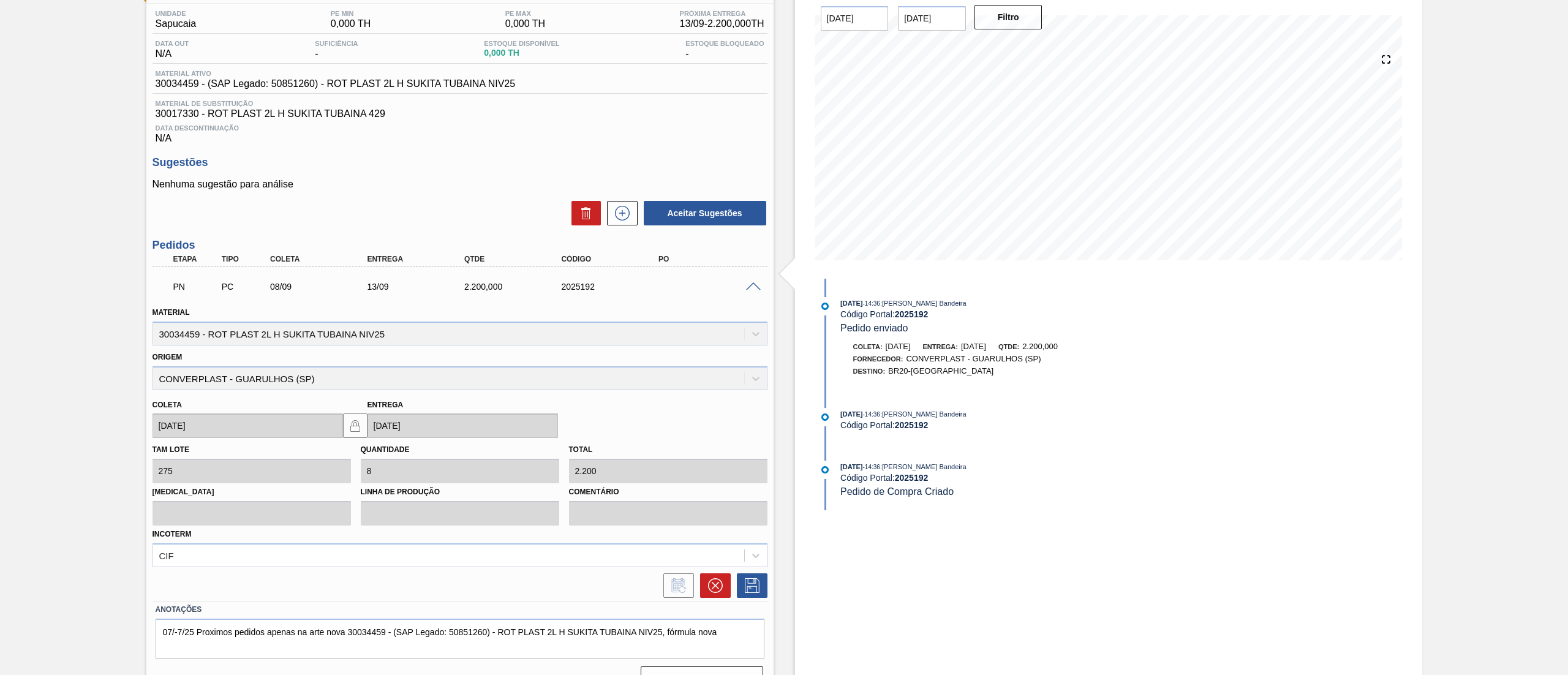
scroll to position [125, 0]
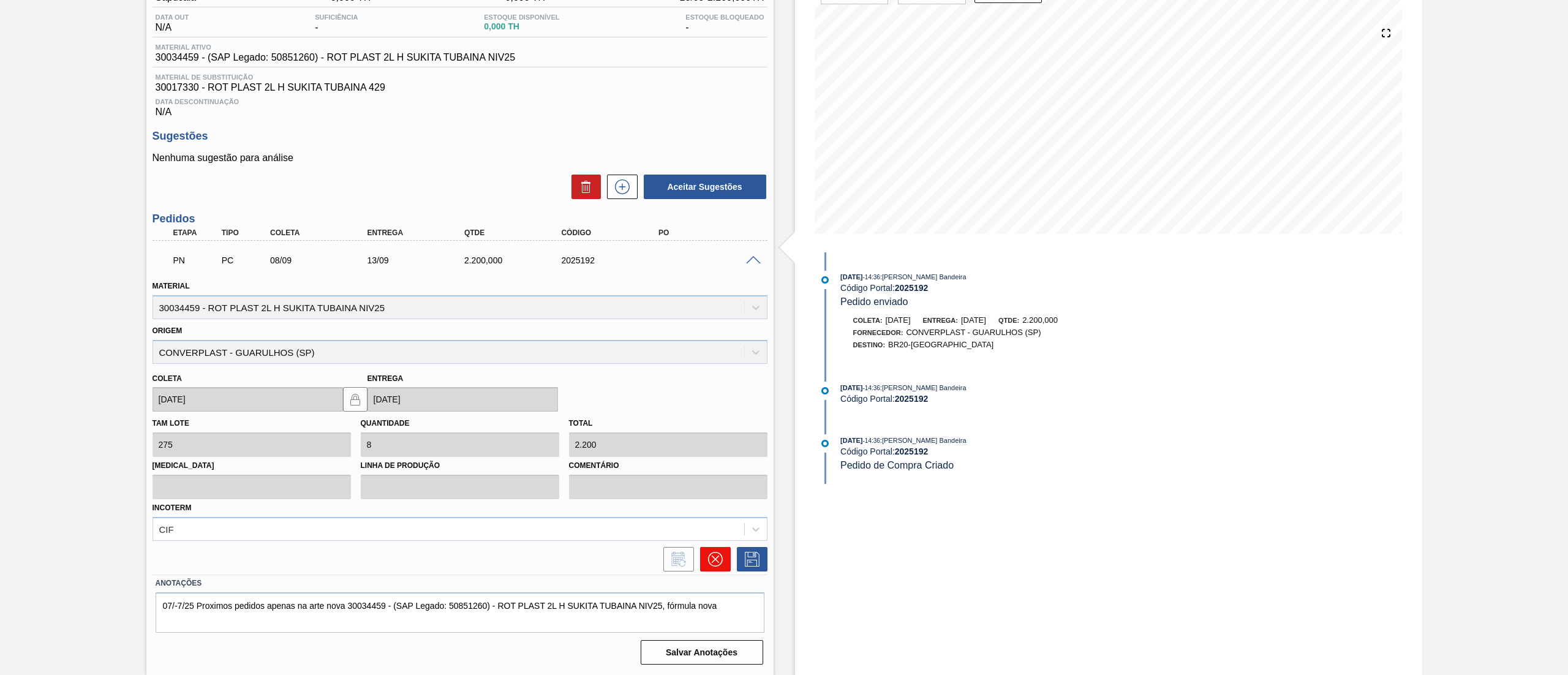
click at [726, 555] on button at bounding box center [715, 560] width 31 height 25
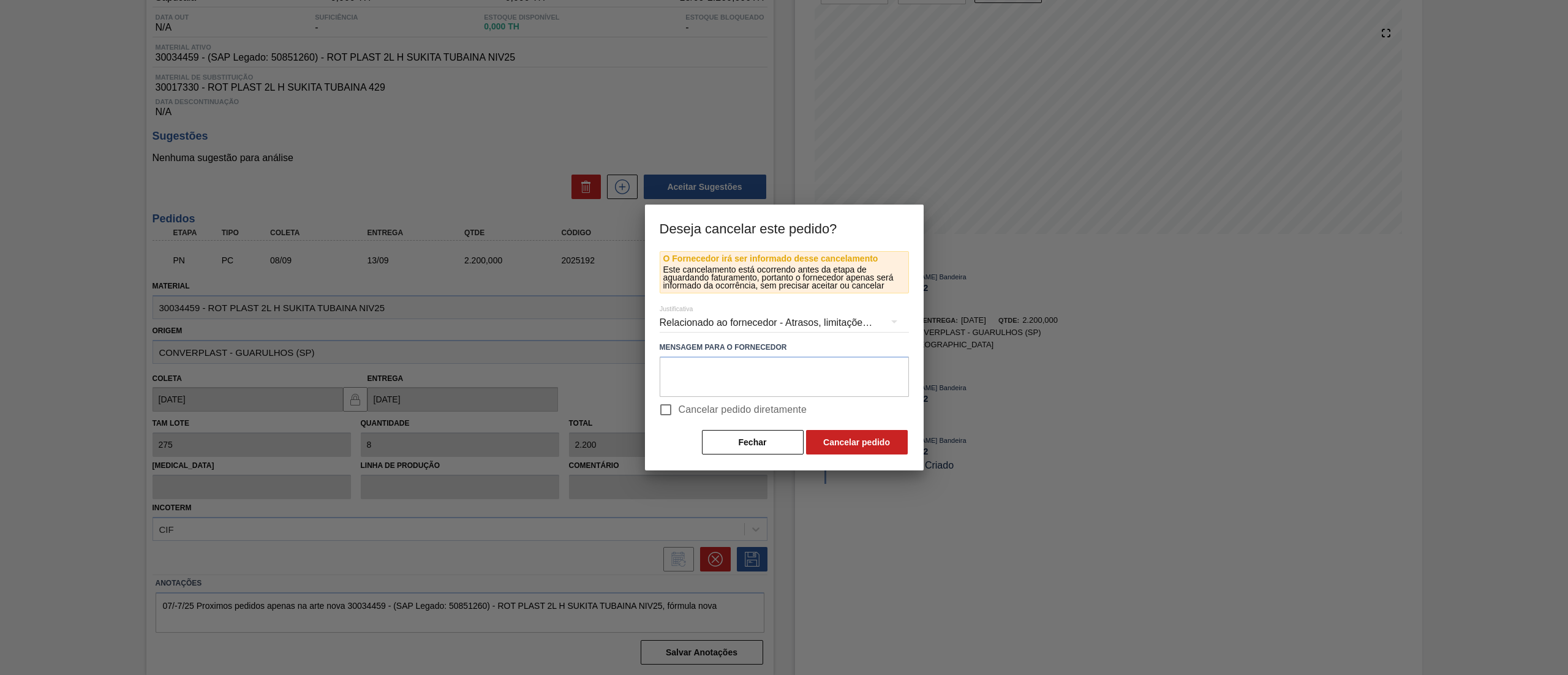
click at [739, 315] on div "Relacionado ao fornecedor - Atrasos, limitações de capacidade, etc." at bounding box center [784, 323] width 249 height 34
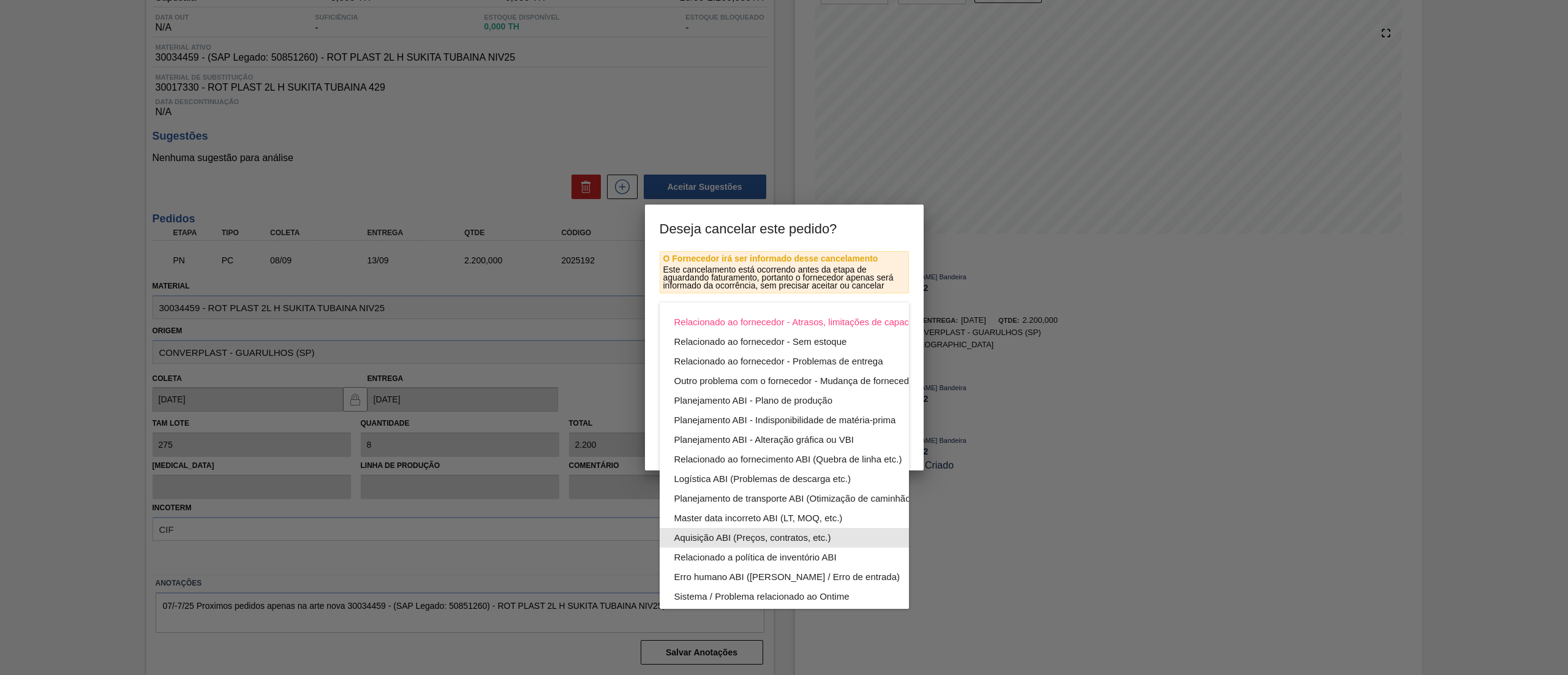
scroll to position [85, 0]
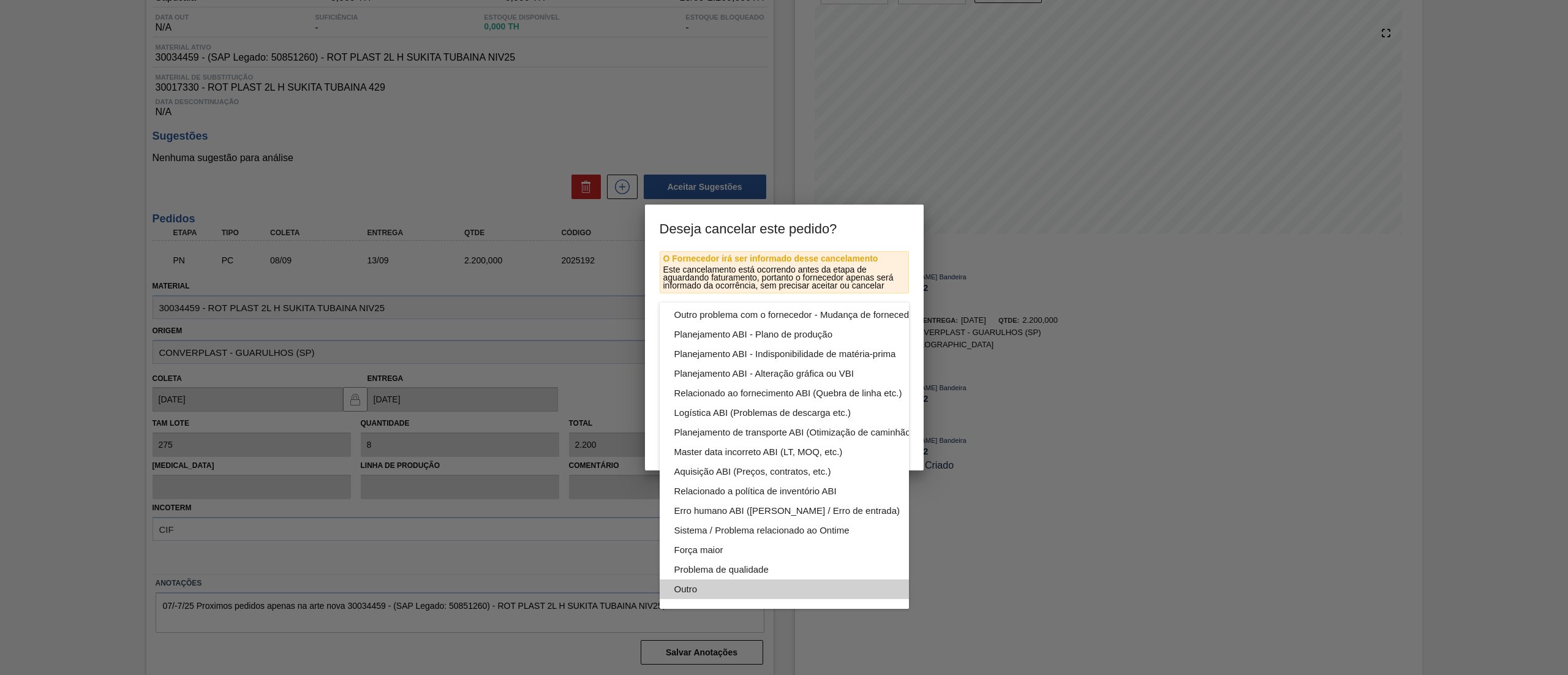
click at [723, 579] on div "Outro" at bounding box center [813, 589] width 277 height 20
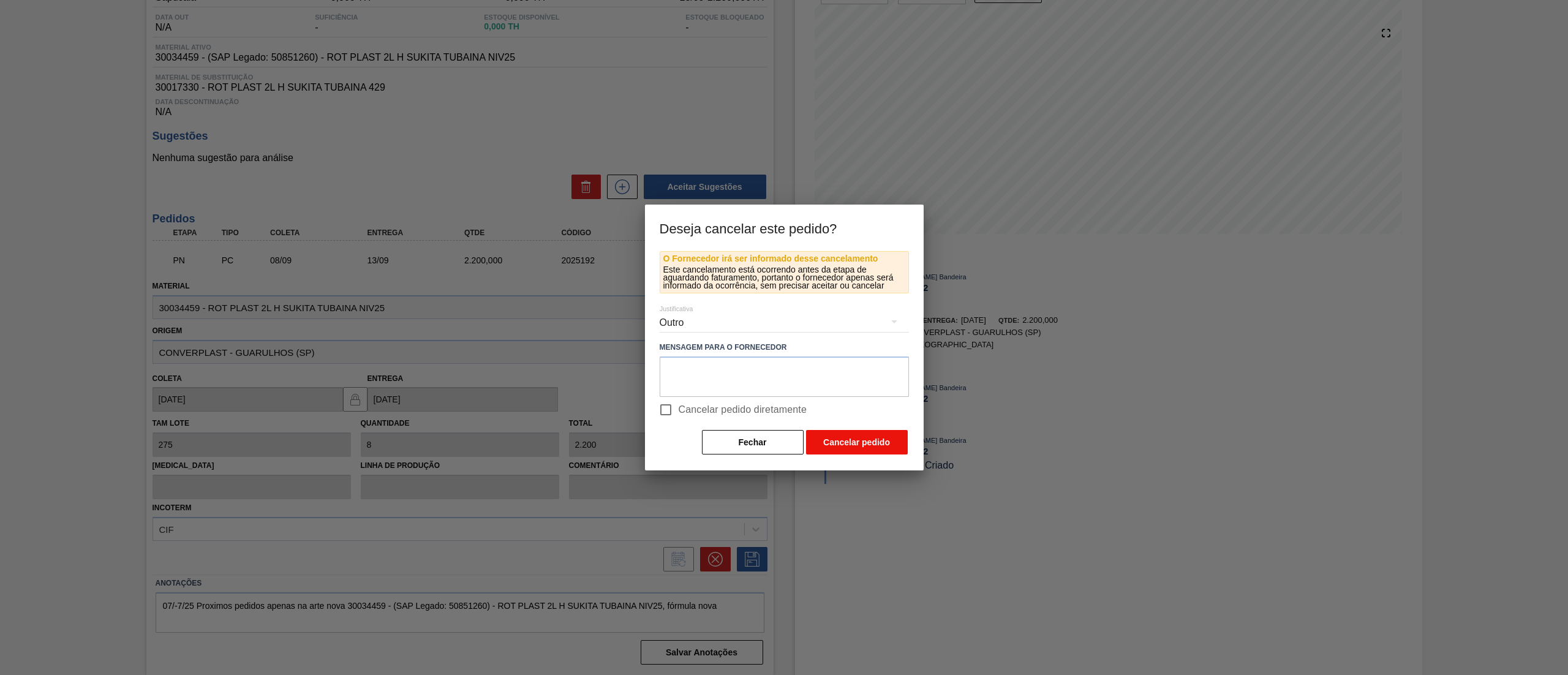
click at [866, 445] on button "Cancelar pedido" at bounding box center [857, 442] width 102 height 25
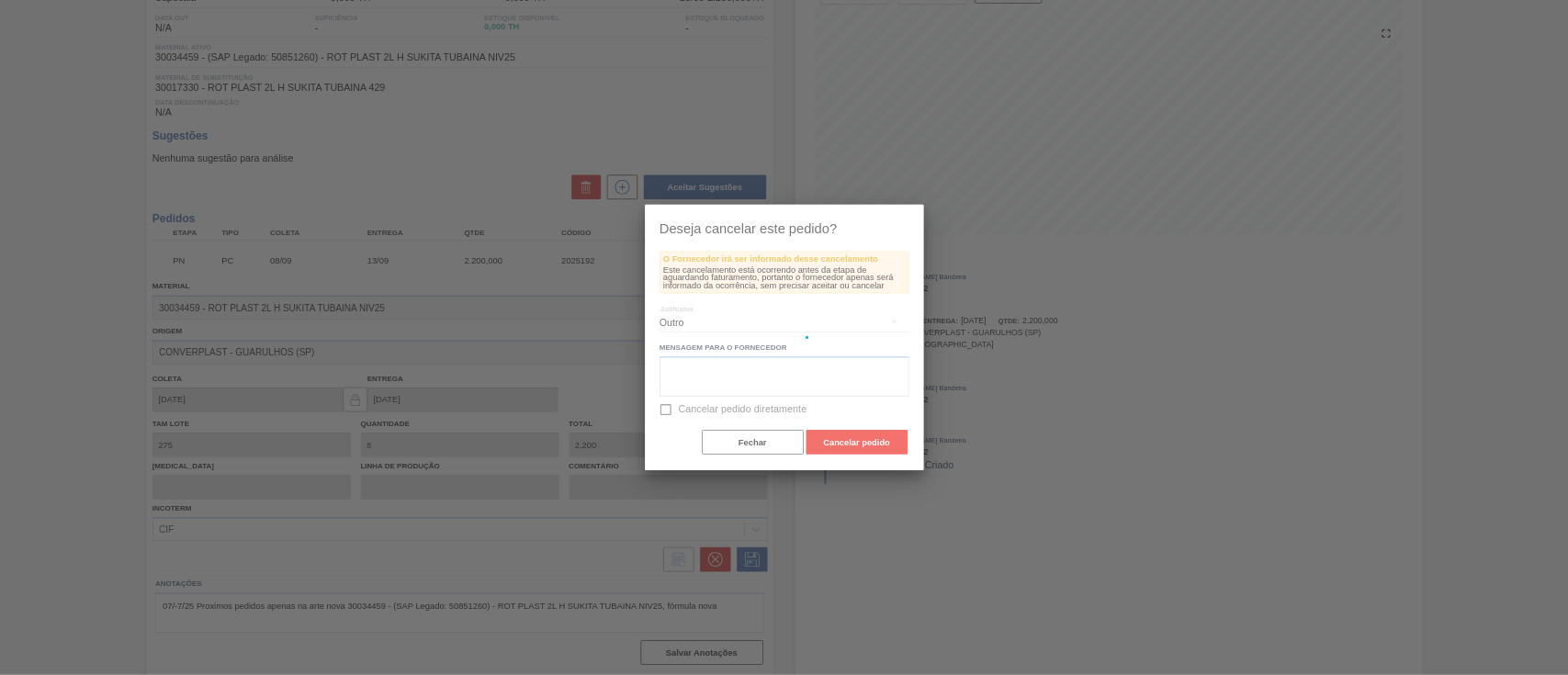
scroll to position [0, 0]
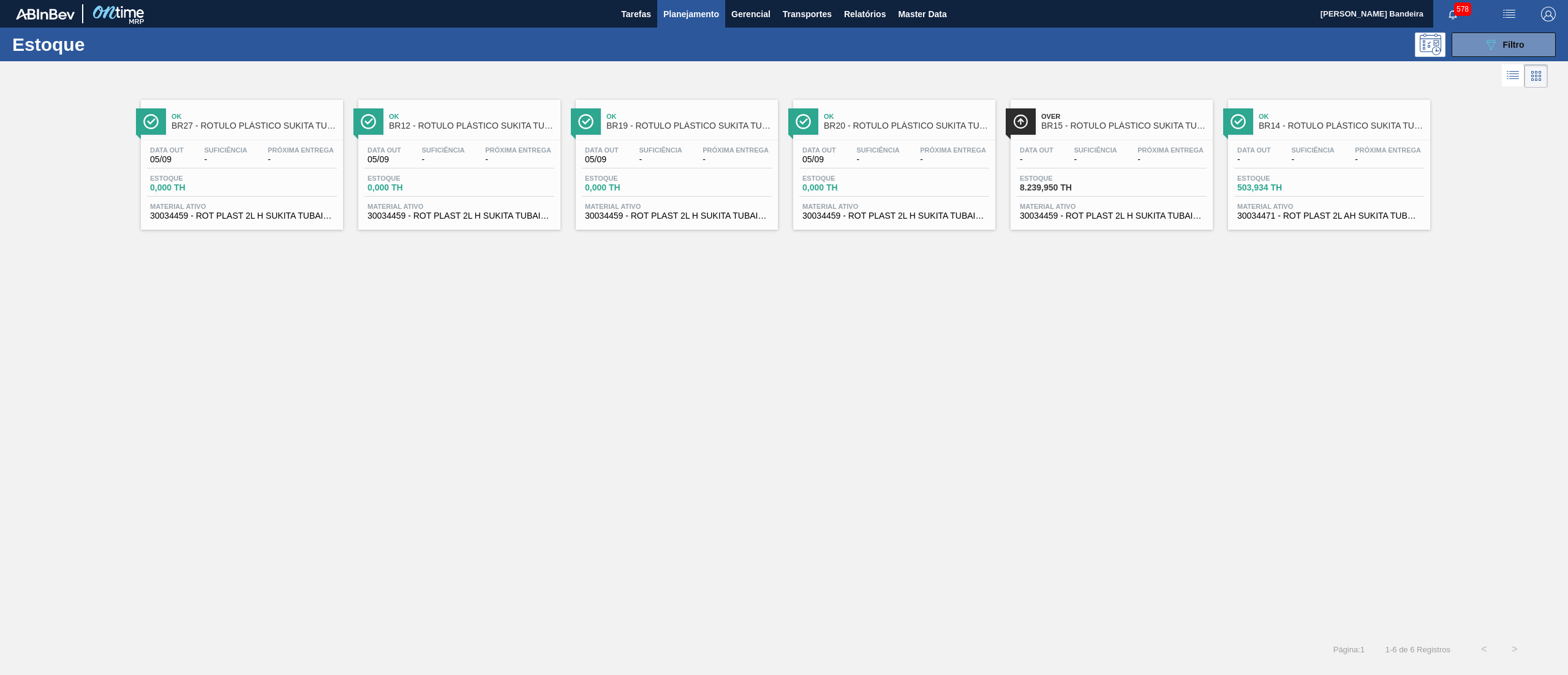
click at [1326, 217] on span "30034471 - ROT PLAST 2L AH SUKITA TUBAINA NIV25" at bounding box center [1329, 215] width 183 height 9
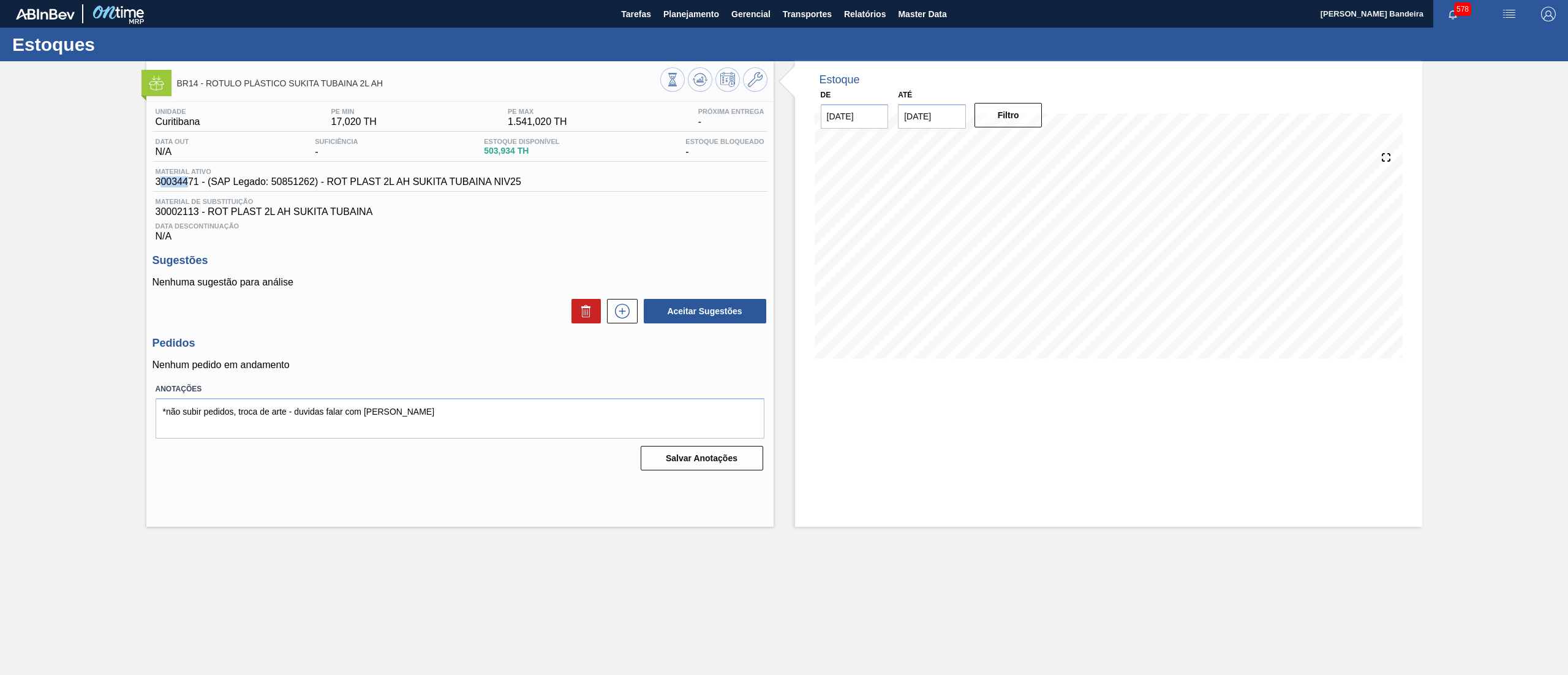
drag, startPoint x: 159, startPoint y: 186, endPoint x: 186, endPoint y: 188, distance: 27.1
click at [186, 187] on span "30034471 - (SAP Legado: 50851262) - ROT PLAST 2L AH SUKITA TUBAINA NIV25" at bounding box center [339, 182] width 366 height 11
click at [617, 318] on icon at bounding box center [622, 311] width 20 height 15
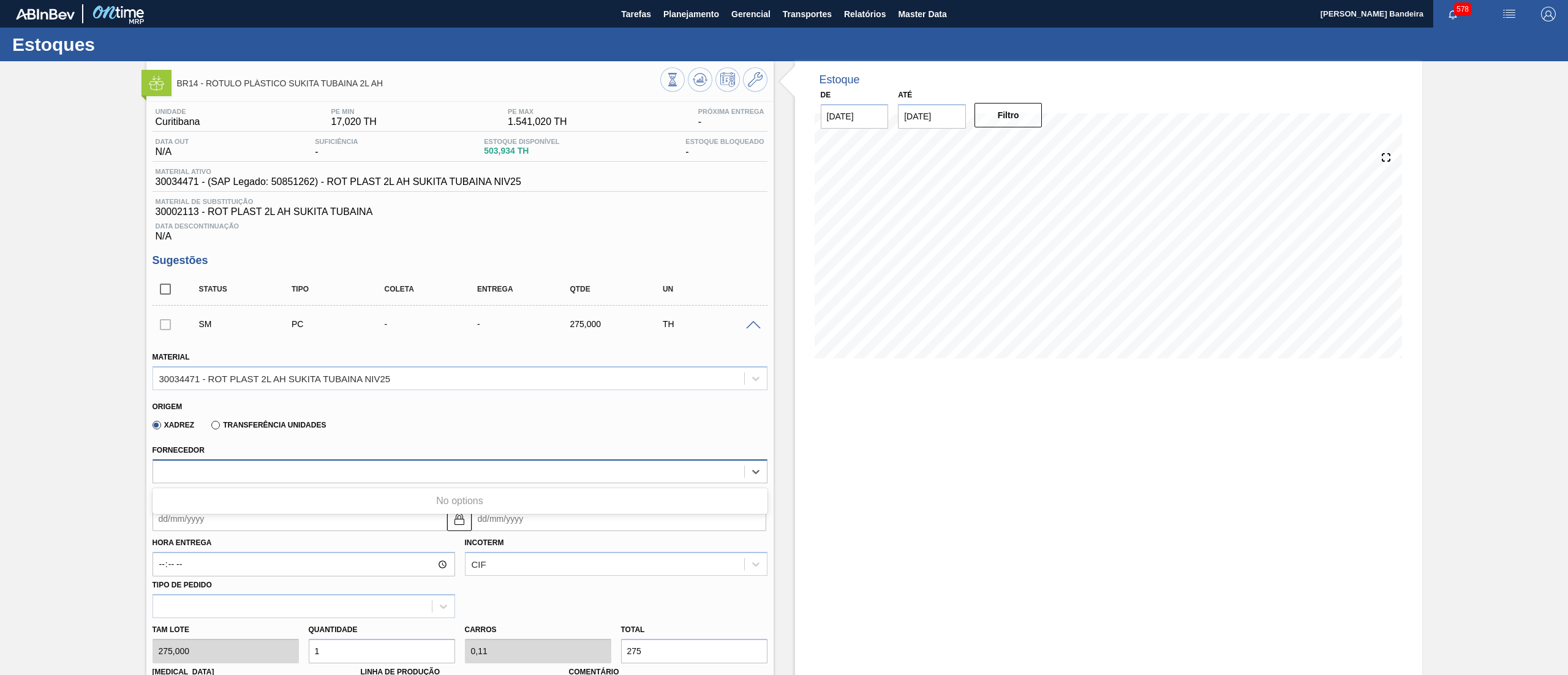
click at [277, 480] on div at bounding box center [448, 471] width 591 height 18
click at [274, 480] on div at bounding box center [448, 471] width 591 height 18
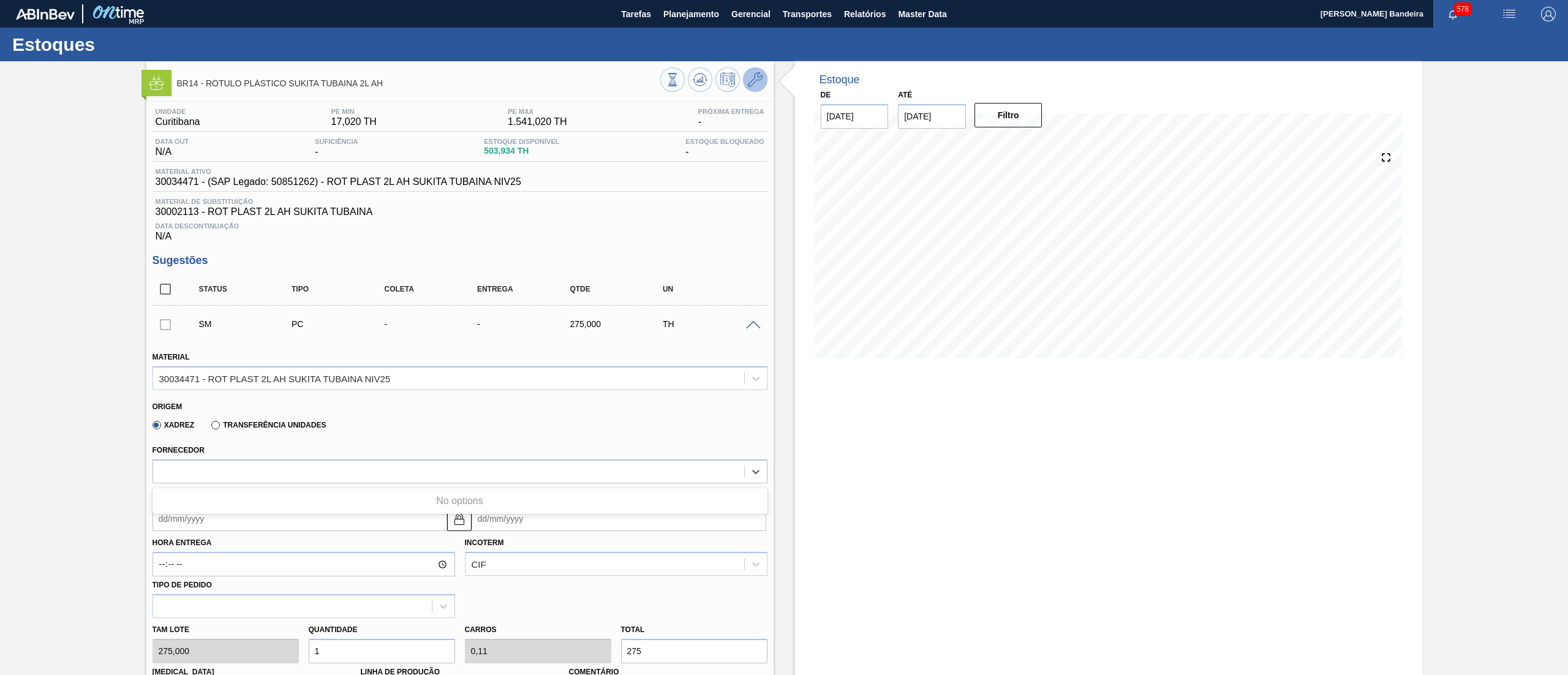
click at [755, 79] on icon at bounding box center [755, 80] width 15 height 15
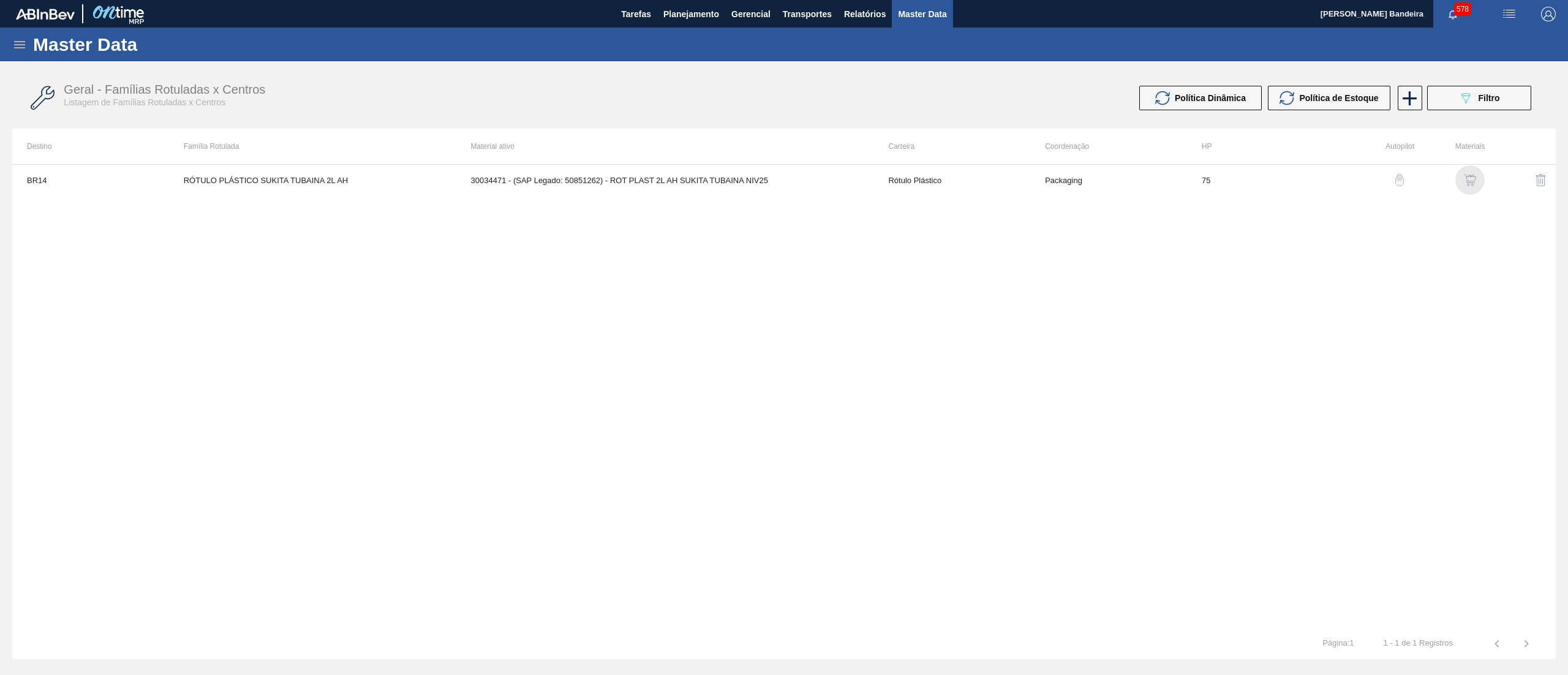
click at [1470, 174] on img "button" at bounding box center [1470, 180] width 12 height 12
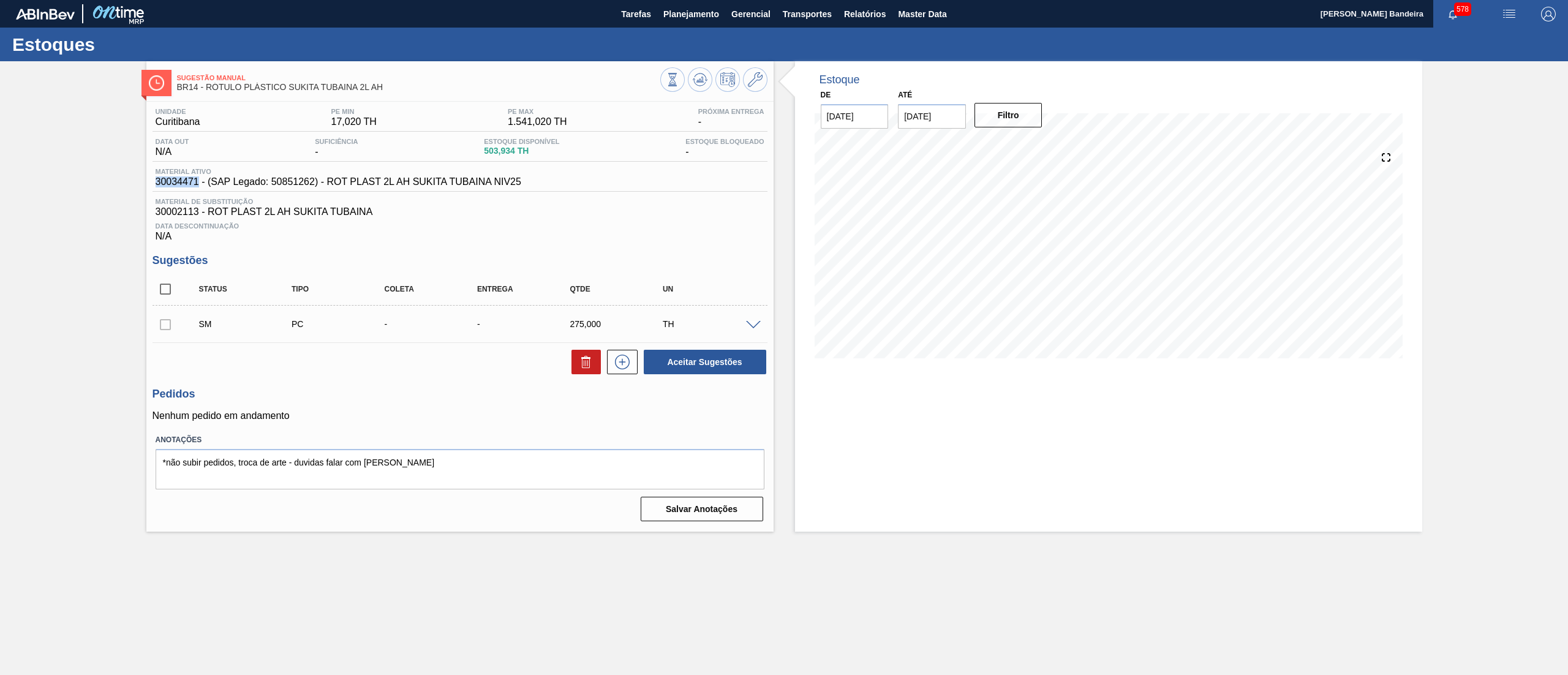
drag, startPoint x: 153, startPoint y: 182, endPoint x: 197, endPoint y: 188, distance: 44.4
click at [197, 187] on div "Material ativo 30034471 - (SAP Legado: 50851262) - ROT PLAST 2L AH SUKITA TUBAI…" at bounding box center [339, 178] width 372 height 20
copy span "30034471"
click at [745, 83] on button at bounding box center [755, 80] width 25 height 25
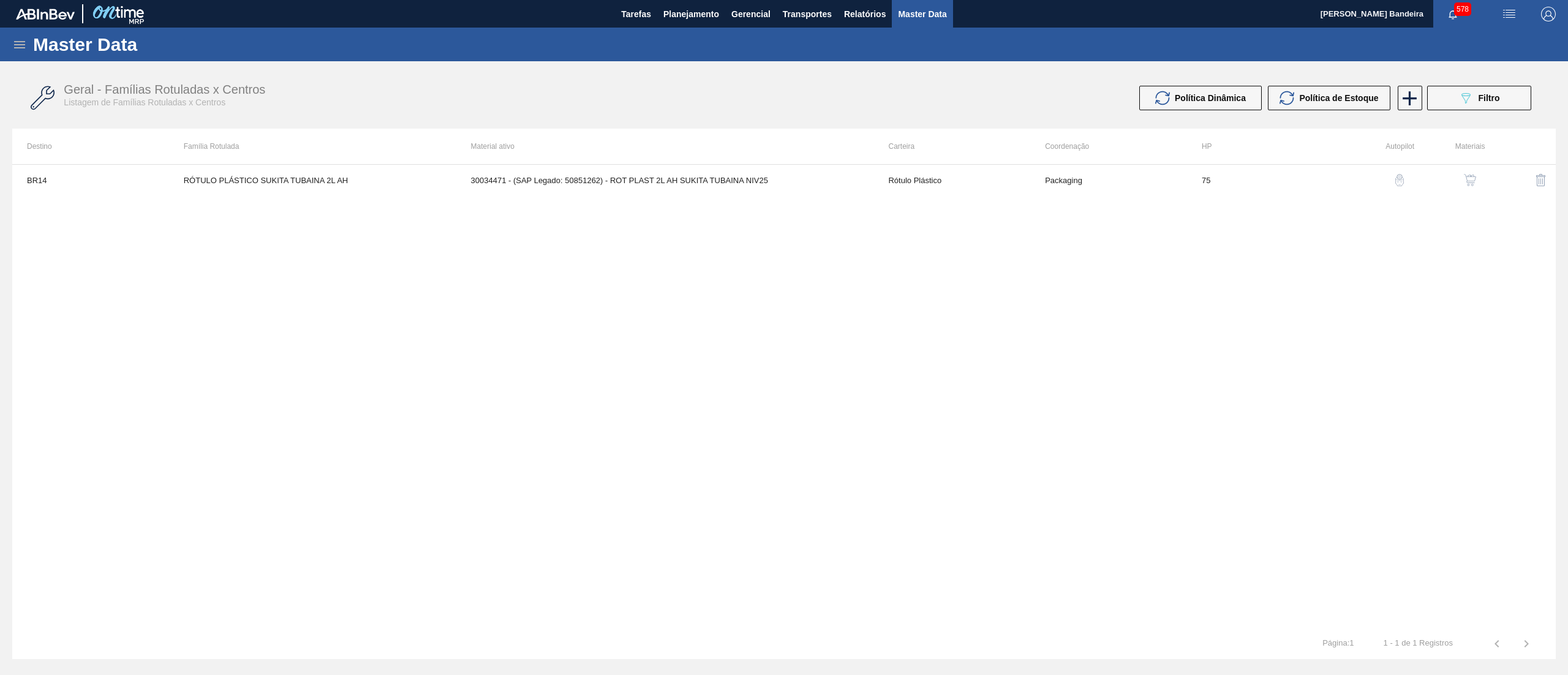
click at [1466, 179] on img "button" at bounding box center [1470, 180] width 12 height 12
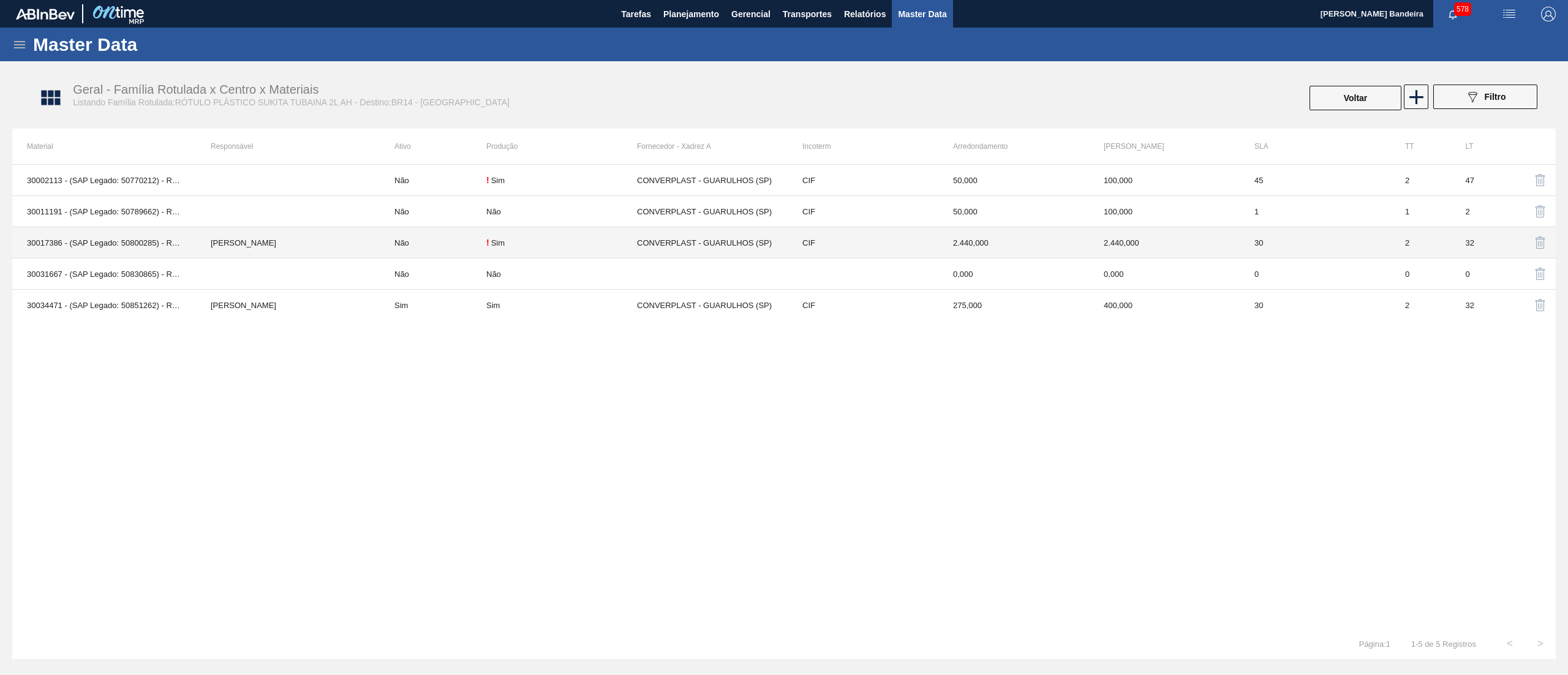
click at [124, 240] on td "30017386 - (SAP Legado: 50800285) - ROT PLAST 2L AH SUKITA TUBAINA 429" at bounding box center [104, 242] width 183 height 31
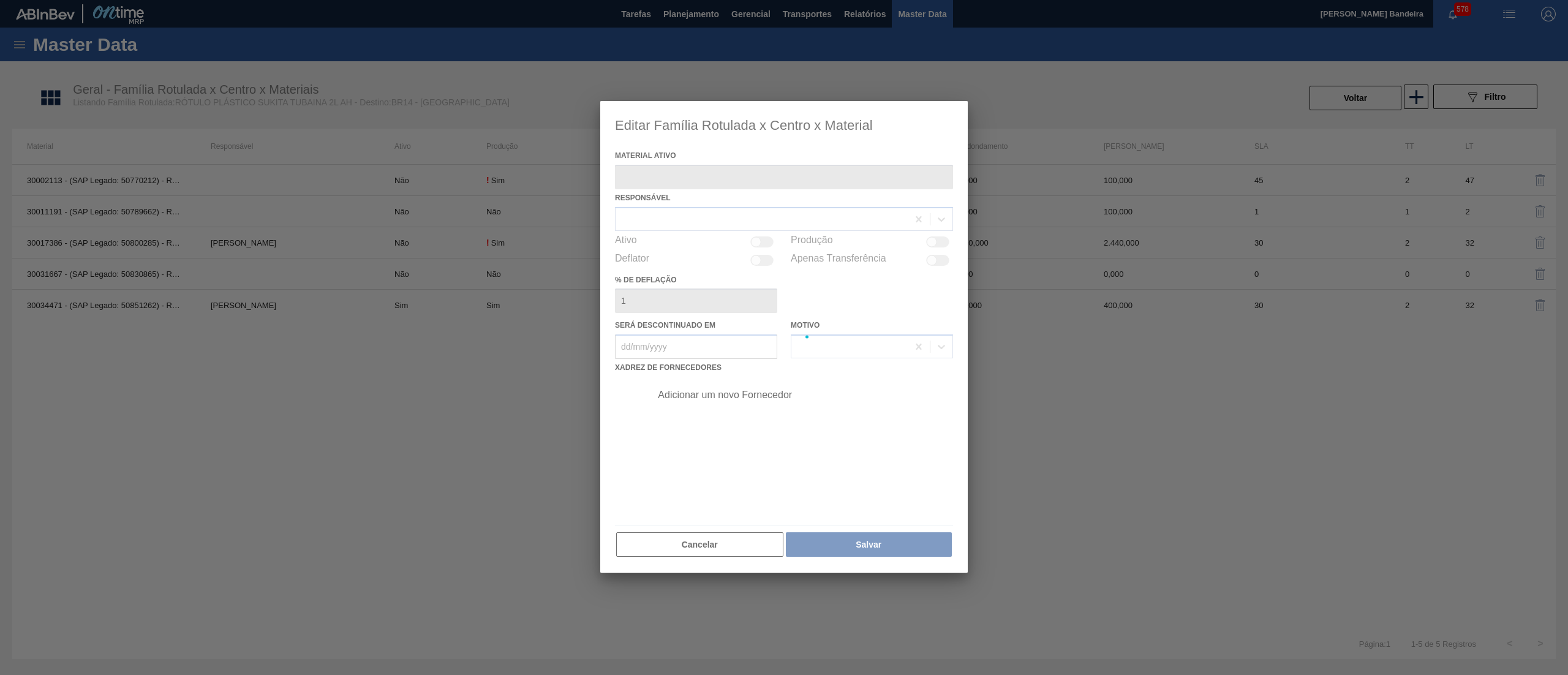
type ativo "30017386 - (SAP Legado: 50800285) - ROT PLAST 2L AH SUKITA TUBAINA 429"
checkbox input "true"
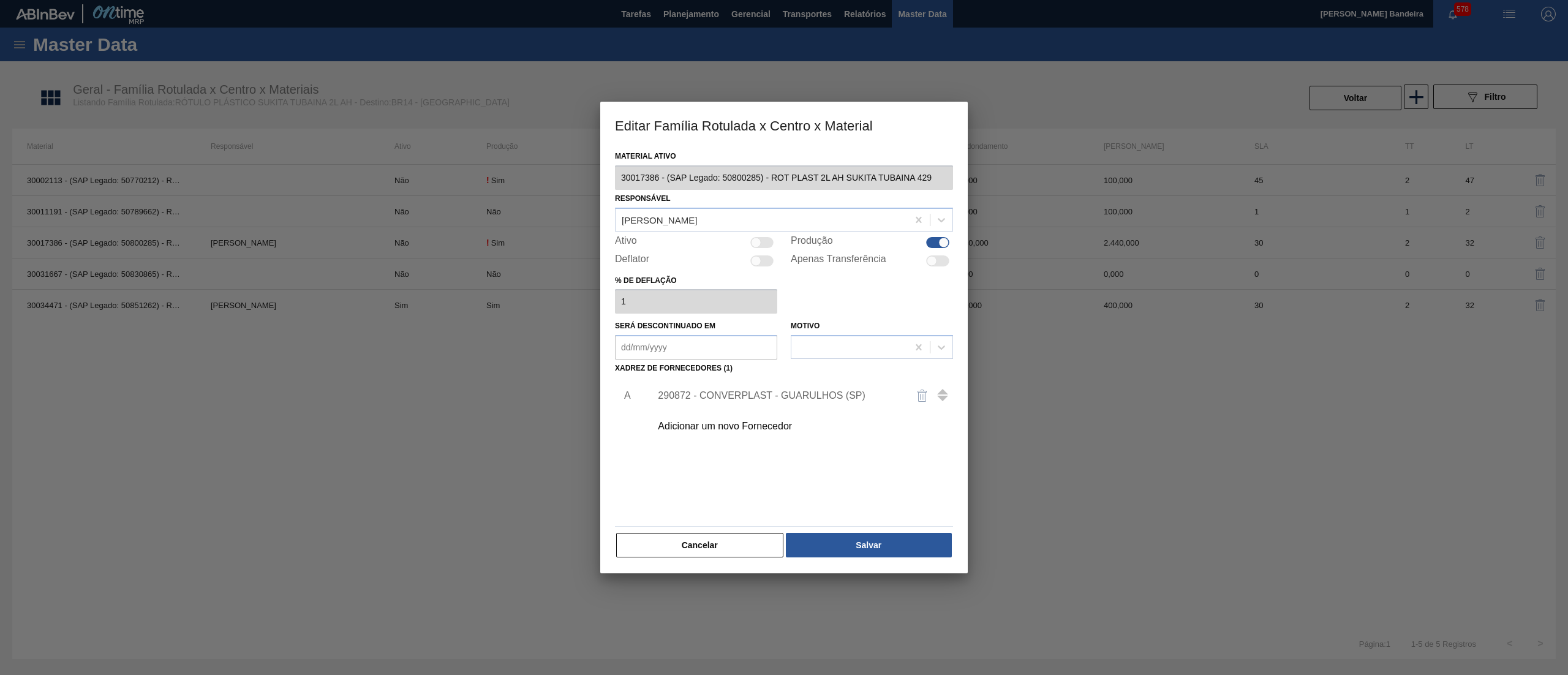
click at [610, 176] on div "Material ativo 30017386 - (SAP Legado: 50800285) - ROT PLAST 2L AH SUKITA TUBAI…" at bounding box center [783, 361] width 367 height 426
click at [696, 396] on div "290872 - CONVERPLAST - GUARULHOS (SP)" at bounding box center [777, 396] width 240 height 11
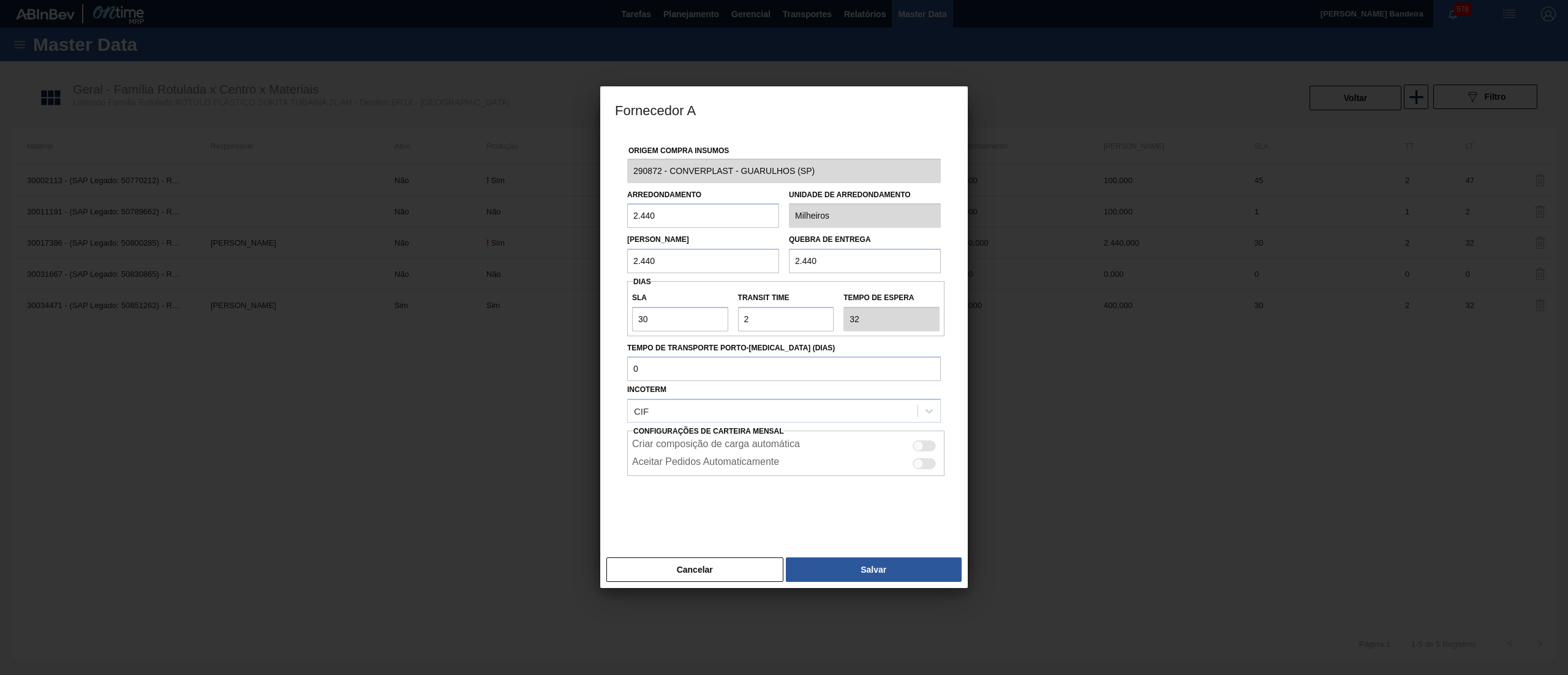
click at [596, 171] on div "Fornecedor A Origem Compra Insumos 290872 - CONVERPLAST - GUARULHOS ([GEOGRAPHI…" at bounding box center [784, 338] width 1568 height 675
click at [717, 583] on div "Cancelar Salvar" at bounding box center [783, 569] width 367 height 37
click at [702, 575] on button "Cancelar" at bounding box center [694, 569] width 177 height 25
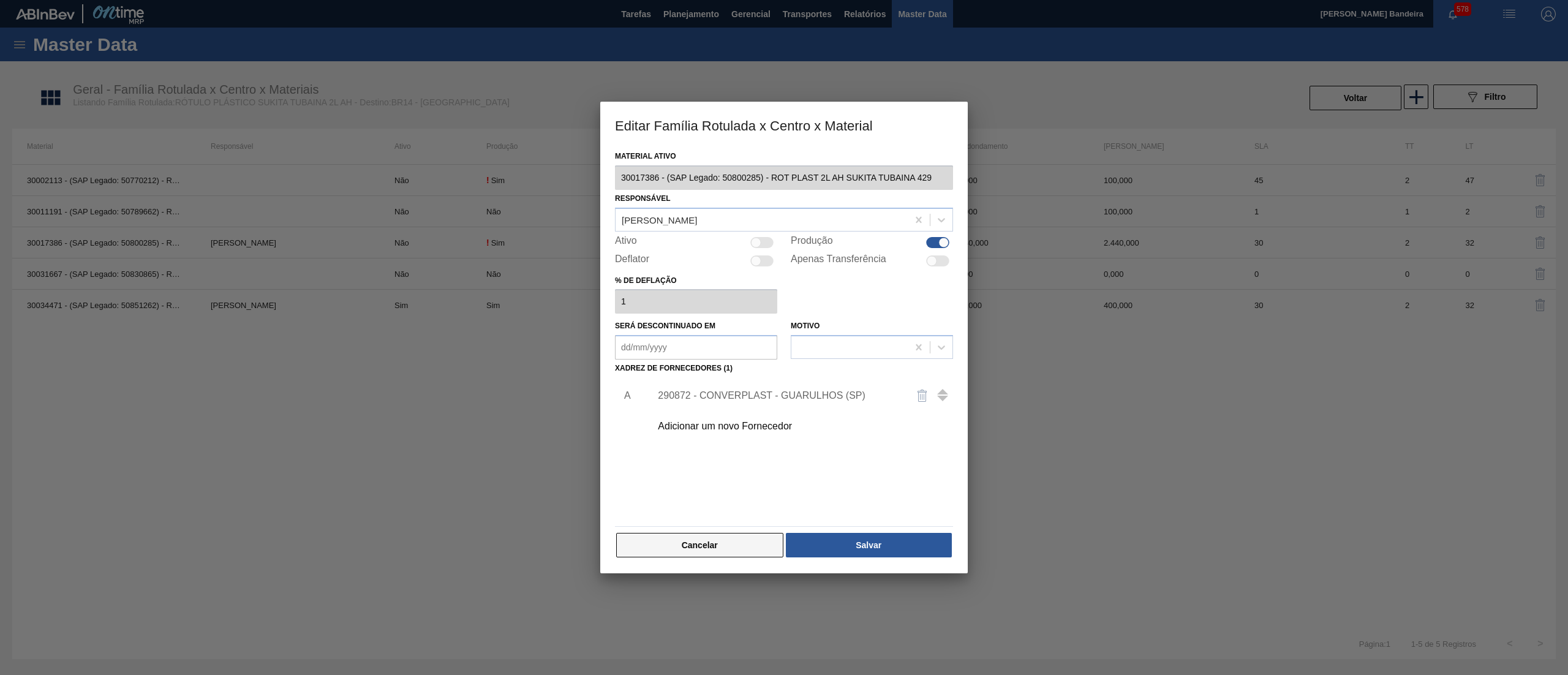
click at [691, 533] on button "Cancelar" at bounding box center [699, 546] width 167 height 25
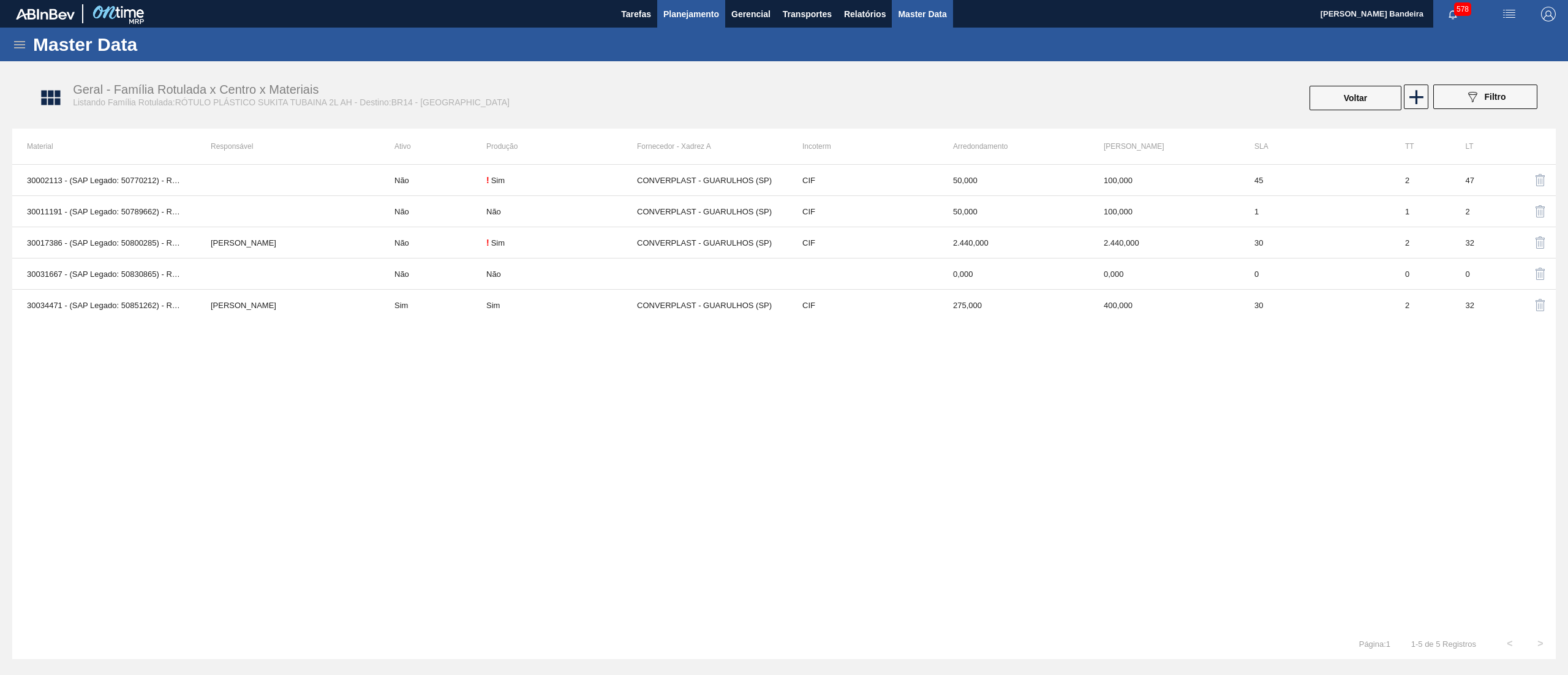
click at [704, 14] on span "Planejamento" at bounding box center [691, 14] width 56 height 15
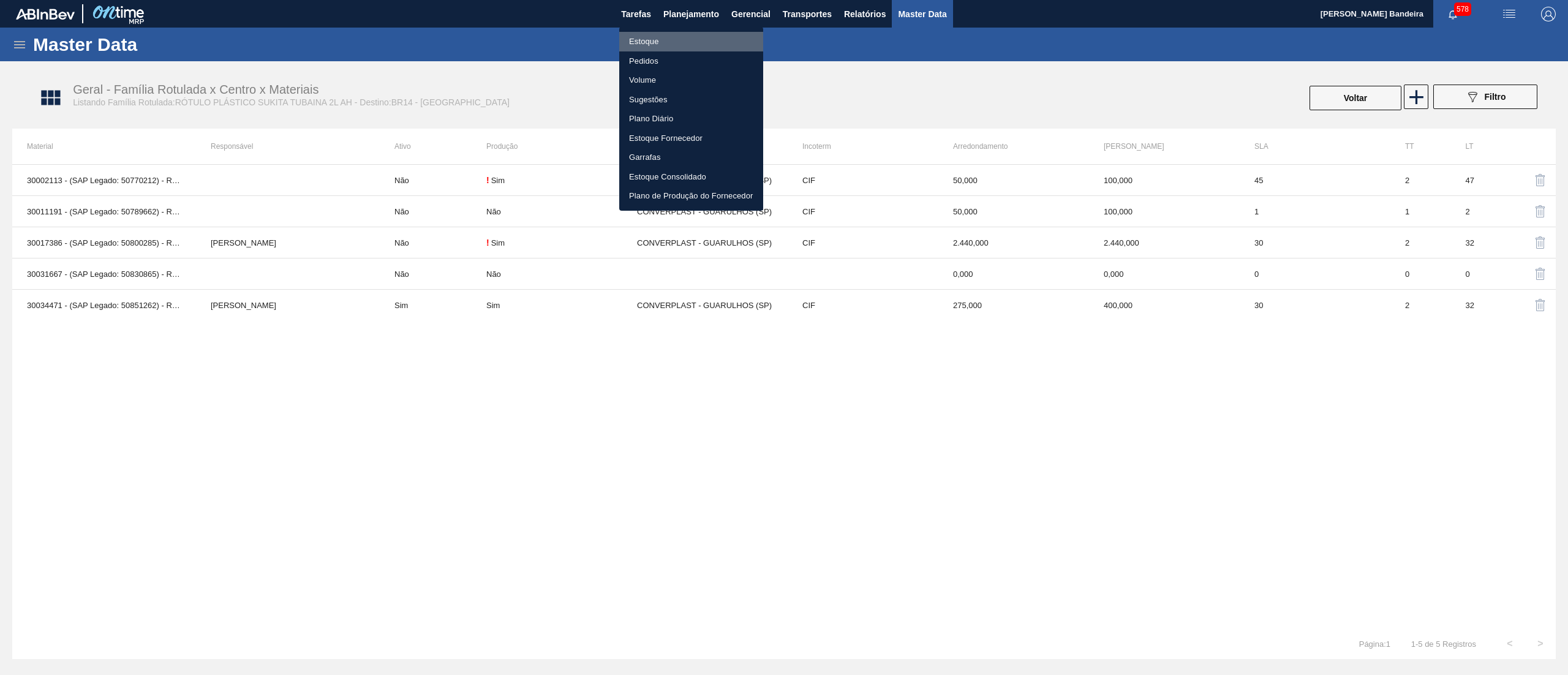
click at [690, 43] on li "Estoque" at bounding box center [691, 42] width 144 height 20
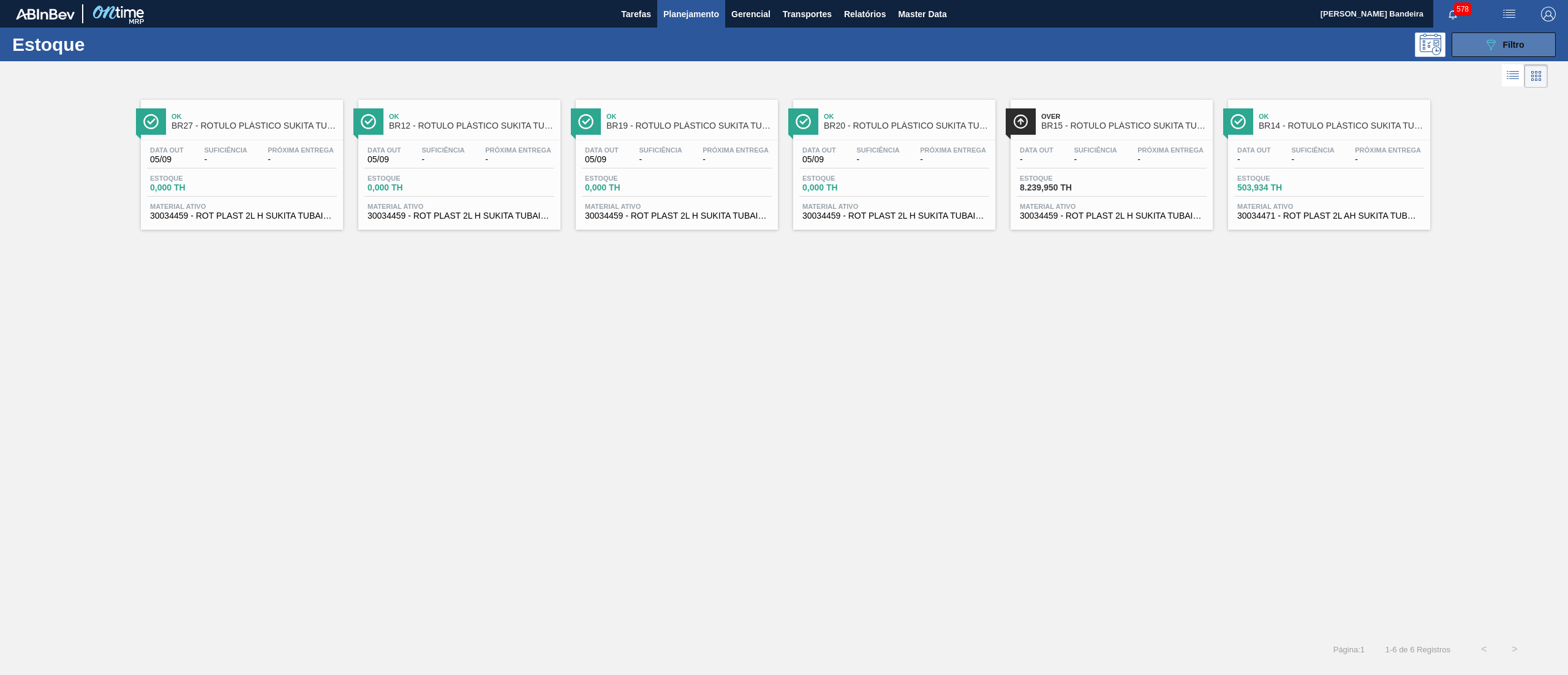
click at [1476, 53] on button "089F7B8B-B2A5-4AFE-B5C0-19BA573D28AC Filtro" at bounding box center [1504, 45] width 104 height 25
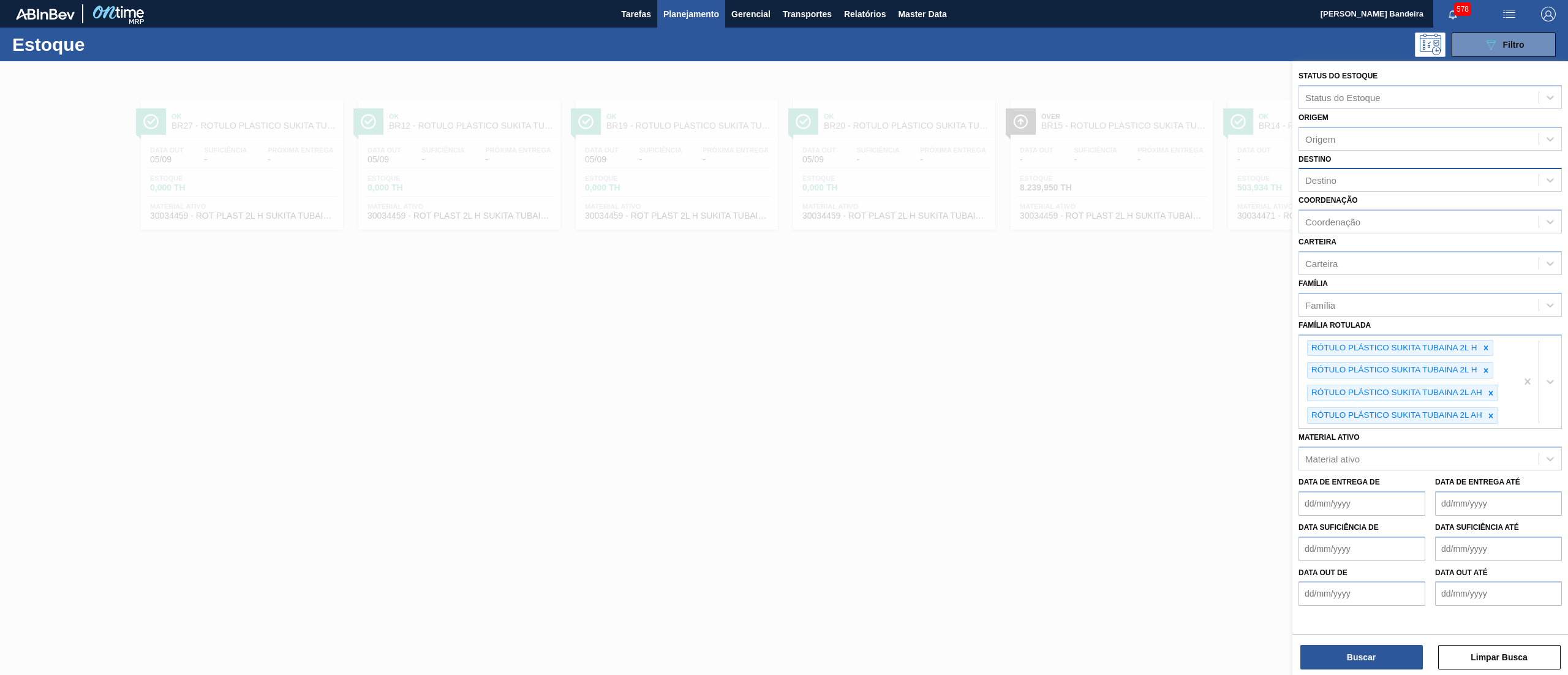
click at [1336, 172] on div "Destino" at bounding box center [1418, 180] width 239 height 18
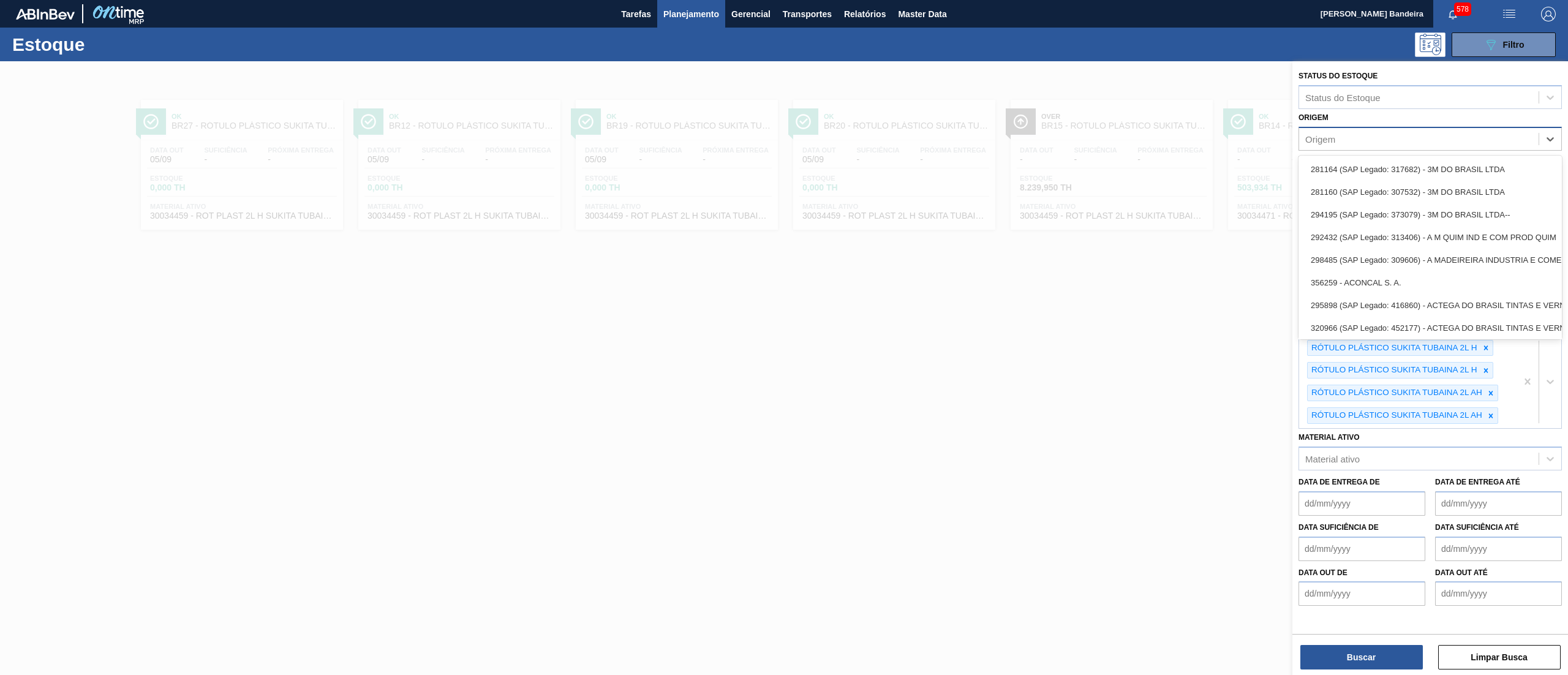
click at [1329, 140] on div "Origem" at bounding box center [1320, 139] width 30 height 10
paste input "290872"
type input "290872"
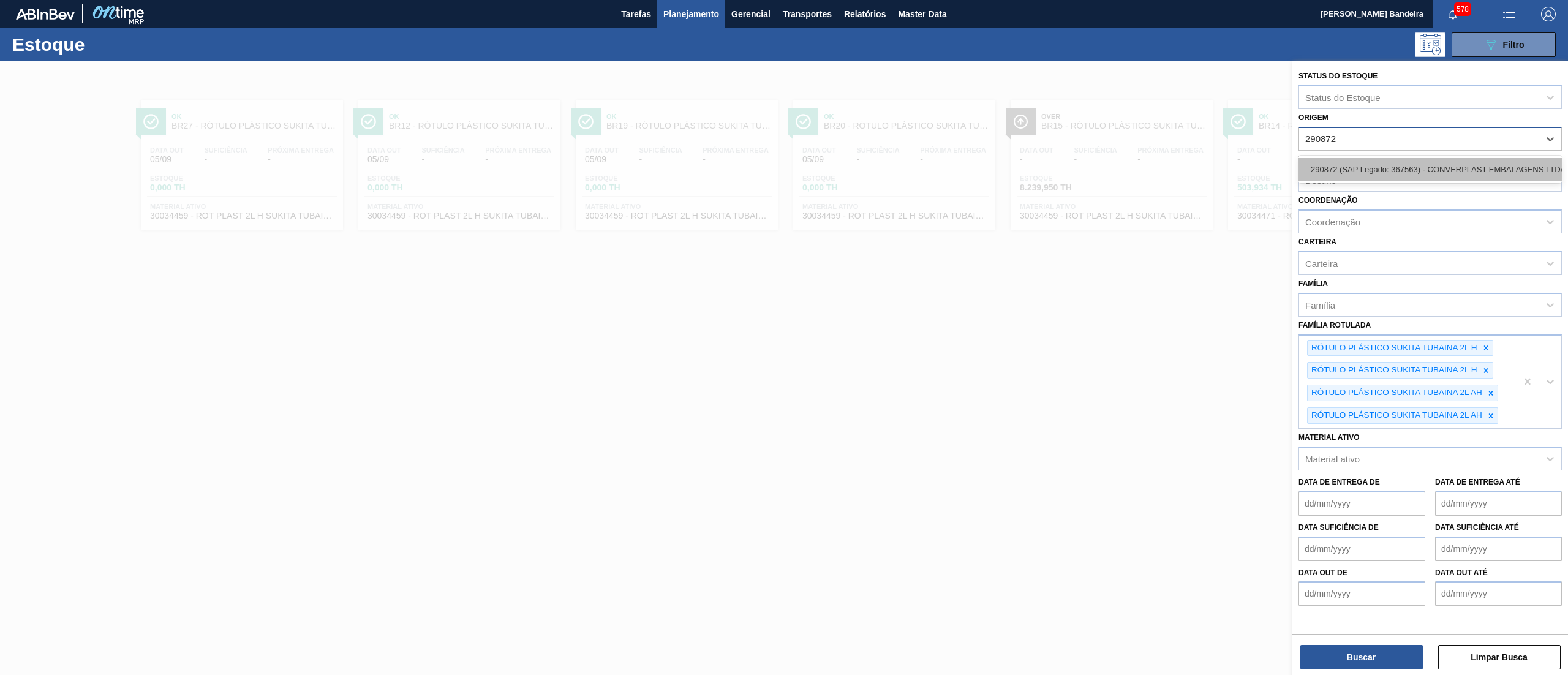
click at [1367, 164] on div "290872 (SAP Legado: 367563) - CONVERPLAST EMBALAGENS LTDA" at bounding box center [1429, 169] width 263 height 23
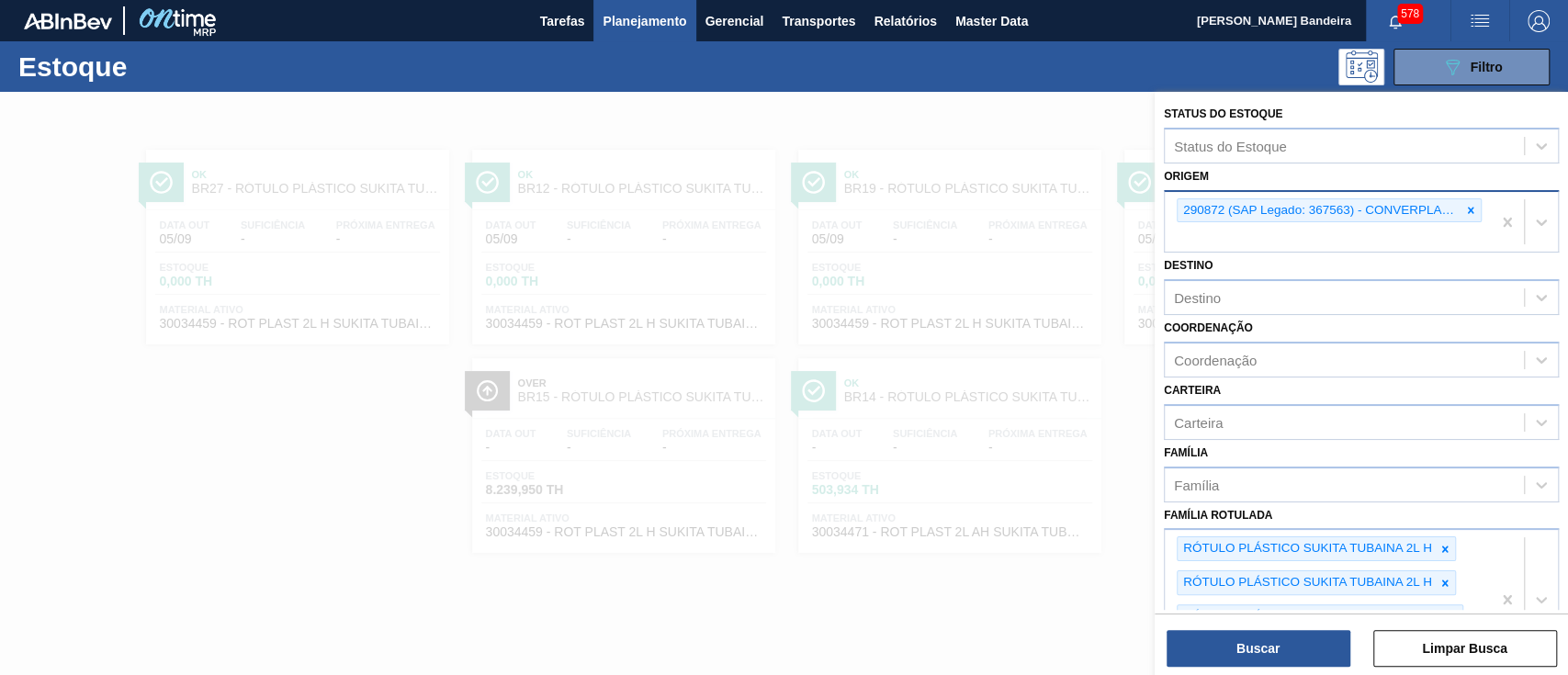
click at [973, 612] on div at bounding box center [784, 429] width 1568 height 675
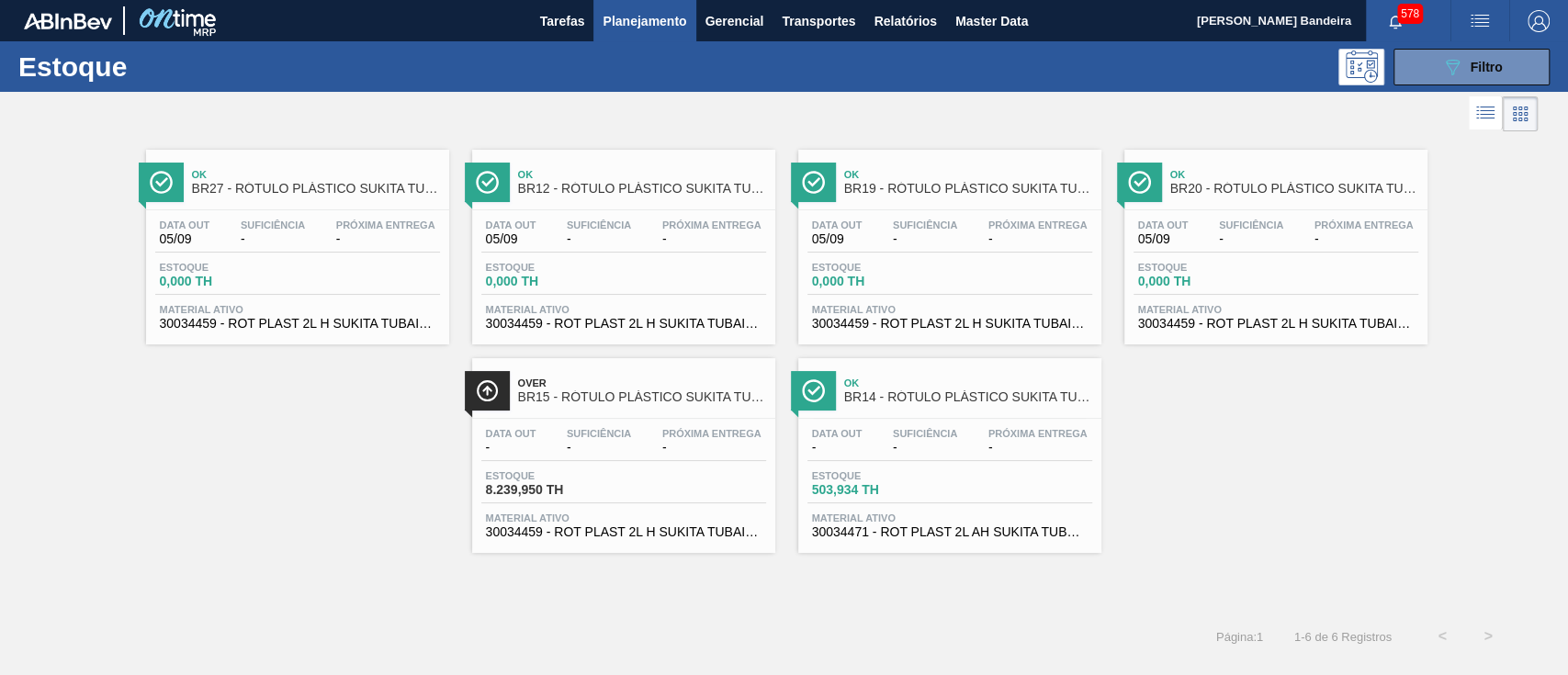
click at [1021, 532] on span "30034471 - ROT PLAST 2L AH SUKITA TUBAINA NIV25" at bounding box center [950, 532] width 275 height 14
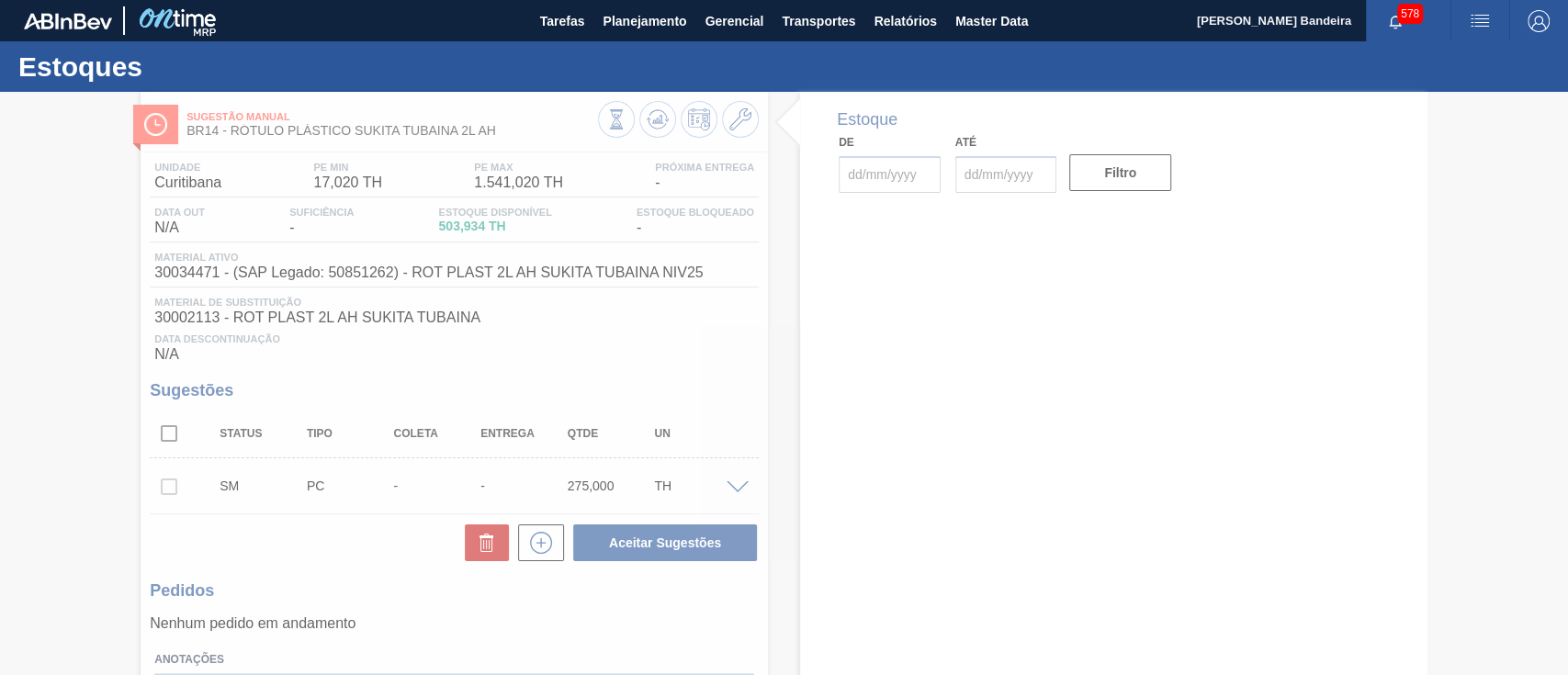
type input "[DATE]"
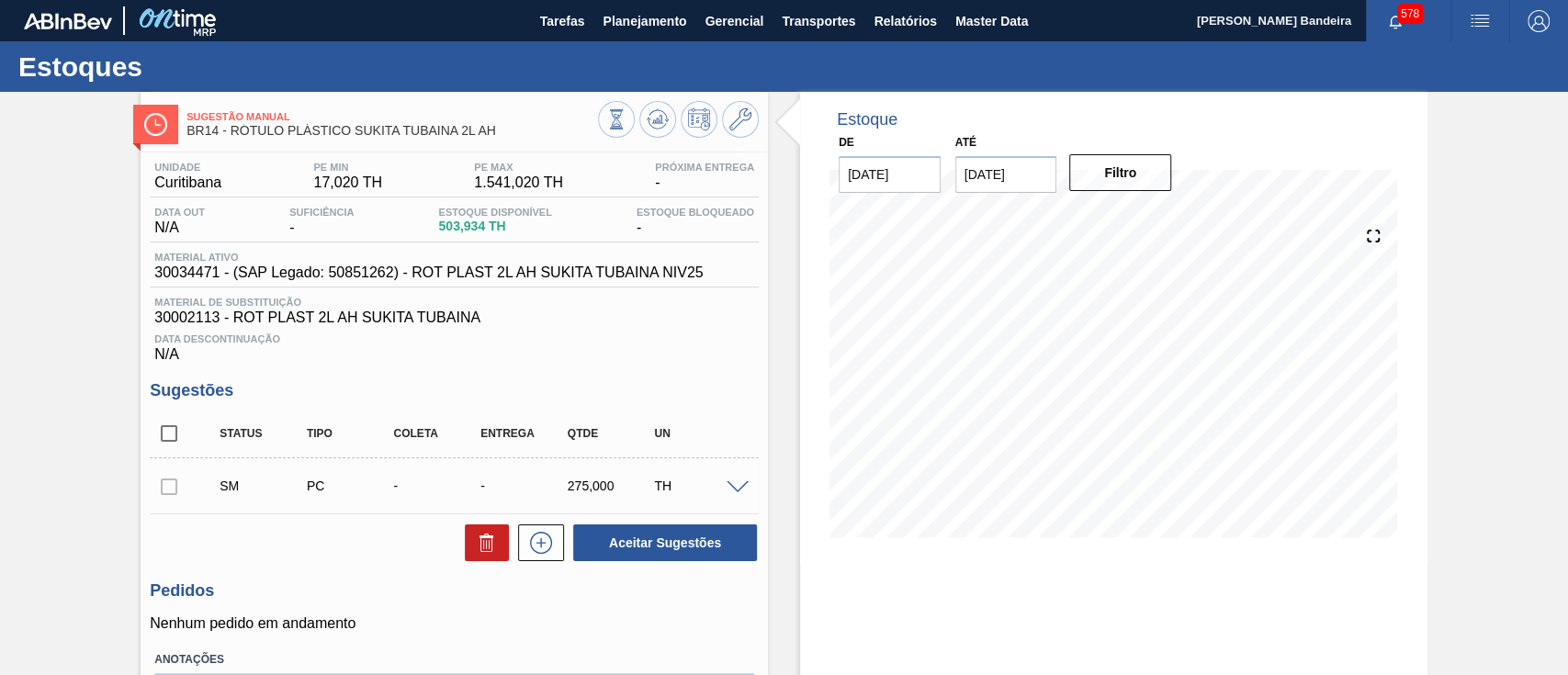
click at [71, 510] on div "Sugestão Manual BR14 - RÓTULO PLÁSTICO SUKITA TUBAINA 2L AH Unidade Curitibana …" at bounding box center [784, 444] width 1568 height 705
click at [345, 271] on span "30034471 - (SAP Legado: 50851262) - ROT PLAST 2L AH SUKITA TUBAINA NIV25" at bounding box center [429, 273] width 548 height 17
drag, startPoint x: 329, startPoint y: 269, endPoint x: 390, endPoint y: 269, distance: 61.0
click at [390, 269] on span "30034471 - (SAP Legado: 50851262) - ROT PLAST 2L AH SUKITA TUBAINA NIV25" at bounding box center [429, 273] width 548 height 17
copy span "50851262"
